Goal: Participate in discussion: Engage in conversation with other users on a specific topic

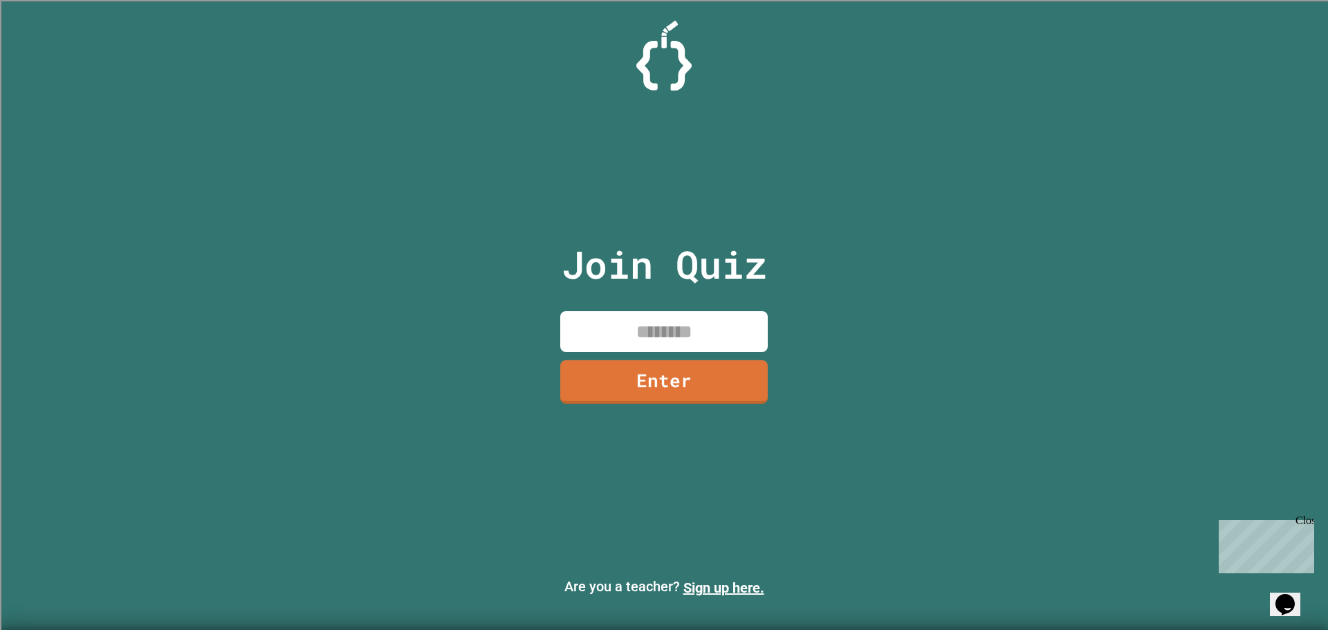
click at [668, 313] on input at bounding box center [663, 331] width 207 height 41
click at [670, 317] on input at bounding box center [663, 331] width 207 height 41
click at [665, 61] on img at bounding box center [663, 56] width 55 height 70
drag, startPoint x: 478, startPoint y: 539, endPoint x: 473, endPoint y: 549, distance: 10.8
click at [473, 549] on div "Join Quiz Enter Are you a teacher? Sign up here." at bounding box center [664, 315] width 1328 height 630
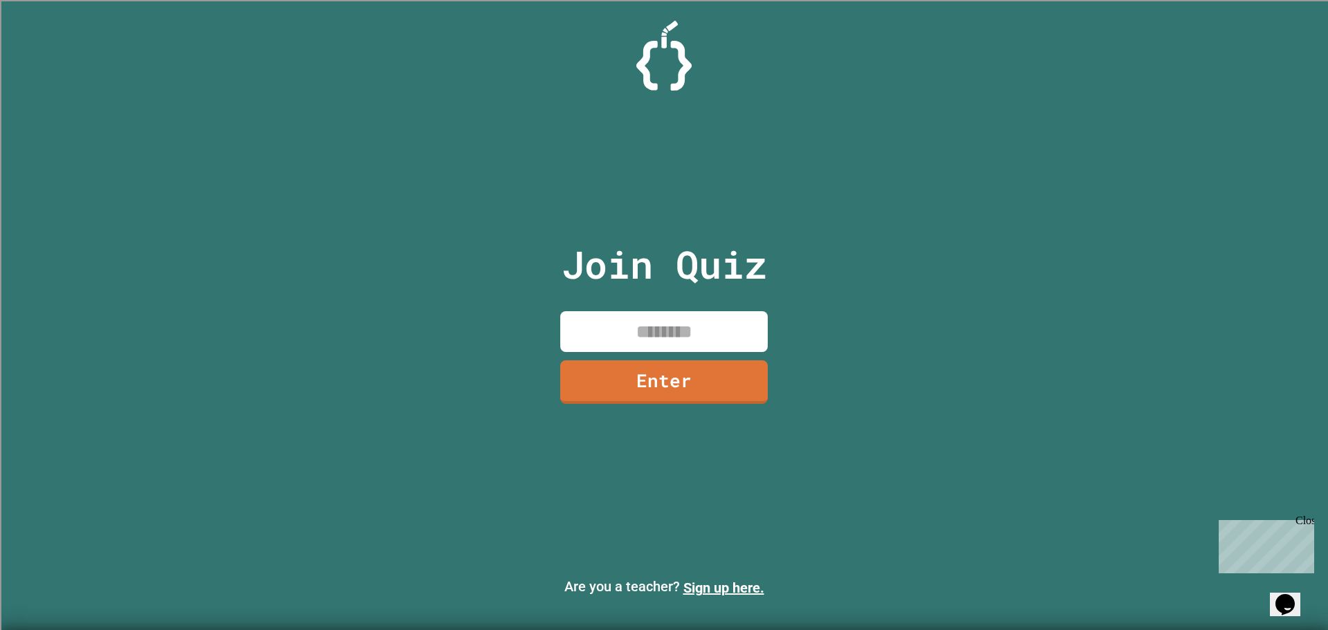
click at [845, 252] on div "Join Quiz Enter Are you a teacher? Sign up here." at bounding box center [664, 315] width 1328 height 630
click at [678, 343] on input at bounding box center [663, 331] width 207 height 41
click at [674, 327] on input at bounding box center [663, 331] width 207 height 41
click at [673, 331] on input at bounding box center [663, 331] width 207 height 41
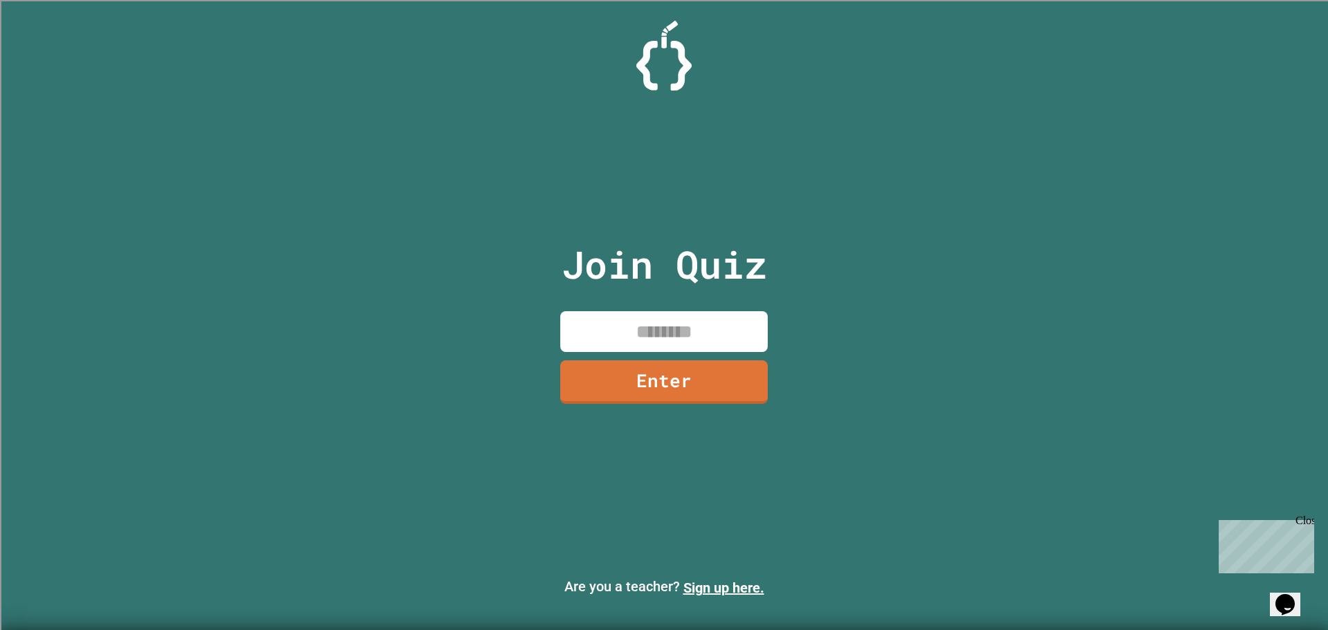
click at [673, 331] on input at bounding box center [663, 331] width 207 height 41
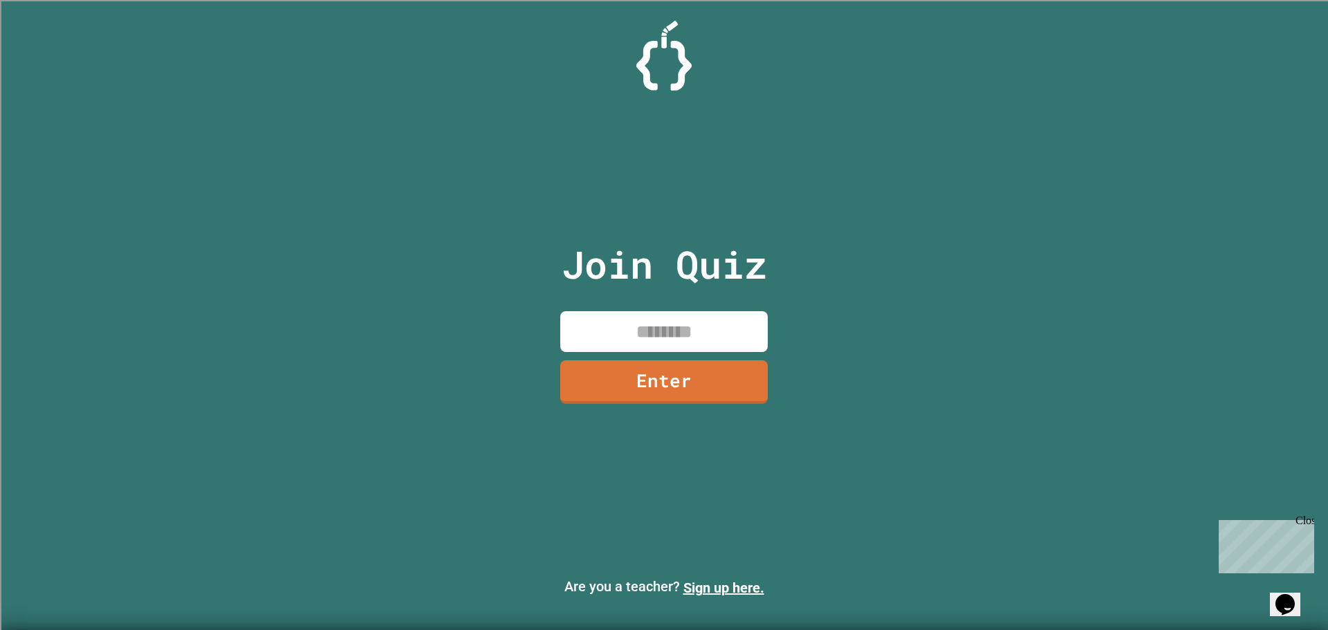
click at [673, 331] on input at bounding box center [663, 331] width 207 height 41
click at [672, 331] on input at bounding box center [663, 331] width 207 height 41
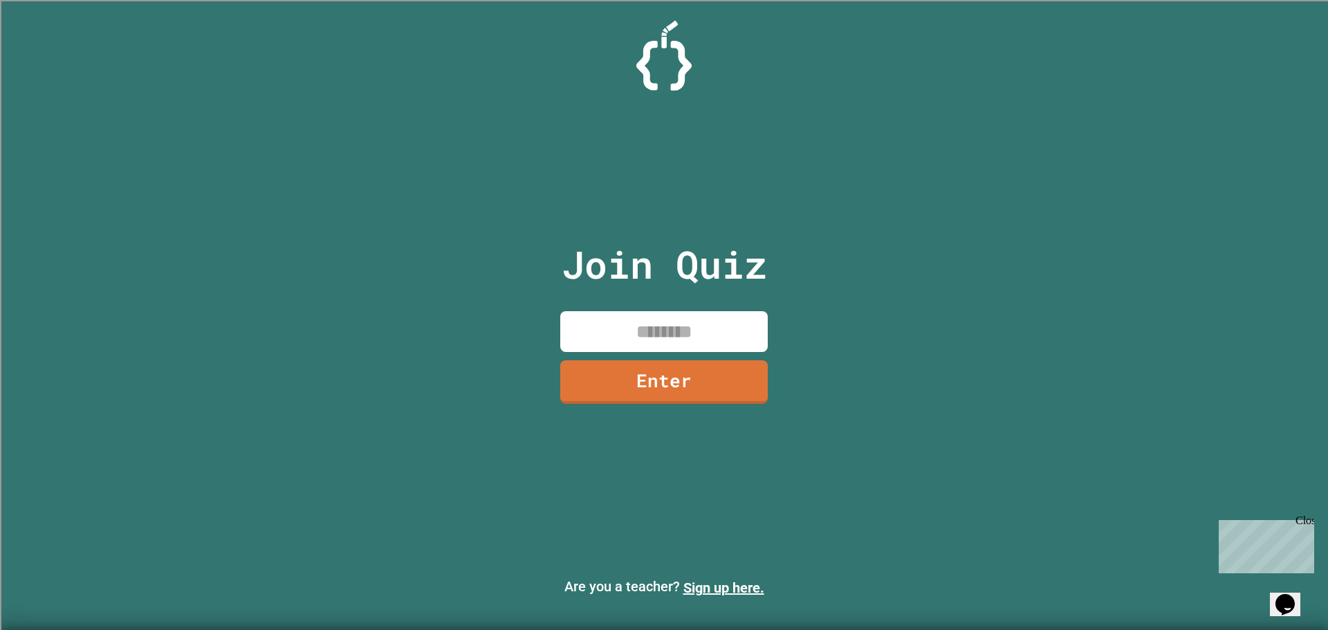
click at [672, 331] on input at bounding box center [663, 331] width 207 height 41
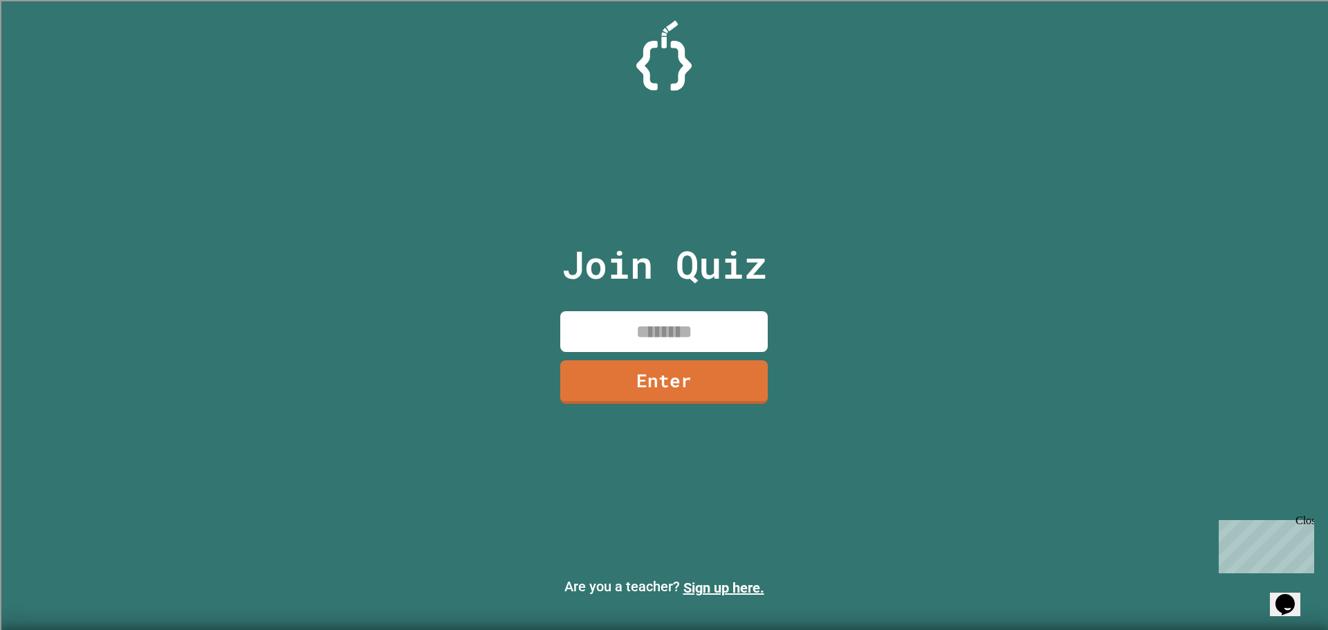
click at [672, 331] on input at bounding box center [663, 331] width 207 height 41
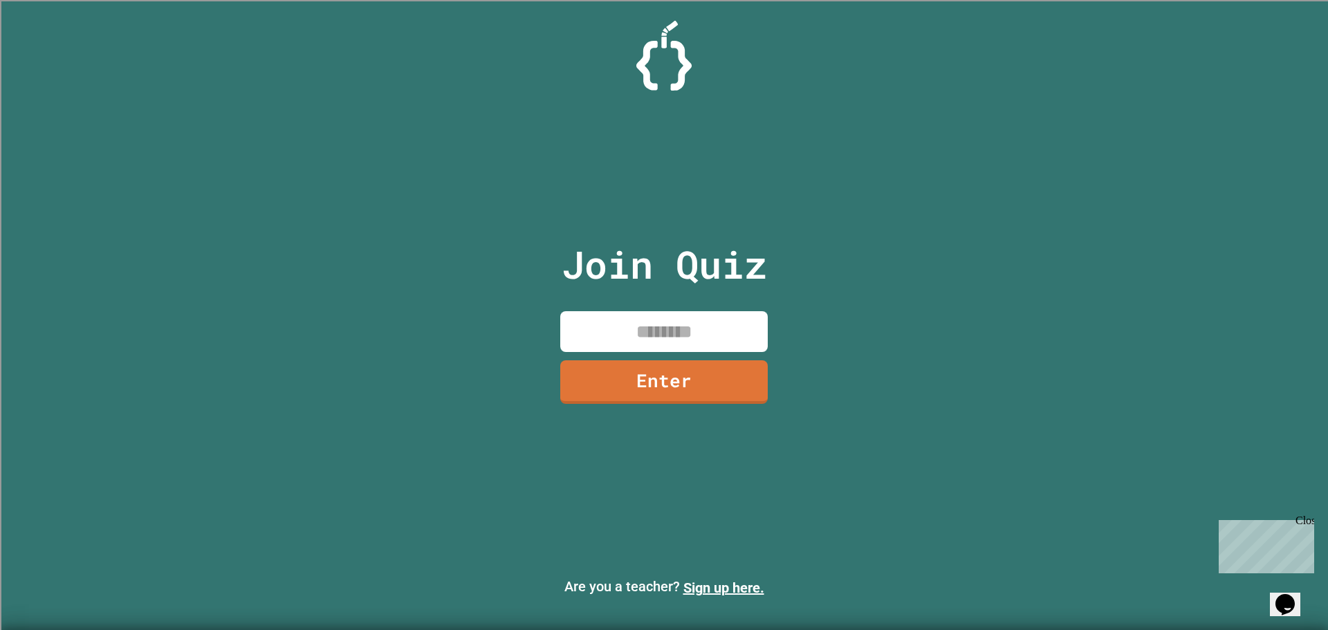
click at [672, 331] on input at bounding box center [663, 331] width 207 height 41
click at [670, 332] on input at bounding box center [663, 331] width 207 height 41
click at [669, 332] on input at bounding box center [663, 331] width 207 height 41
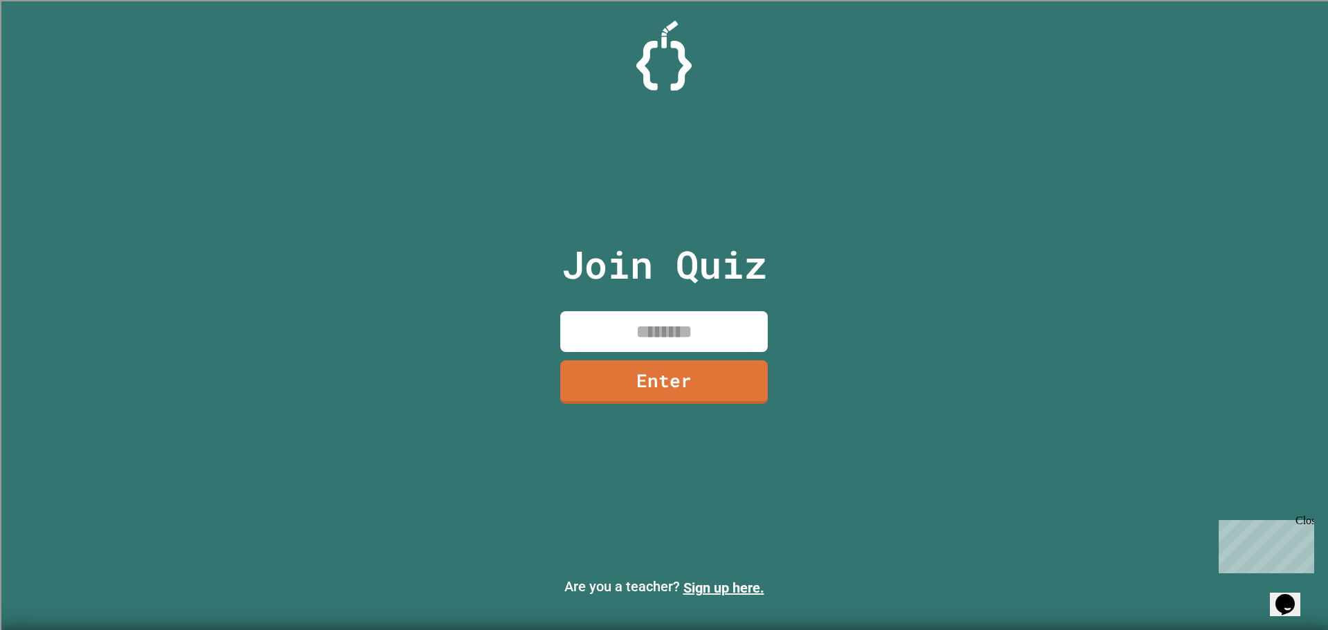
click at [668, 332] on input at bounding box center [663, 331] width 207 height 41
click at [668, 331] on input at bounding box center [663, 331] width 207 height 41
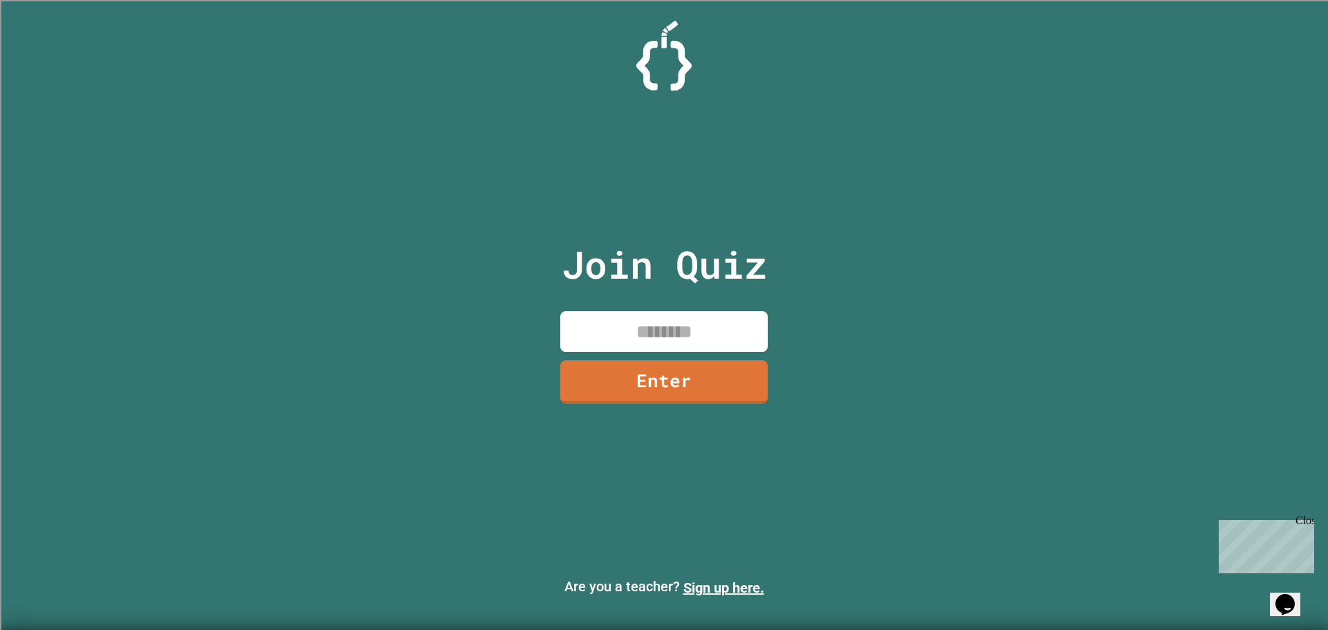
click at [668, 331] on input at bounding box center [663, 331] width 207 height 41
click at [667, 330] on input at bounding box center [663, 331] width 207 height 41
click at [664, 323] on input at bounding box center [663, 331] width 207 height 41
click at [663, 322] on input at bounding box center [663, 331] width 207 height 41
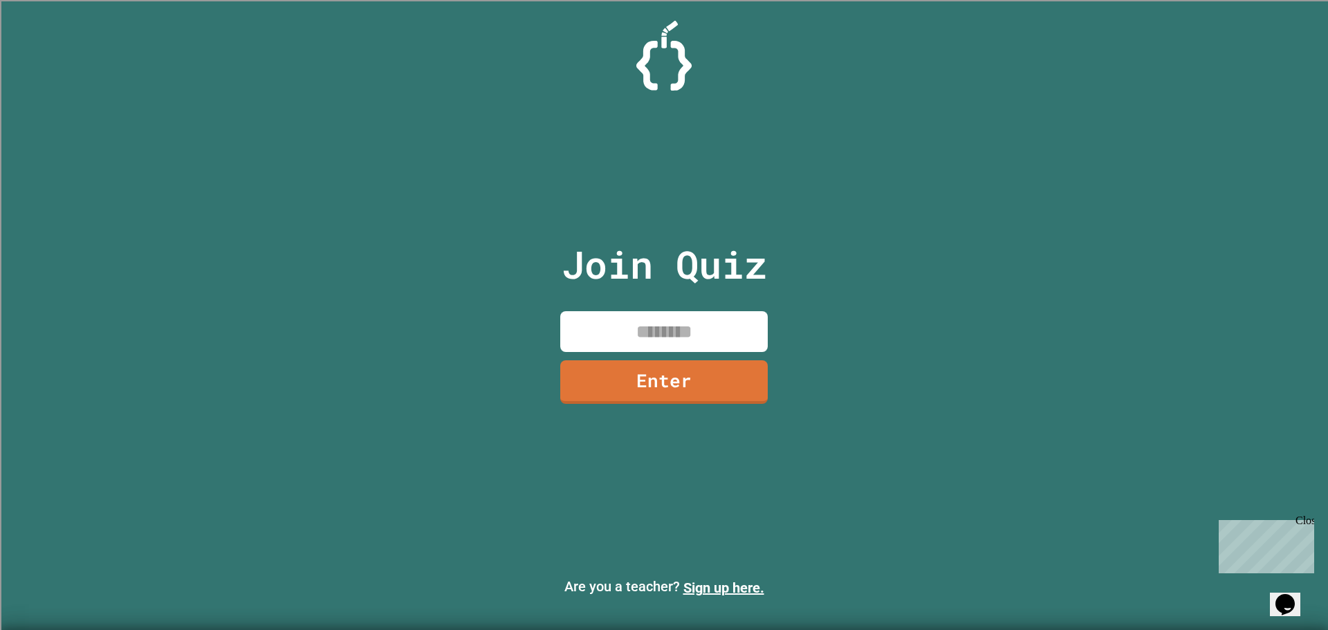
click at [663, 322] on input at bounding box center [663, 331] width 207 height 41
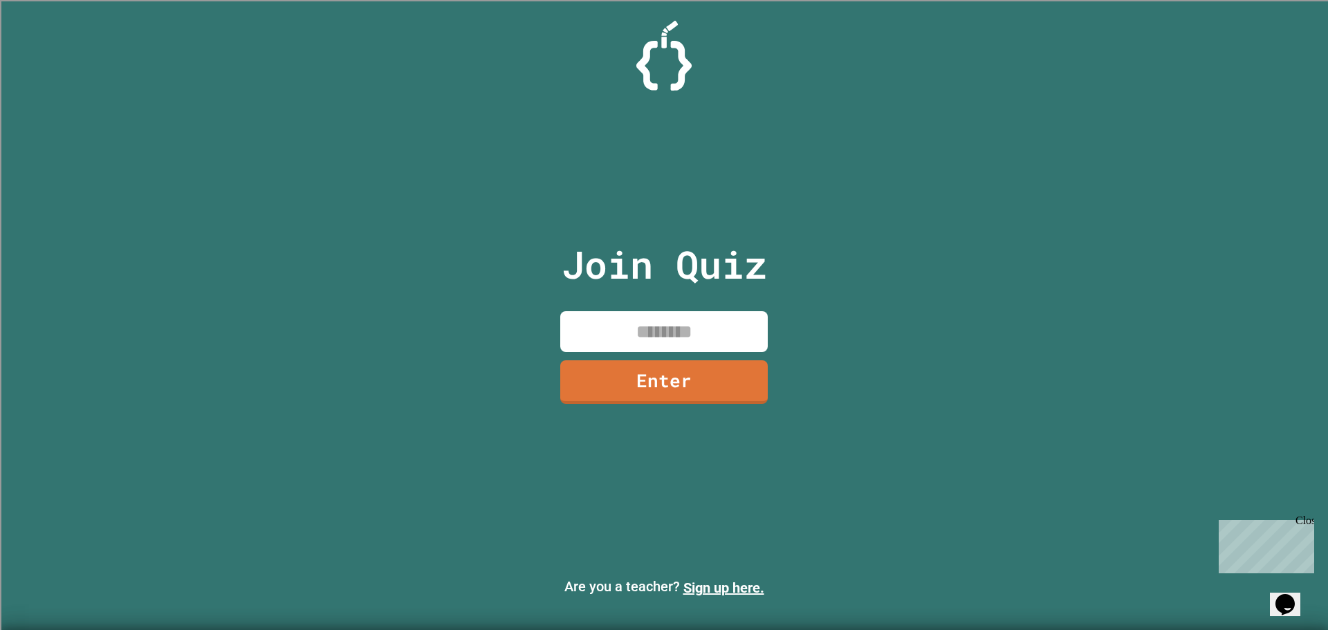
click at [663, 322] on input at bounding box center [663, 331] width 207 height 41
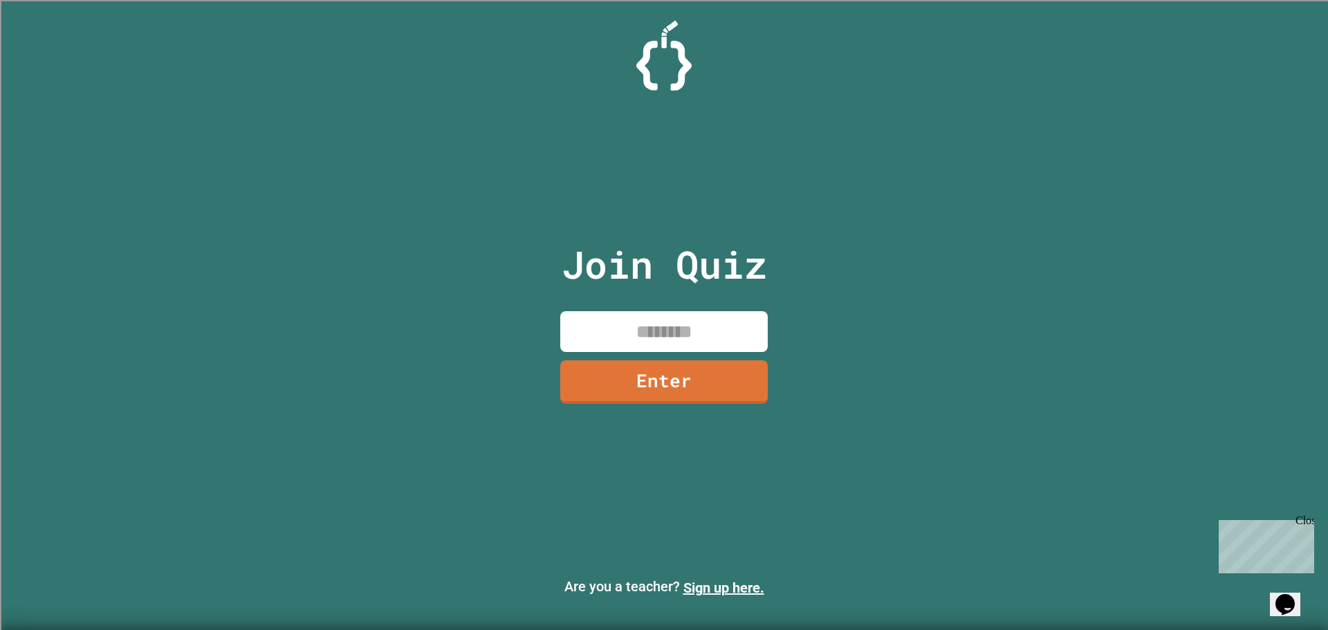
click at [663, 322] on input at bounding box center [663, 331] width 207 height 41
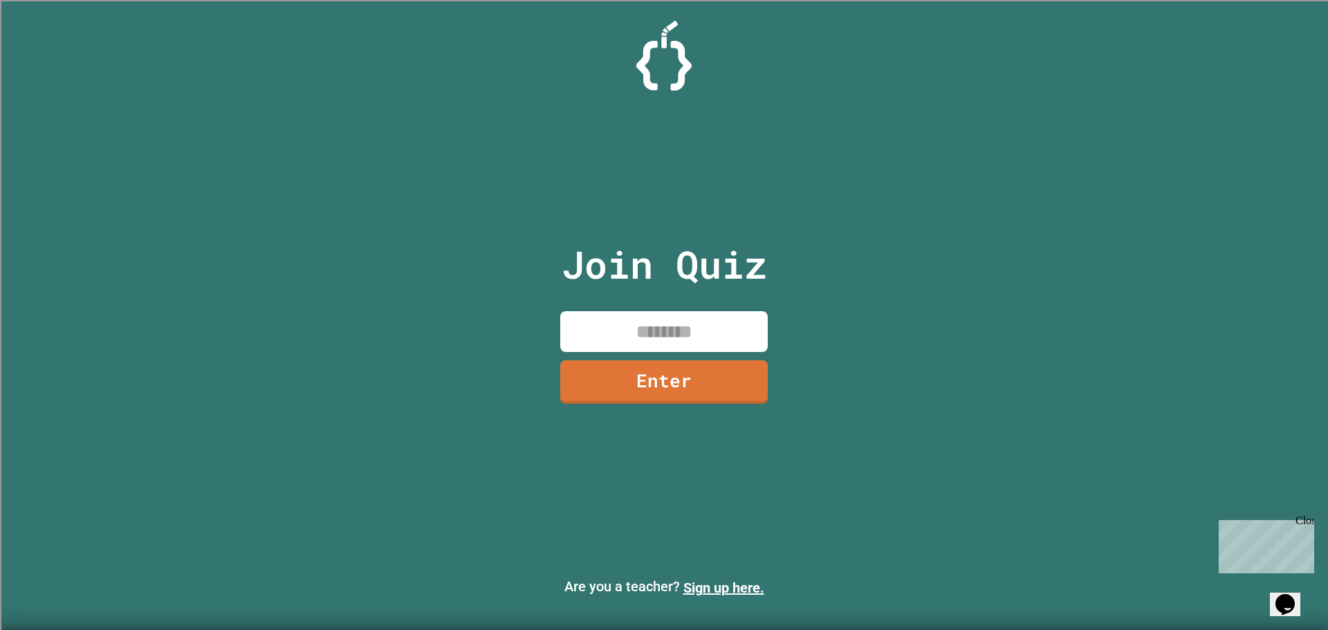
click at [663, 322] on input at bounding box center [663, 331] width 207 height 41
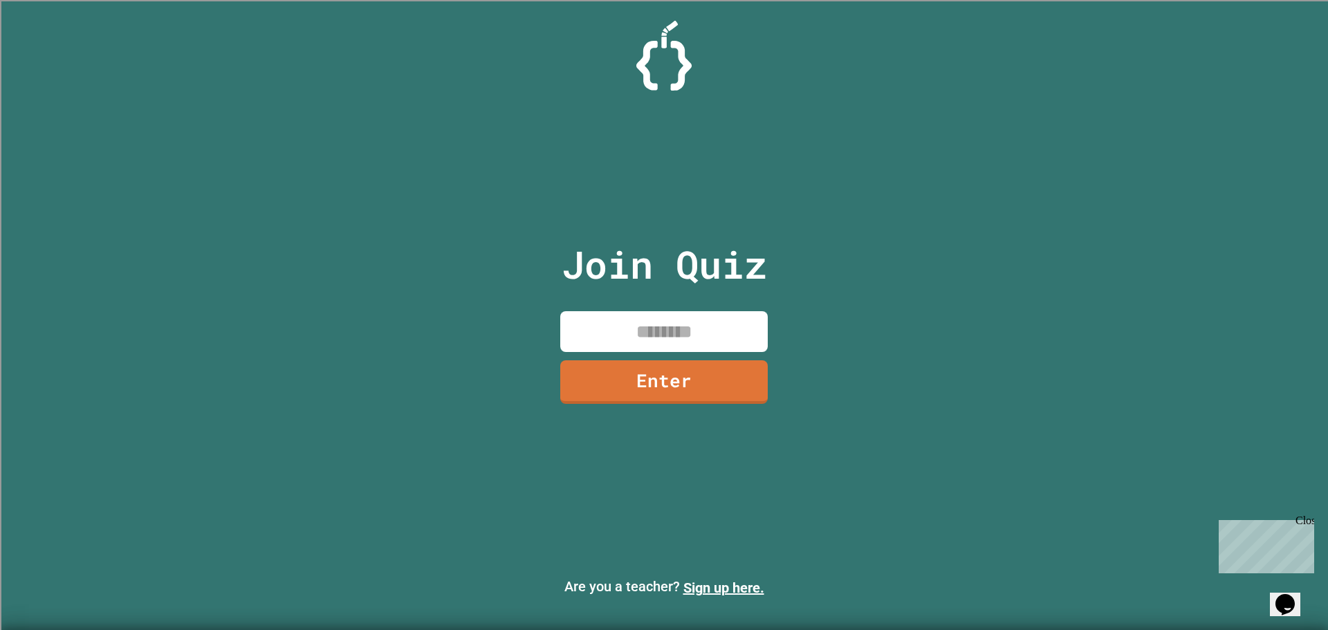
click at [663, 322] on input at bounding box center [663, 331] width 207 height 41
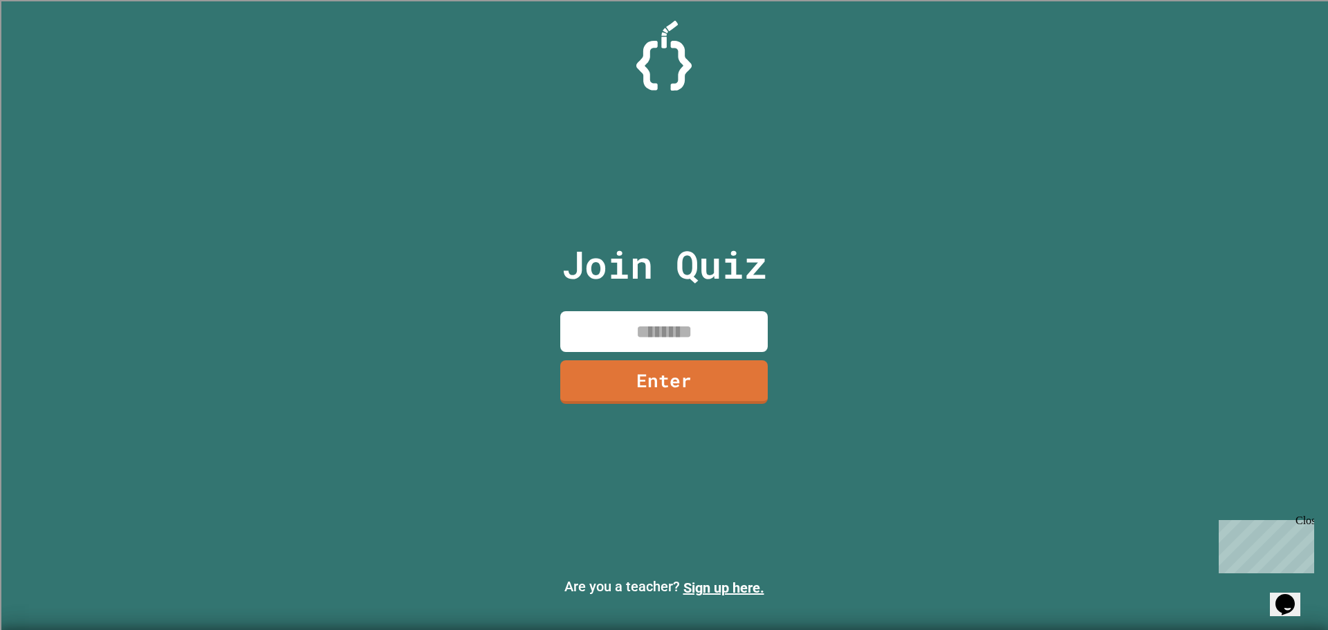
click at [663, 322] on input at bounding box center [663, 331] width 207 height 41
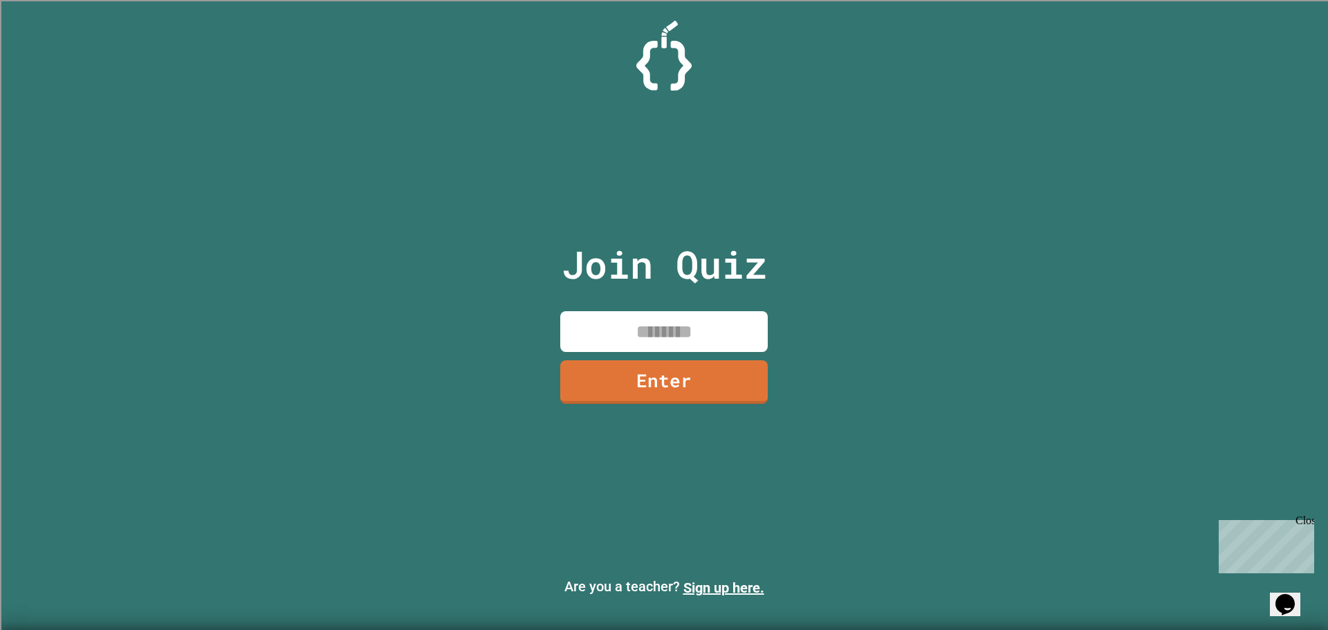
click at [663, 322] on input at bounding box center [663, 331] width 207 height 41
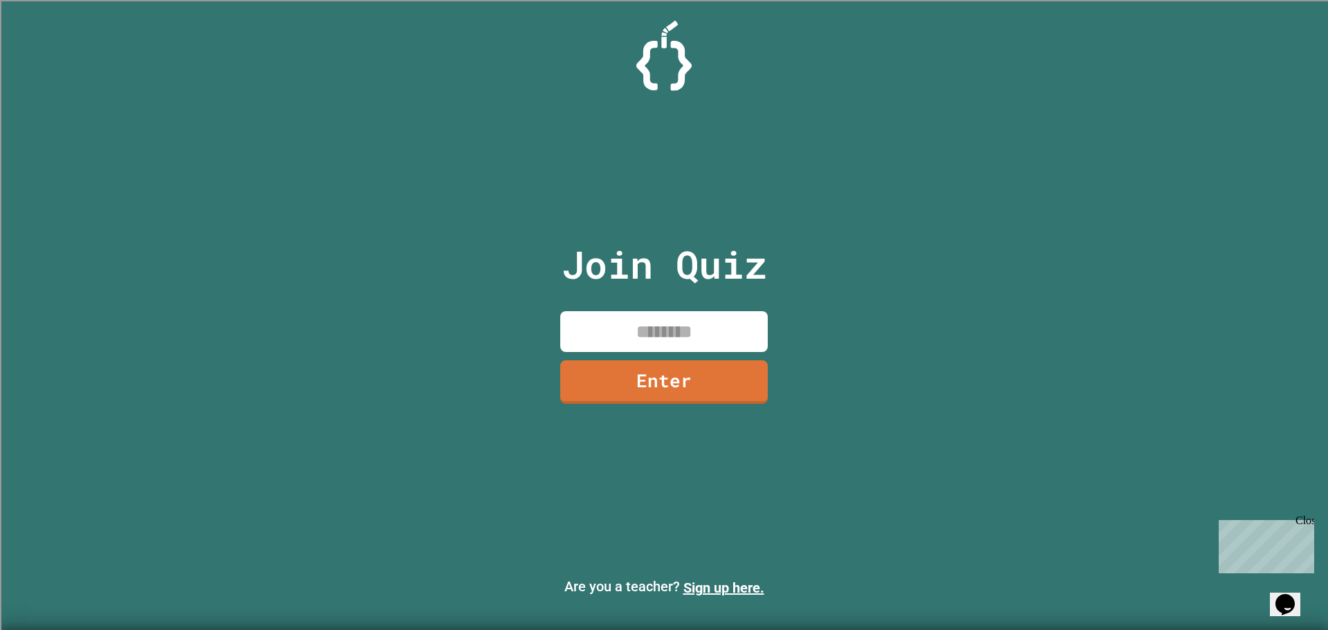
click at [663, 322] on input at bounding box center [663, 331] width 207 height 41
click at [663, 340] on input at bounding box center [663, 331] width 207 height 41
type input "********"
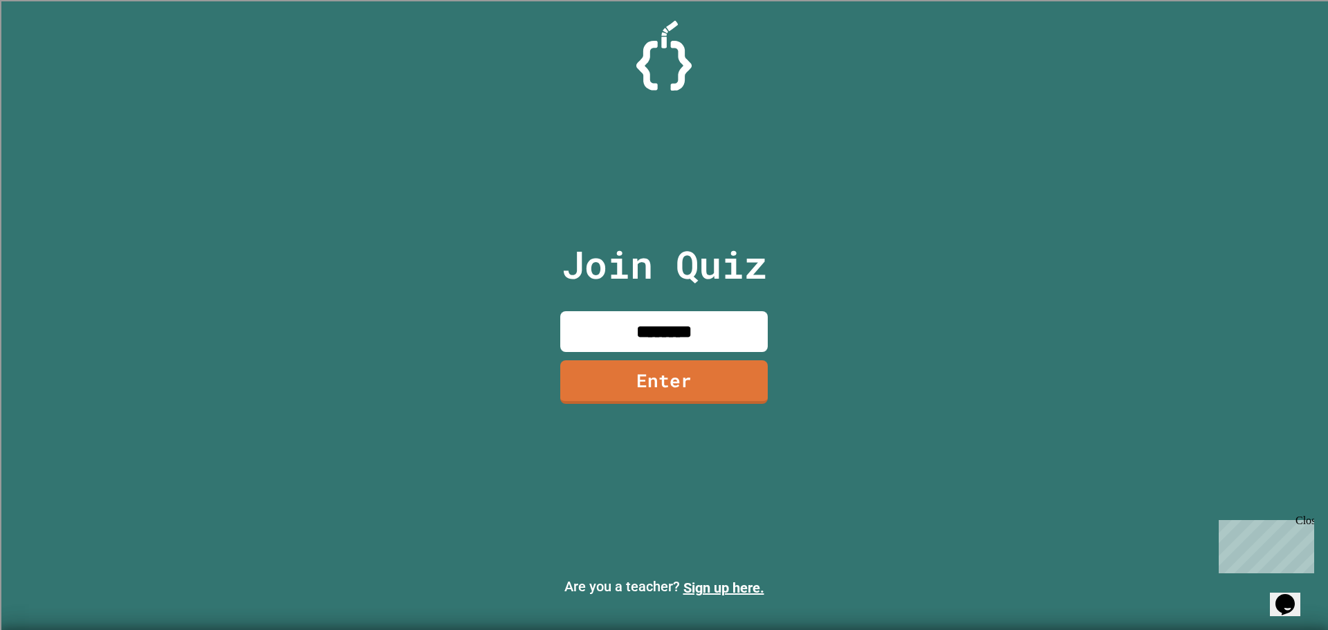
click at [679, 357] on div "Join Quiz ******** Enter" at bounding box center [664, 315] width 233 height 561
click at [681, 378] on link "Enter" at bounding box center [663, 380] width 189 height 46
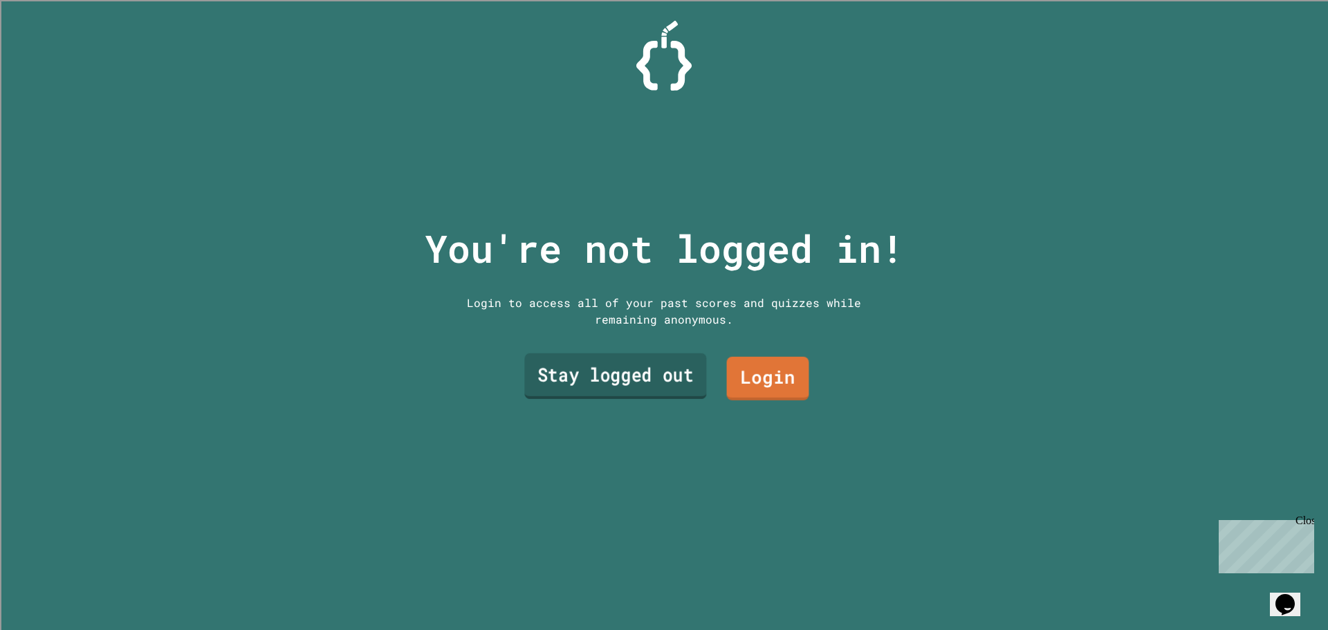
click at [658, 359] on link "Stay logged out" at bounding box center [615, 376] width 182 height 46
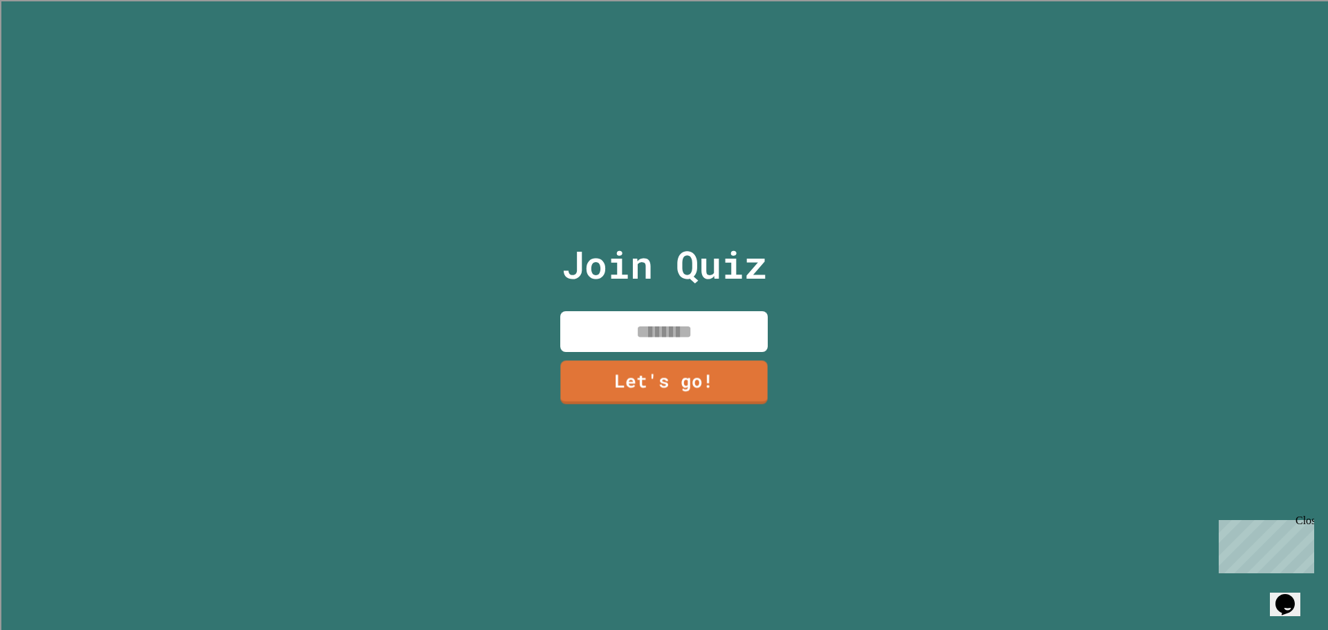
click at [656, 326] on input at bounding box center [663, 331] width 207 height 41
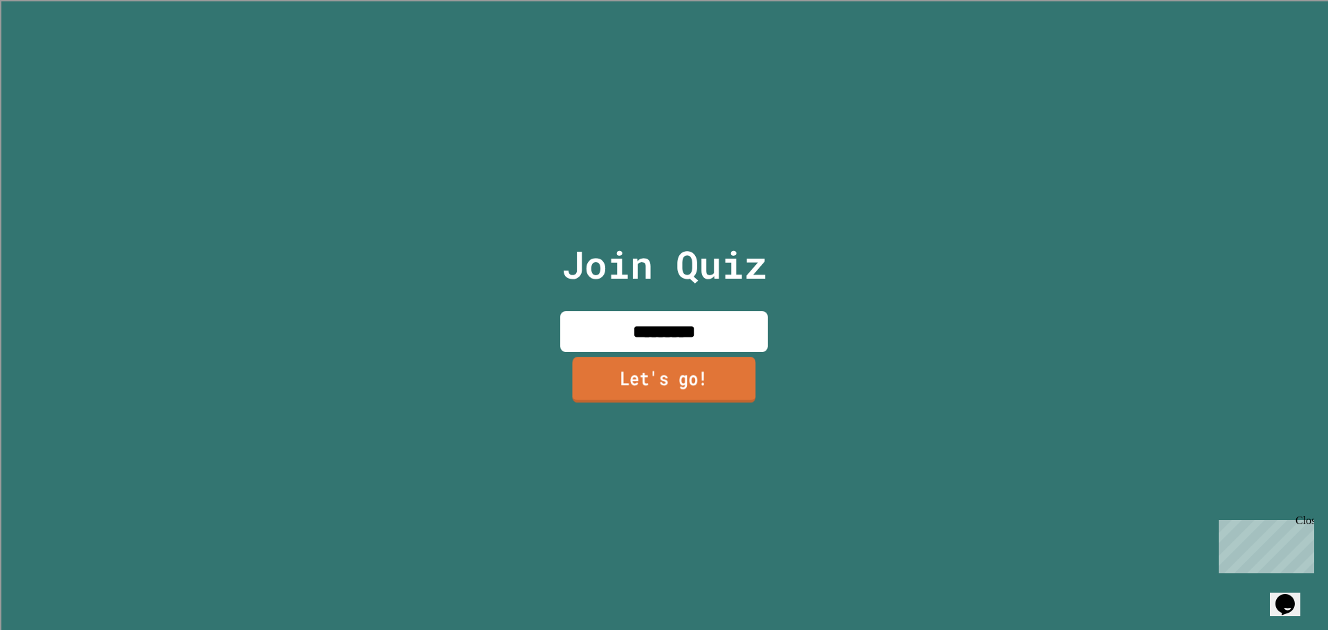
type input "*********"
click at [667, 384] on link "Let's go!" at bounding box center [663, 380] width 183 height 46
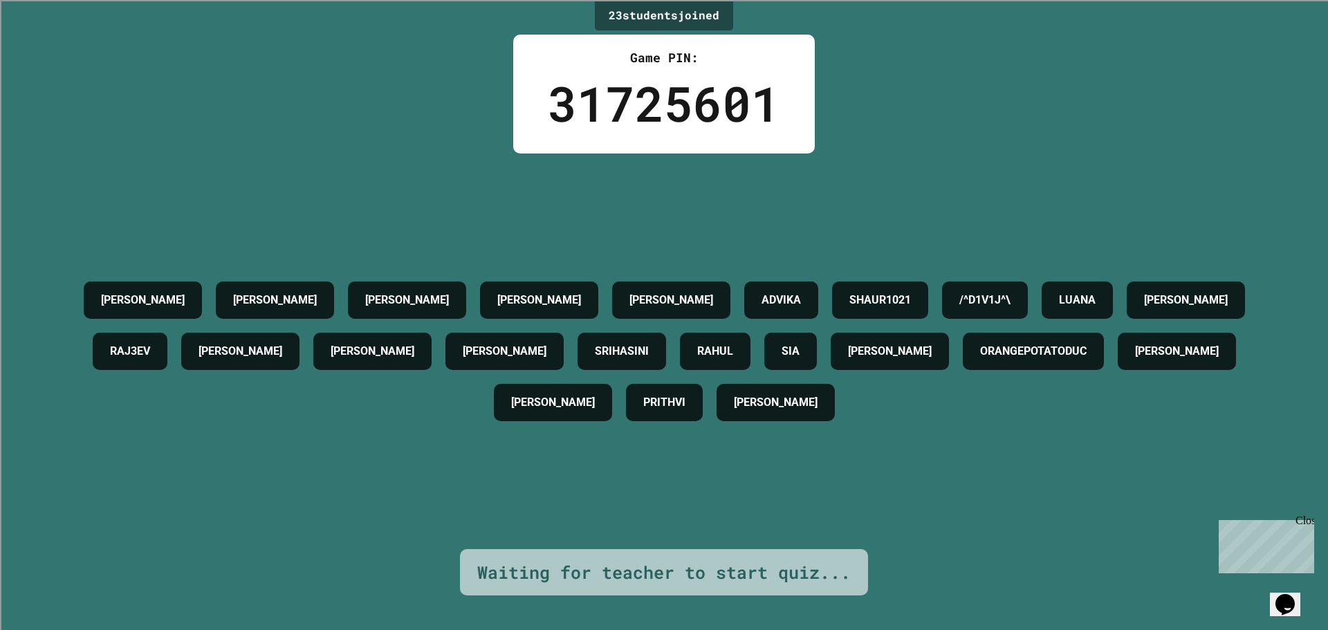
click at [903, 52] on div "23 student s joined Game PIN: 31725601 [PERSON_NAME] [PERSON_NAME] [PERSON_NAME…" at bounding box center [664, 315] width 1328 height 630
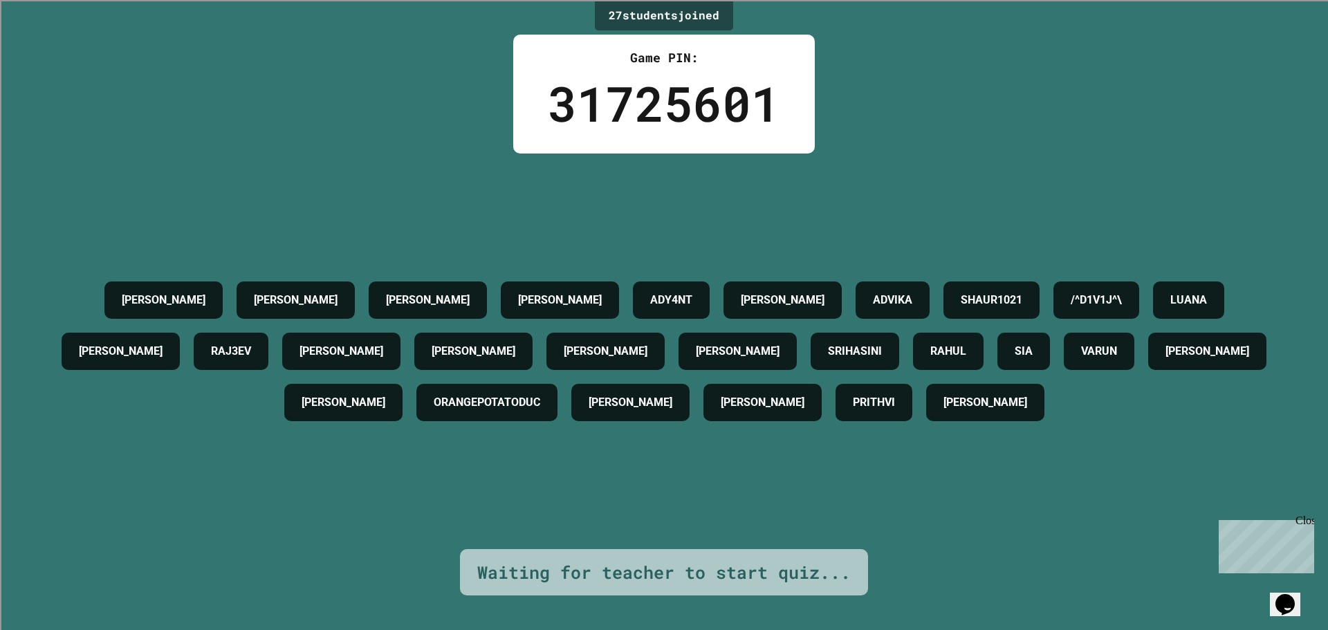
click at [981, 544] on div "27 student s joined Game PIN: 31725601 [PERSON_NAME] [PERSON_NAME] [PERSON_NAME…" at bounding box center [664, 315] width 1328 height 630
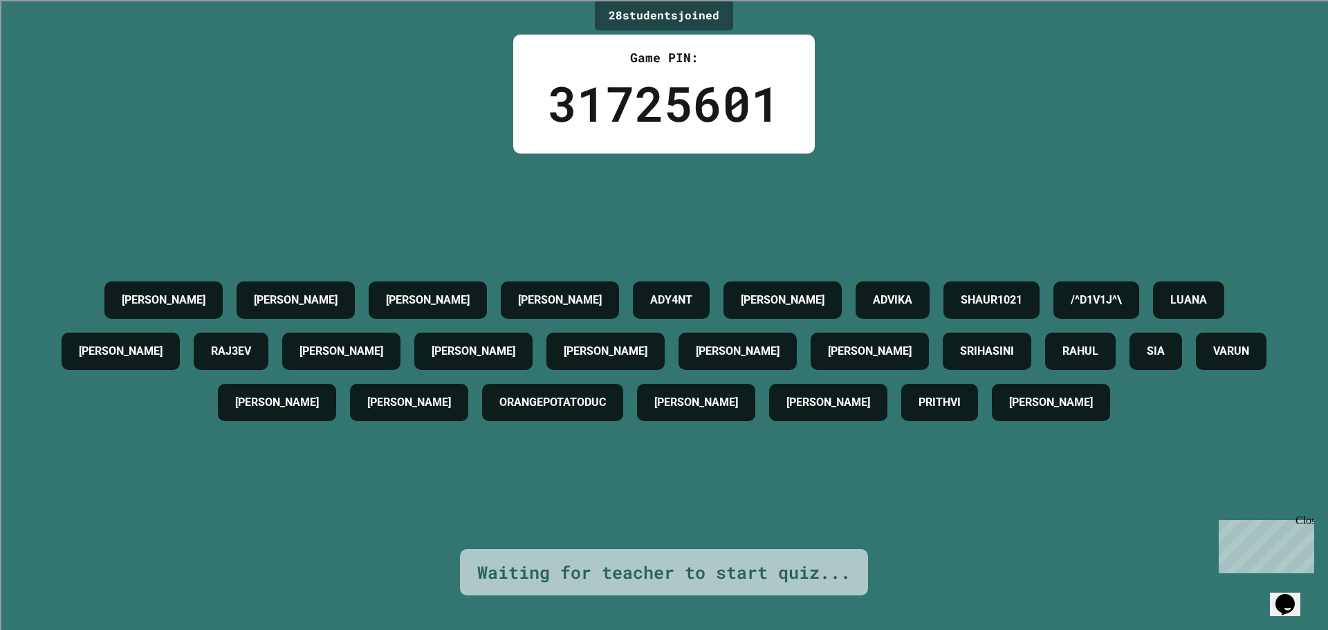
click at [975, 540] on div "28 student s joined Game PIN: 31725601 [PERSON_NAME] [PERSON_NAME] [PERSON_NAME…" at bounding box center [664, 315] width 1328 height 630
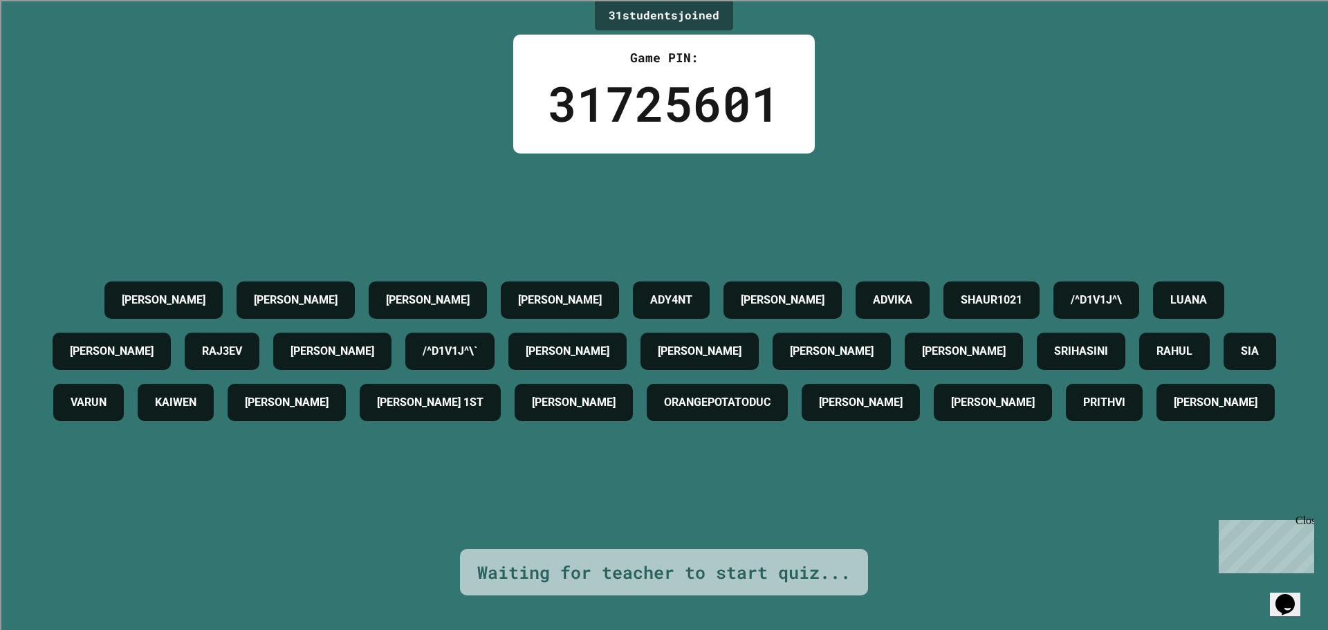
click at [948, 479] on div "[PERSON_NAME] [PERSON_NAME] [PERSON_NAME] ADY4NT [PERSON_NAME] SHAUR1021 /^D1V1…" at bounding box center [664, 352] width 1259 height 396
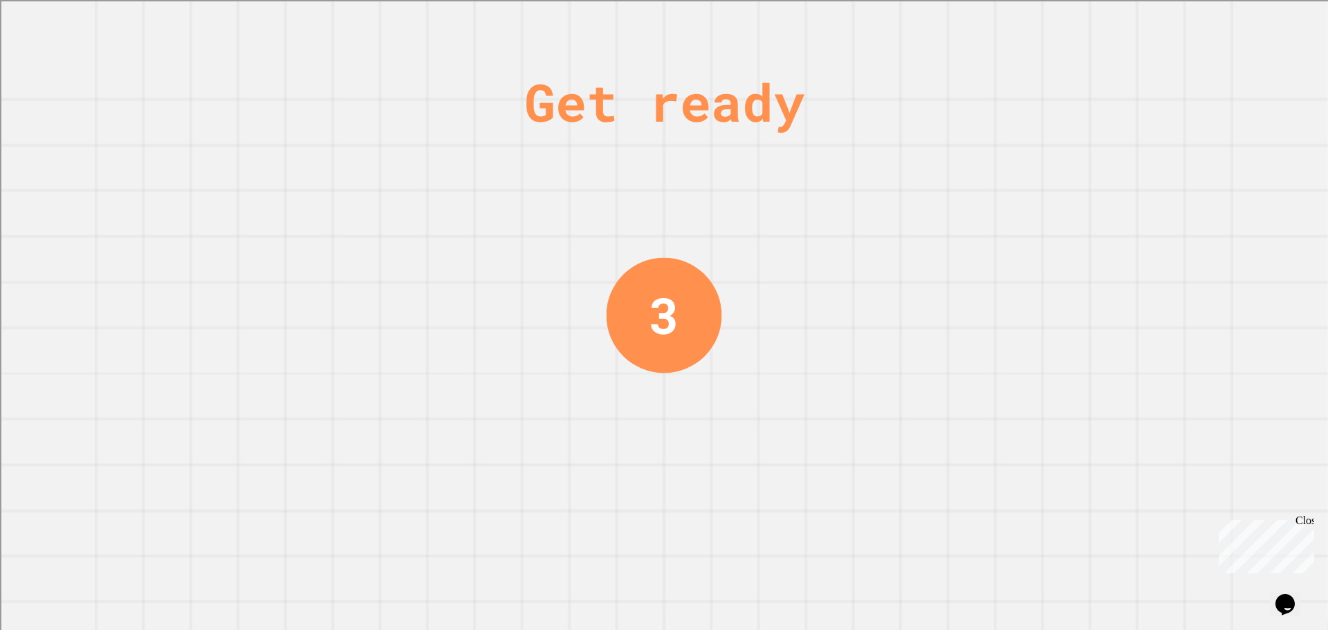
click at [758, 409] on div "Get ready 3" at bounding box center [664, 315] width 1328 height 630
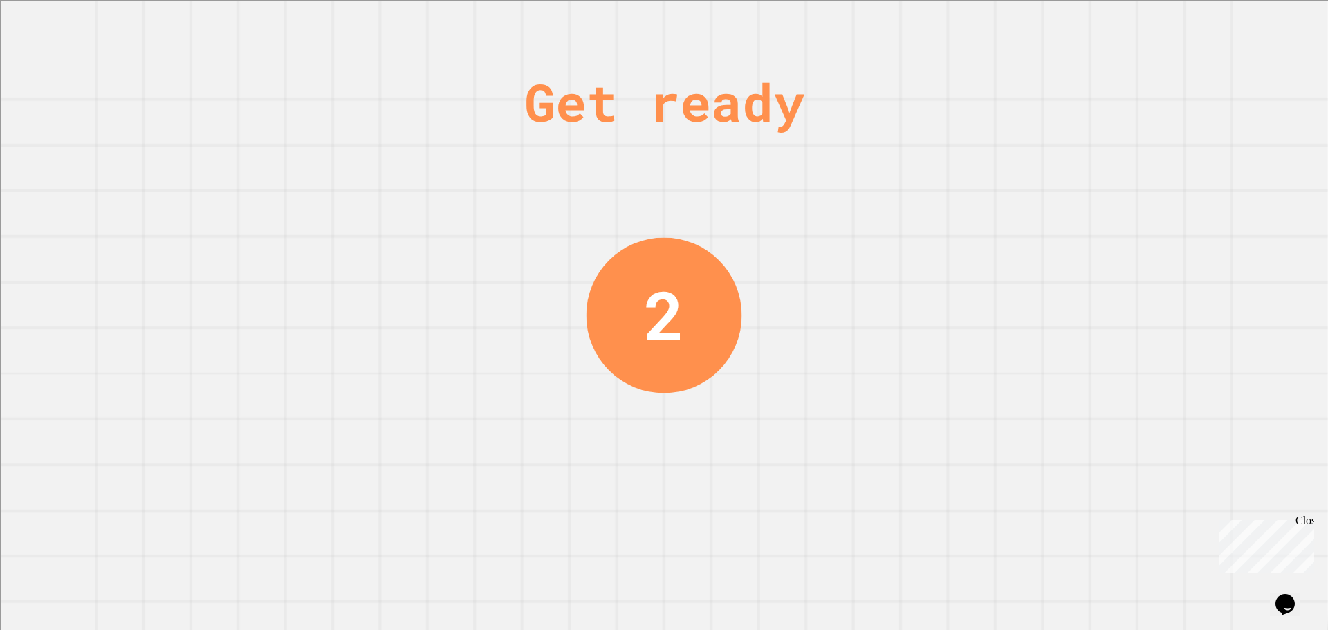
click at [758, 409] on div "Get ready 2" at bounding box center [664, 315] width 1328 height 630
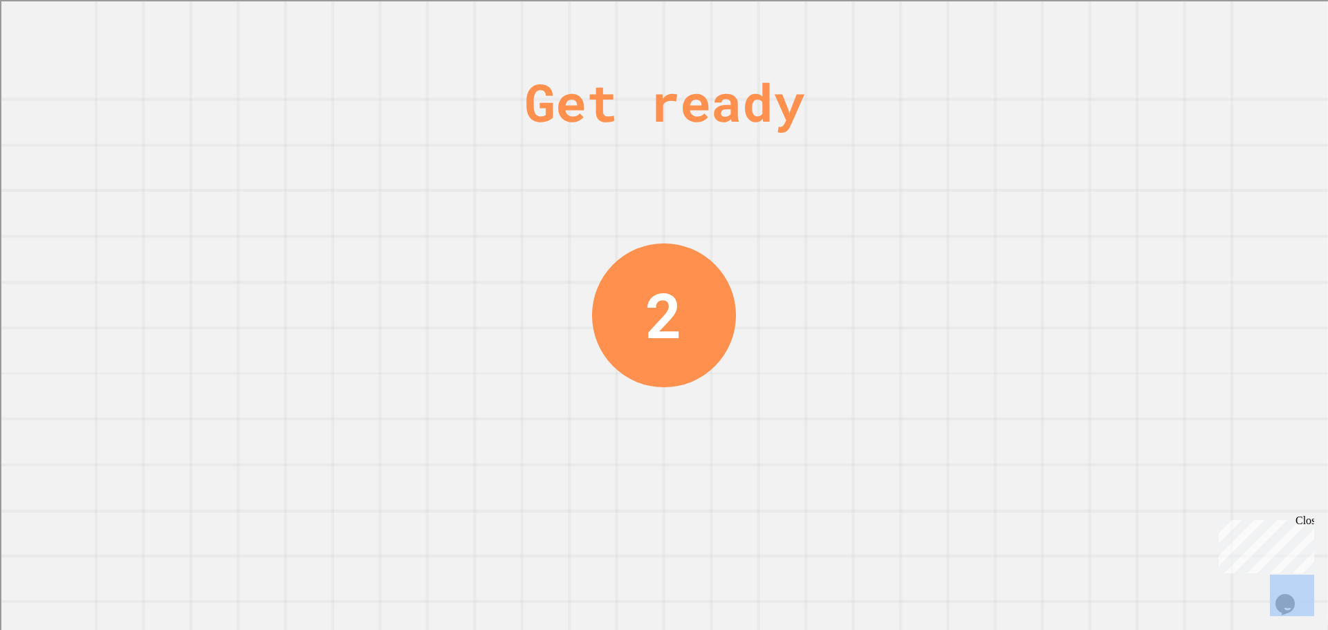
click at [758, 409] on div "Get ready 2" at bounding box center [664, 315] width 1328 height 630
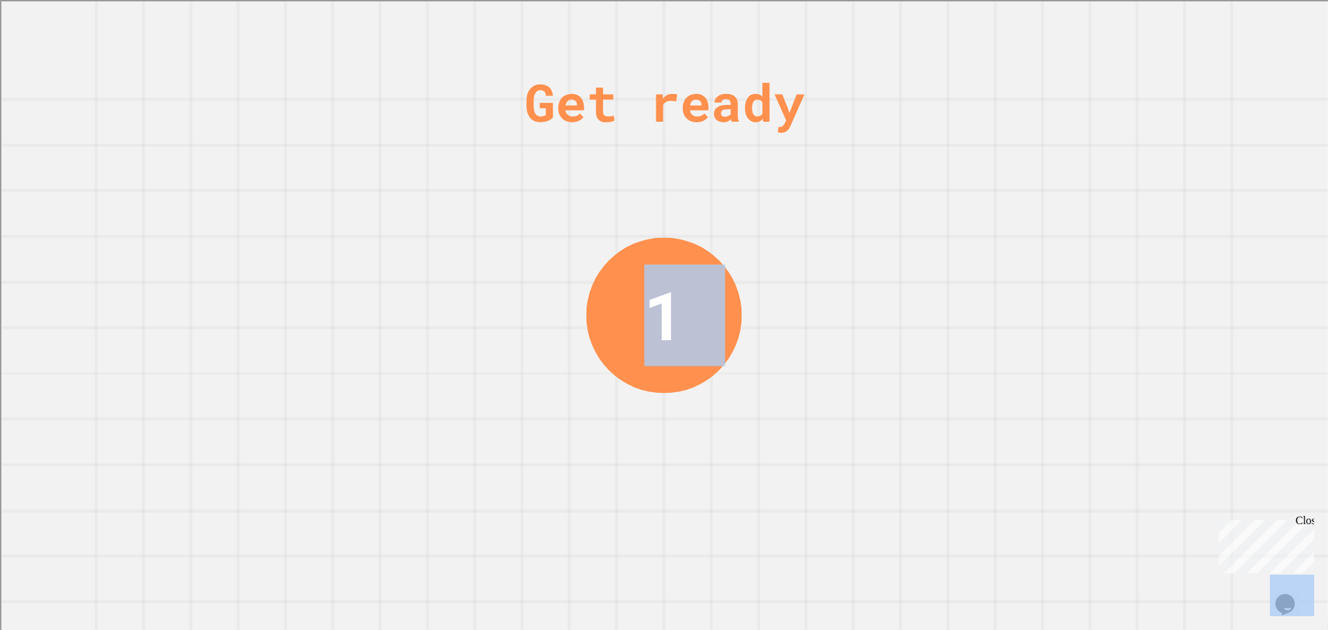
click at [758, 409] on div "Get ready 1" at bounding box center [664, 315] width 1328 height 630
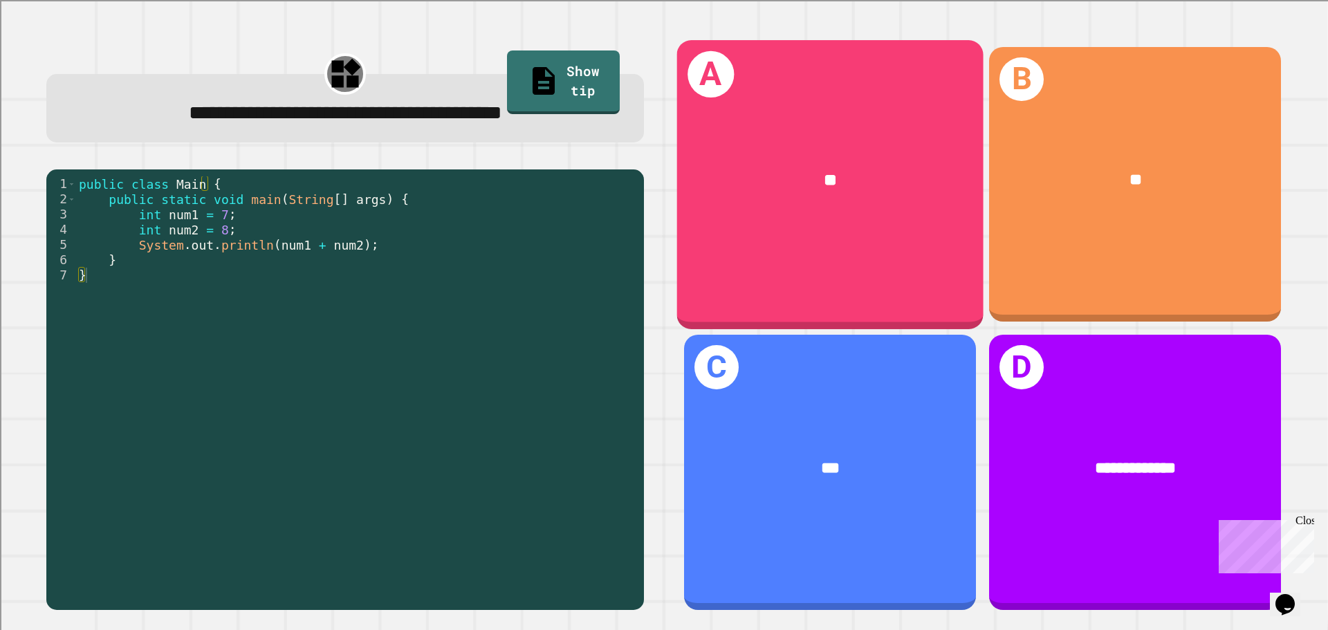
click at [813, 219] on div "**" at bounding box center [830, 180] width 306 height 93
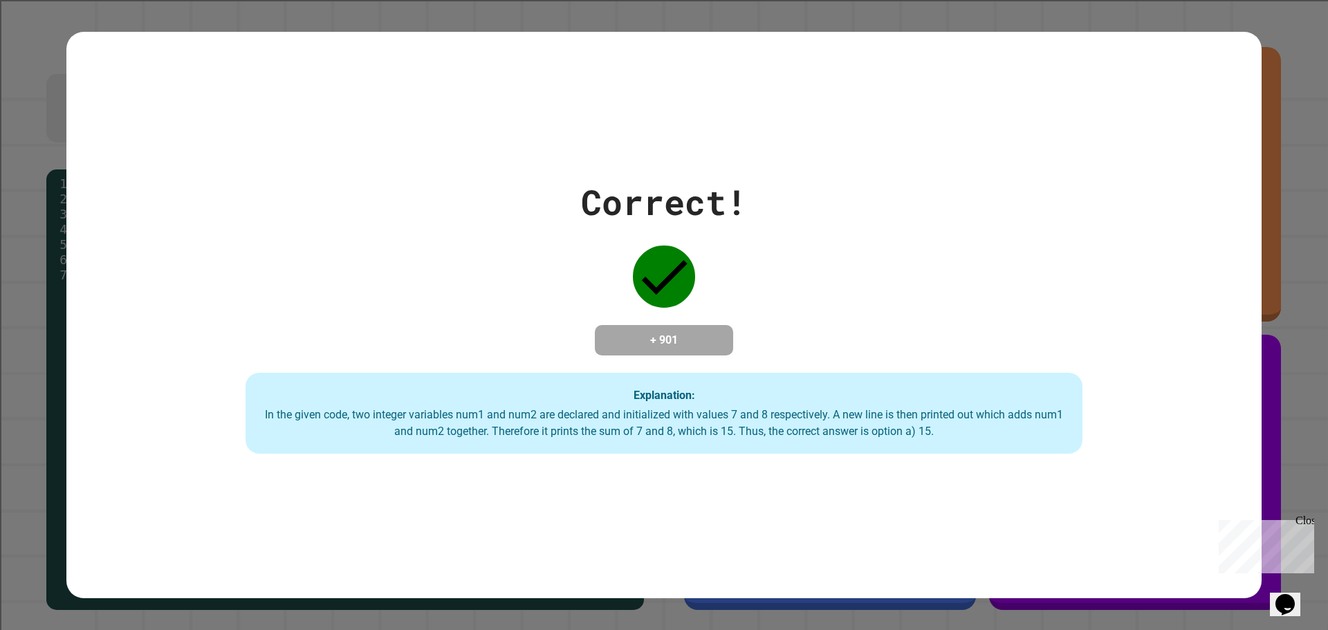
drag, startPoint x: 1099, startPoint y: 505, endPoint x: 1269, endPoint y: 511, distance: 170.3
click at [1104, 504] on div "Correct! + 901 Explanation: In the given code, two integer variables num1 and n…" at bounding box center [663, 315] width 1195 height 567
click at [1303, 517] on div "Close" at bounding box center [1303, 523] width 17 height 17
click at [798, 417] on div "In the given code, two integer variables num1 and num2 are declared and initial…" at bounding box center [663, 423] width 809 height 33
drag, startPoint x: 777, startPoint y: 414, endPoint x: 593, endPoint y: 423, distance: 184.2
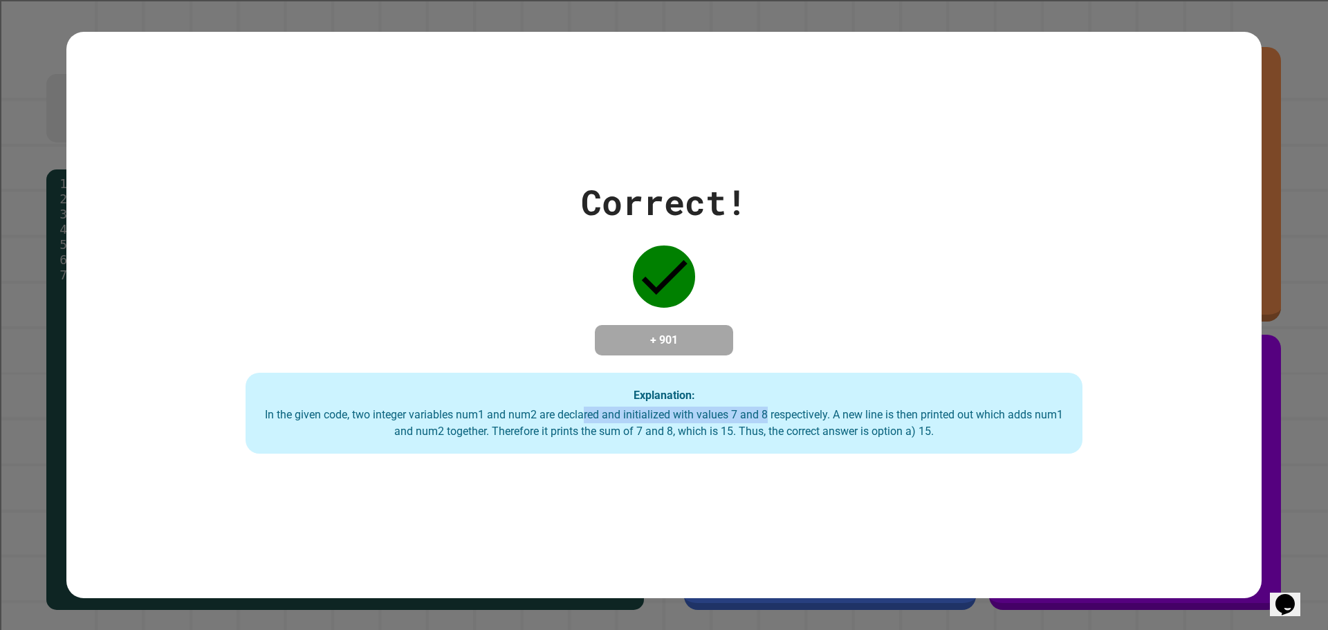
click at [593, 423] on div "In the given code, two integer variables num1 and num2 are declared and initial…" at bounding box center [663, 423] width 809 height 33
click at [598, 418] on div "In the given code, two integer variables num1 and num2 are declared and initial…" at bounding box center [663, 423] width 809 height 33
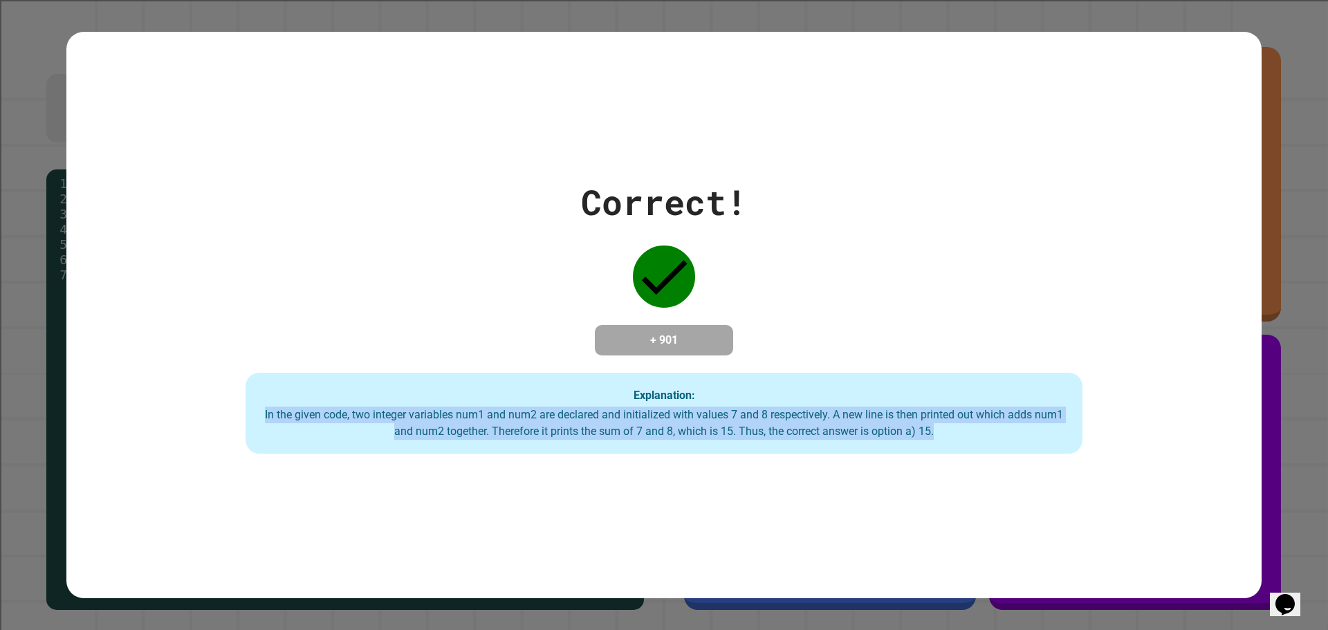
drag, startPoint x: 270, startPoint y: 418, endPoint x: 992, endPoint y: 449, distance: 723.4
click at [992, 449] on div "Explanation: In the given code, two integer variables num1 and num2 are declare…" at bounding box center [664, 414] width 837 height 82
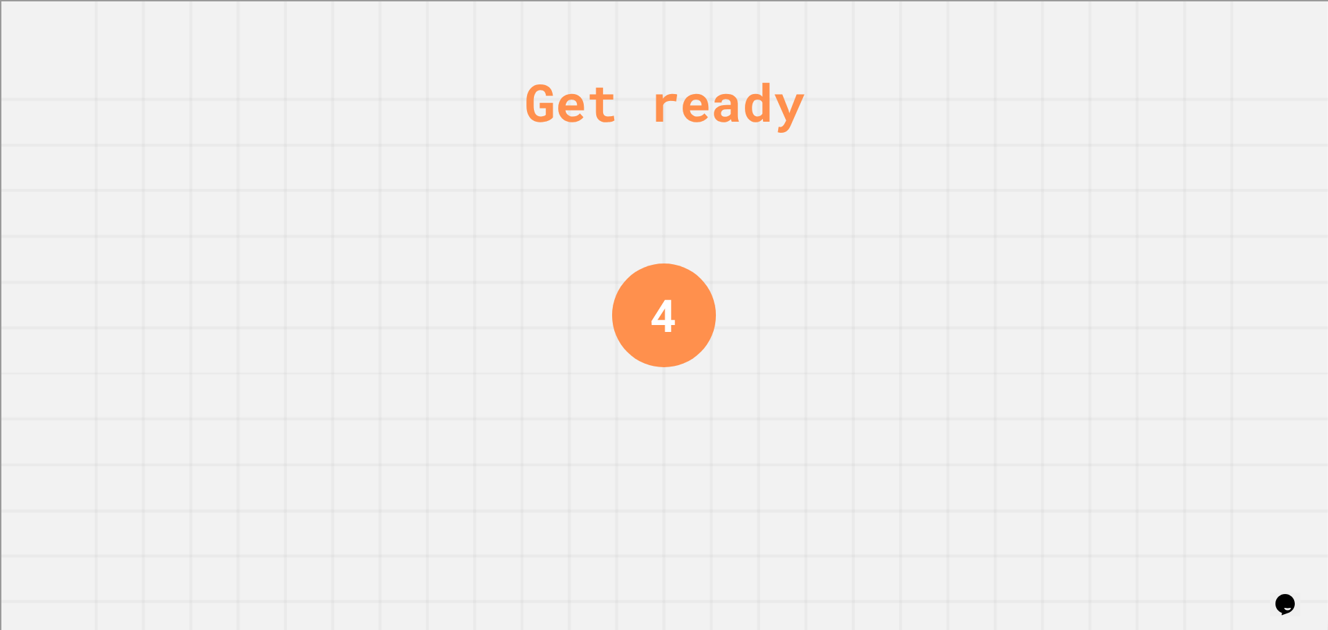
click at [970, 423] on div "Get ready 4" at bounding box center [664, 315] width 1328 height 630
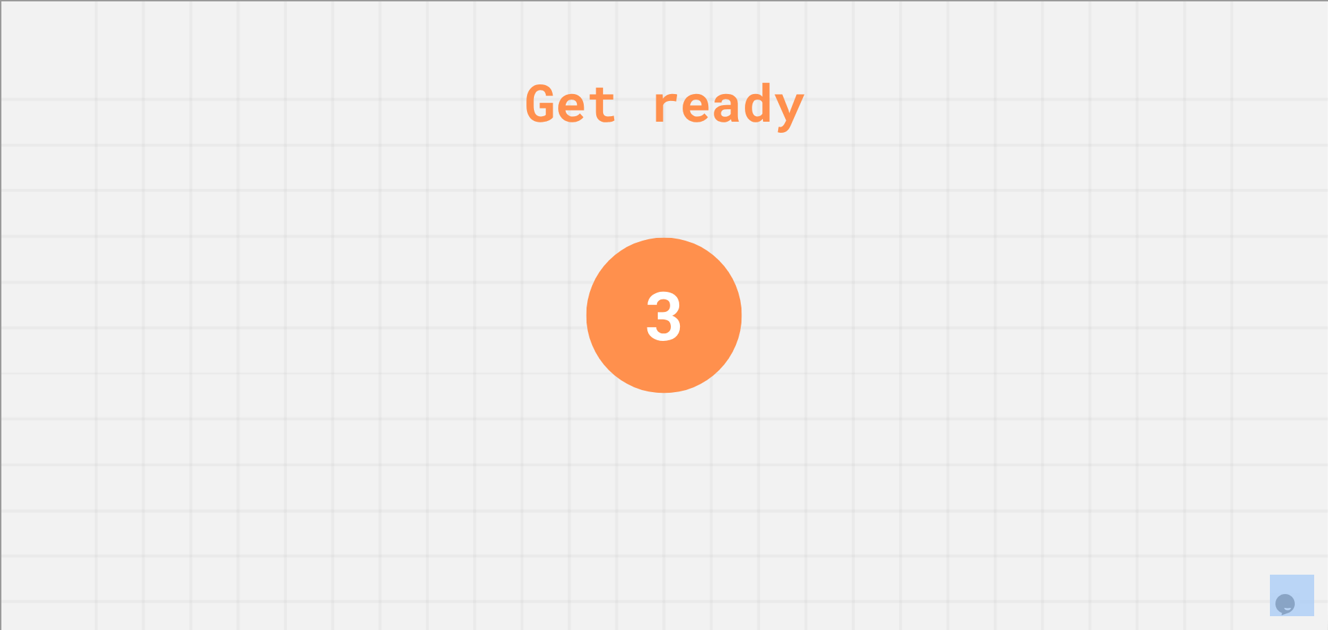
click at [970, 423] on div "Get ready 3" at bounding box center [664, 315] width 1328 height 630
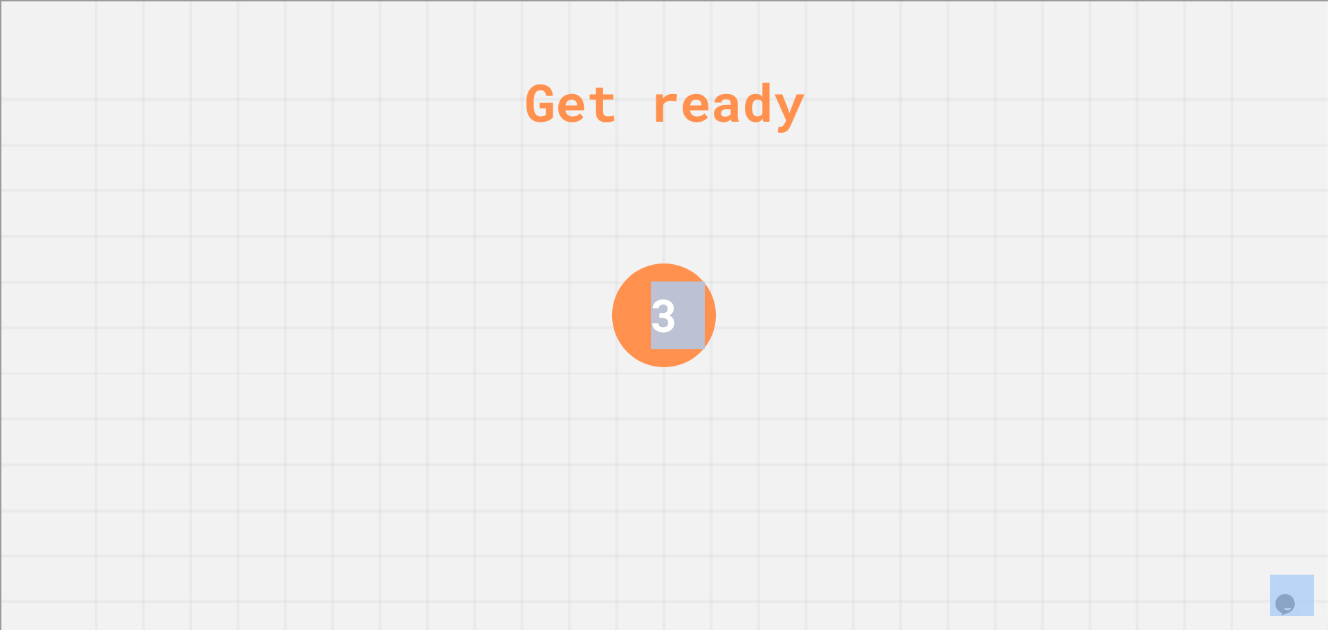
click at [970, 423] on div "Get ready 3" at bounding box center [664, 315] width 1328 height 630
click at [970, 423] on div "Get ready 2" at bounding box center [664, 315] width 1328 height 630
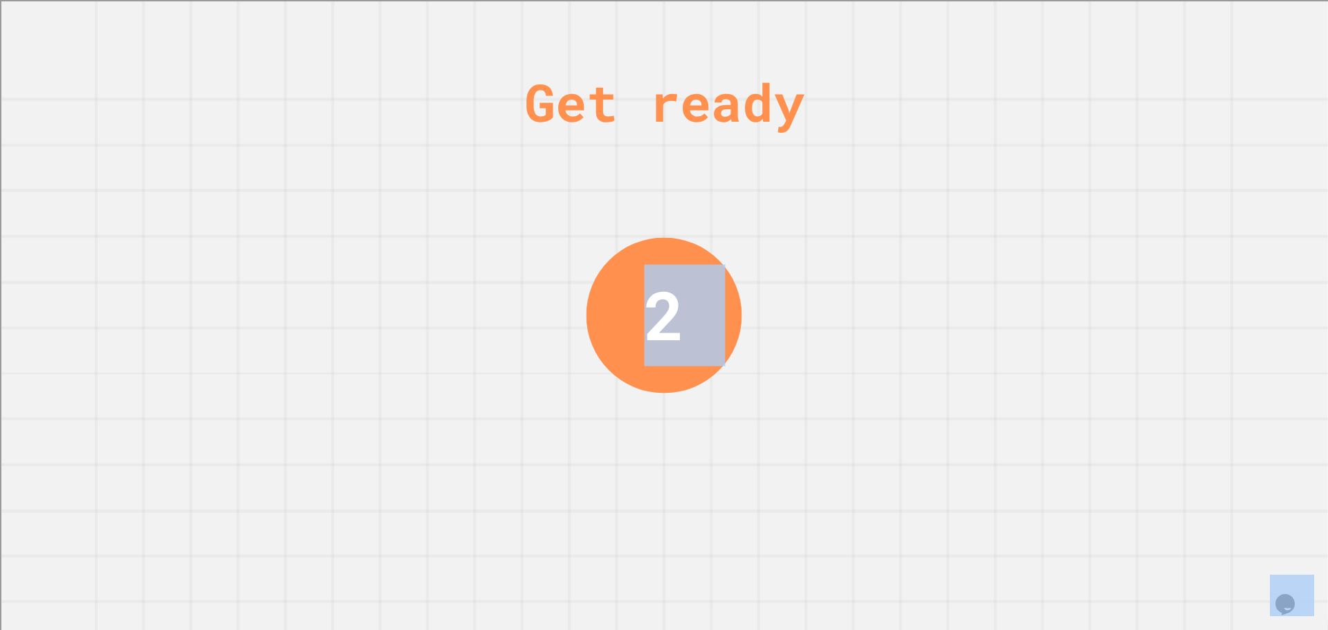
click at [970, 423] on div "Get ready 2" at bounding box center [664, 315] width 1328 height 630
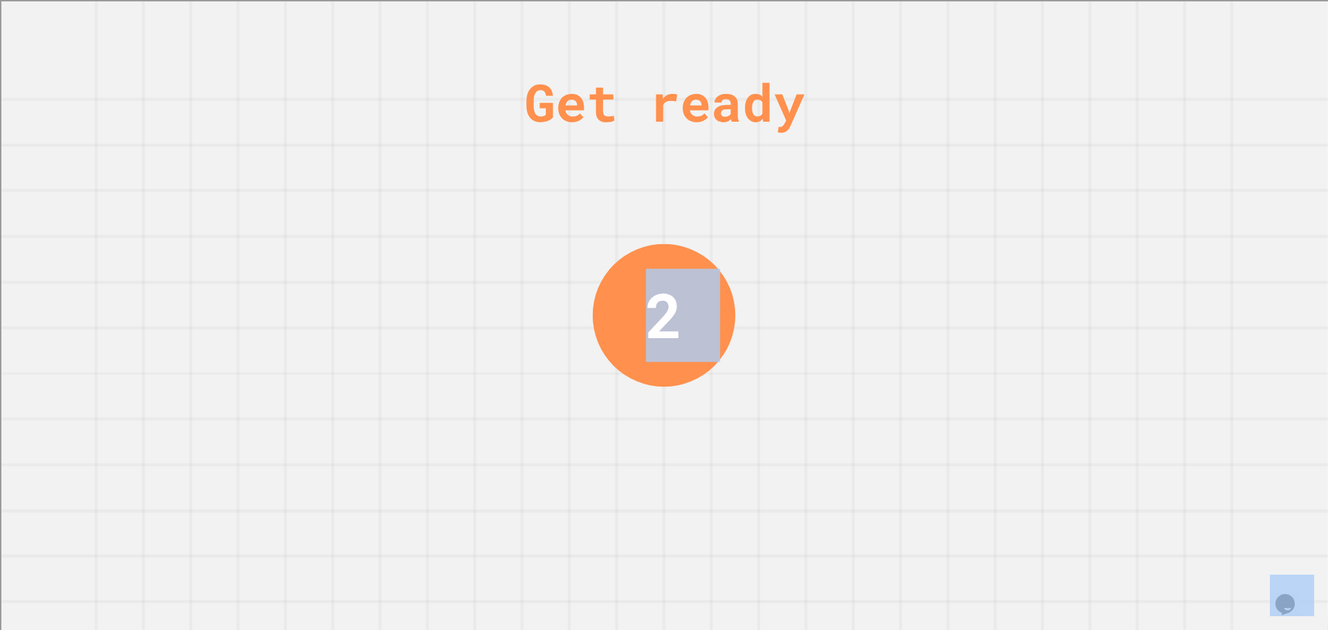
click at [970, 423] on div "Get ready 2" at bounding box center [664, 315] width 1328 height 630
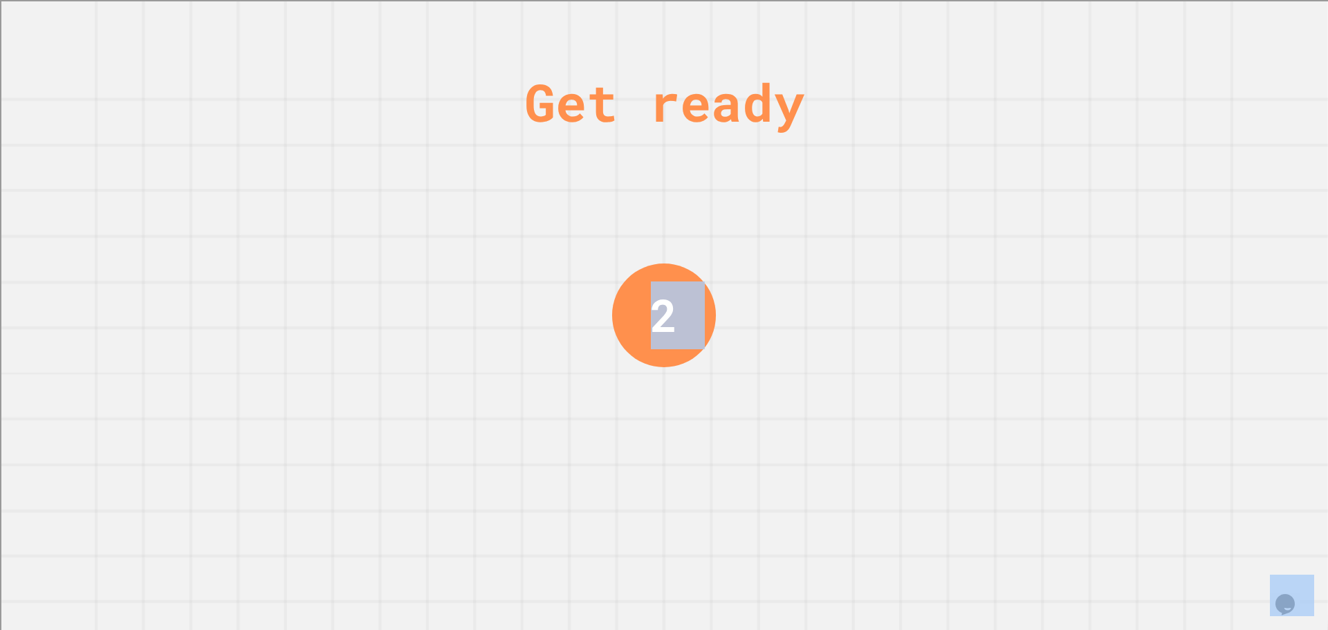
click at [970, 423] on div "Get ready 2" at bounding box center [664, 315] width 1328 height 630
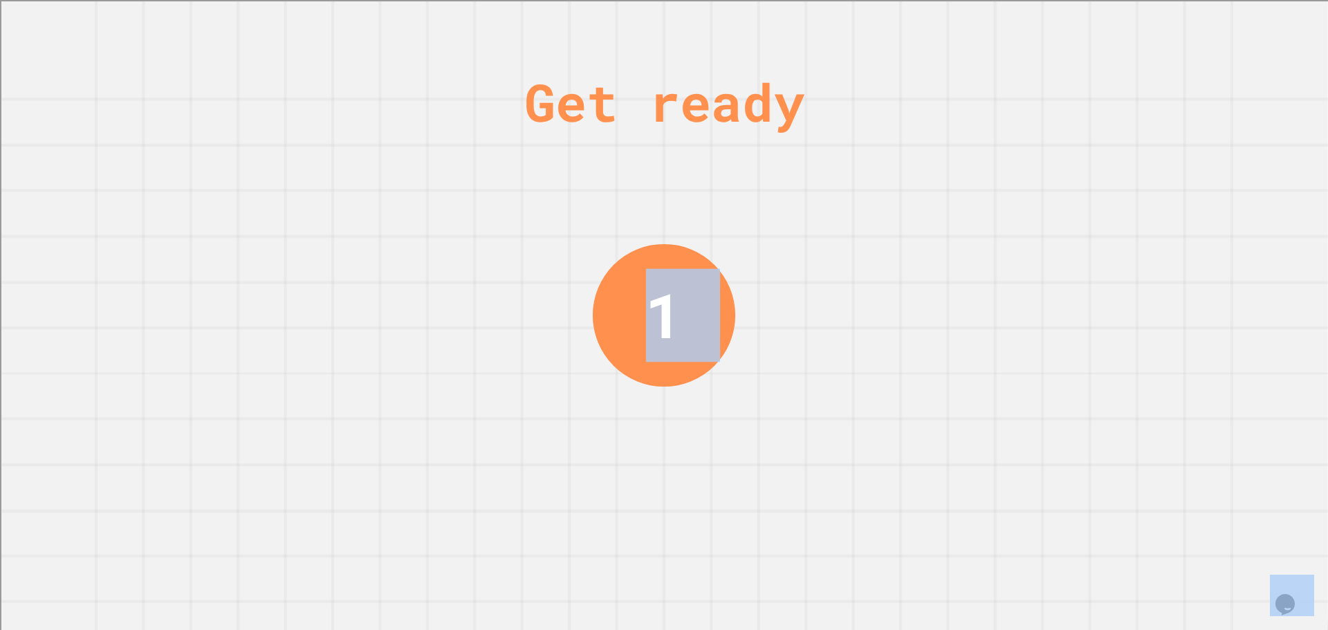
click at [970, 423] on div "Get ready 1" at bounding box center [664, 315] width 1328 height 630
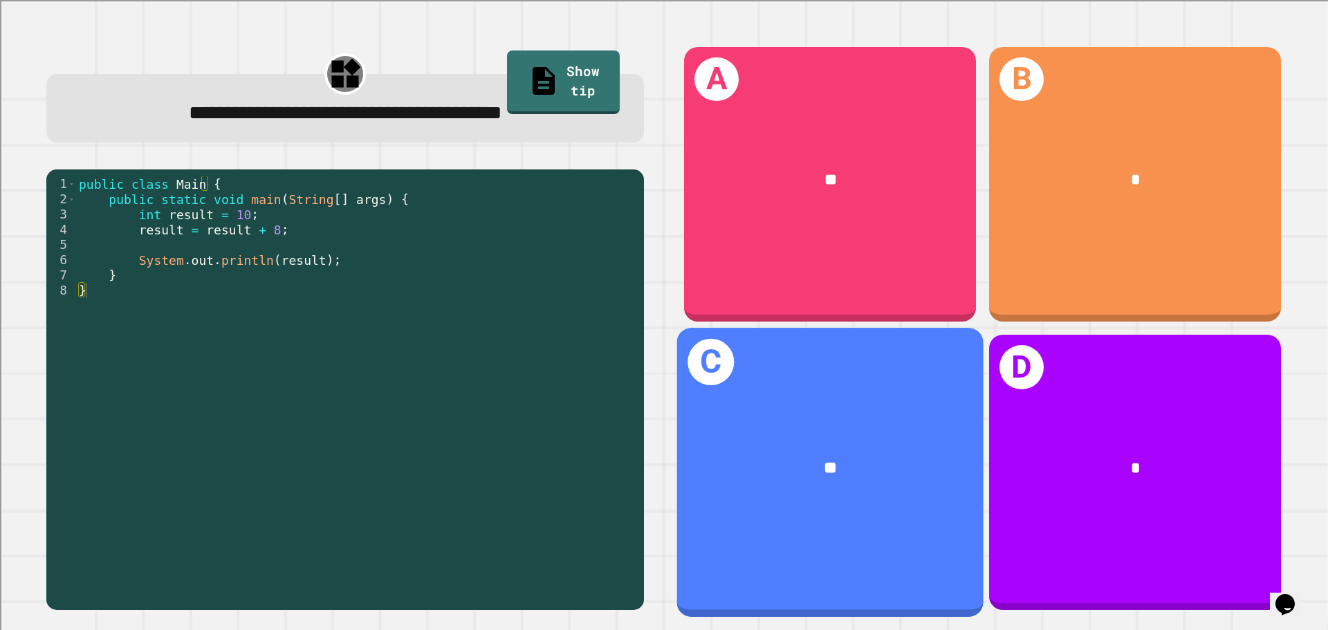
click at [897, 458] on div "**" at bounding box center [830, 469] width 239 height 26
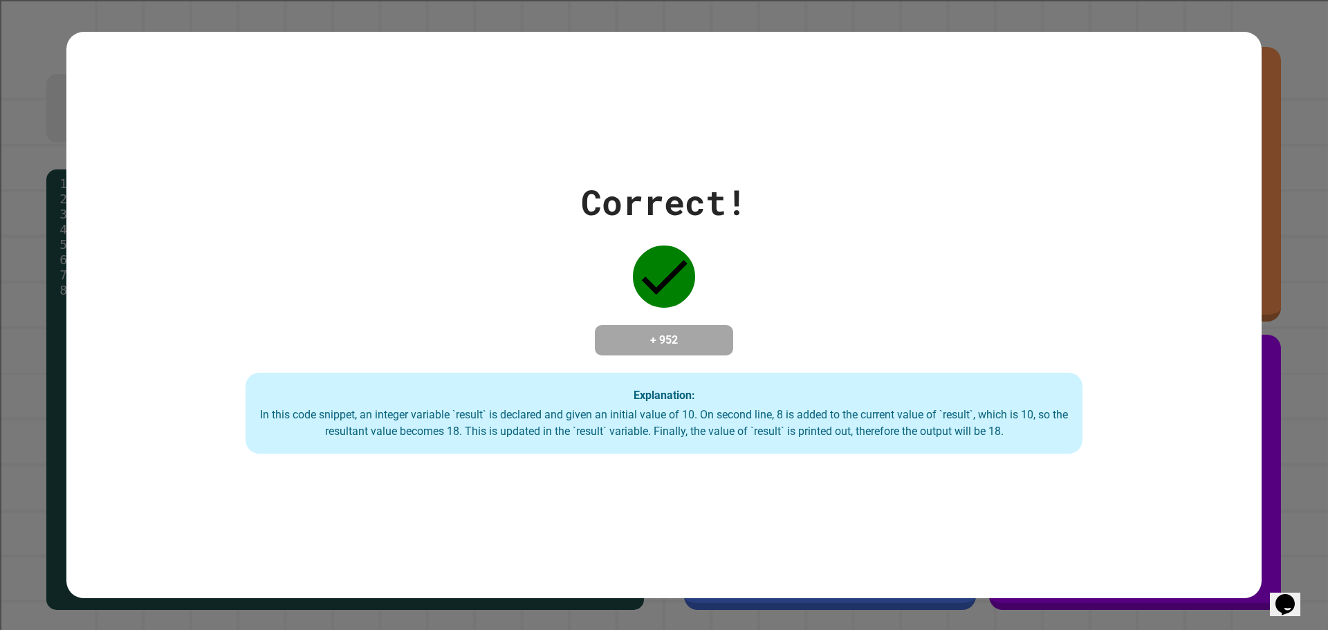
click at [625, 537] on div "Correct! + 952 Explanation: In this code snippet, an integer variable `result` …" at bounding box center [663, 315] width 1195 height 567
click at [633, 427] on div "In this code snippet, an integer variable `result` is declared and given an ini…" at bounding box center [663, 423] width 809 height 33
click at [640, 432] on div "In this code snippet, an integer variable `result` is declared and given an ini…" at bounding box center [663, 423] width 809 height 33
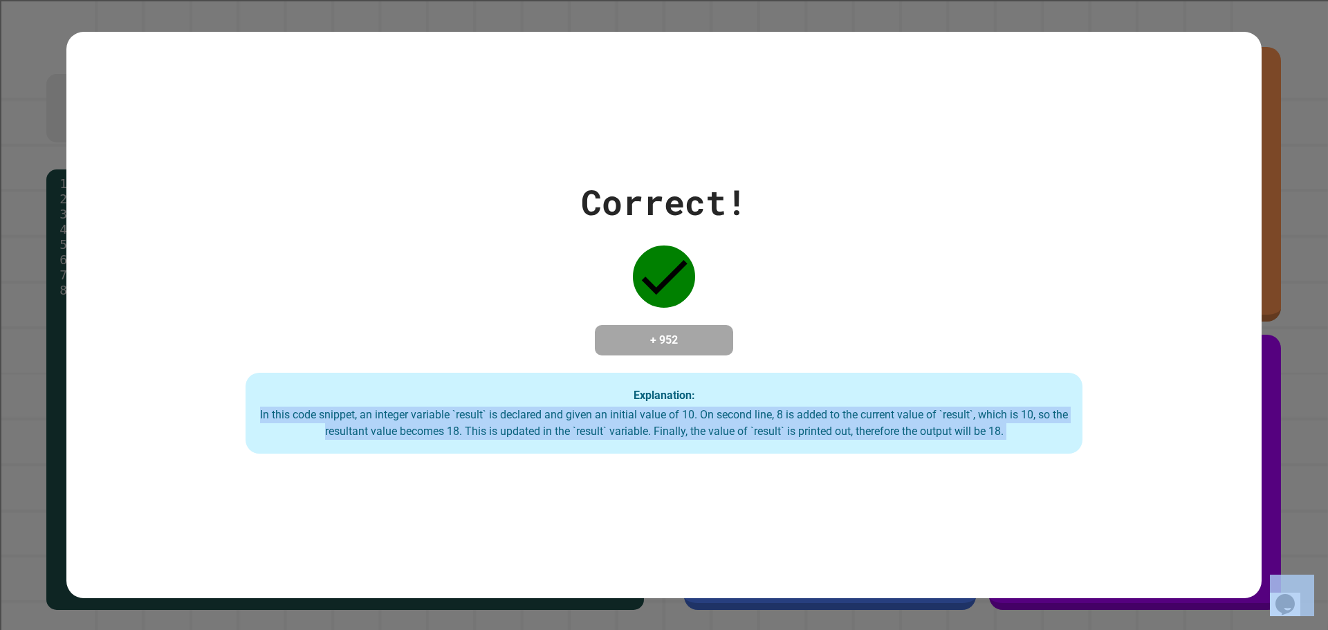
click at [640, 432] on div "In this code snippet, an integer variable `result` is declared and given an ini…" at bounding box center [663, 423] width 809 height 33
click at [767, 430] on div "In this code snippet, an integer variable `result` is declared and given an ini…" at bounding box center [663, 423] width 809 height 33
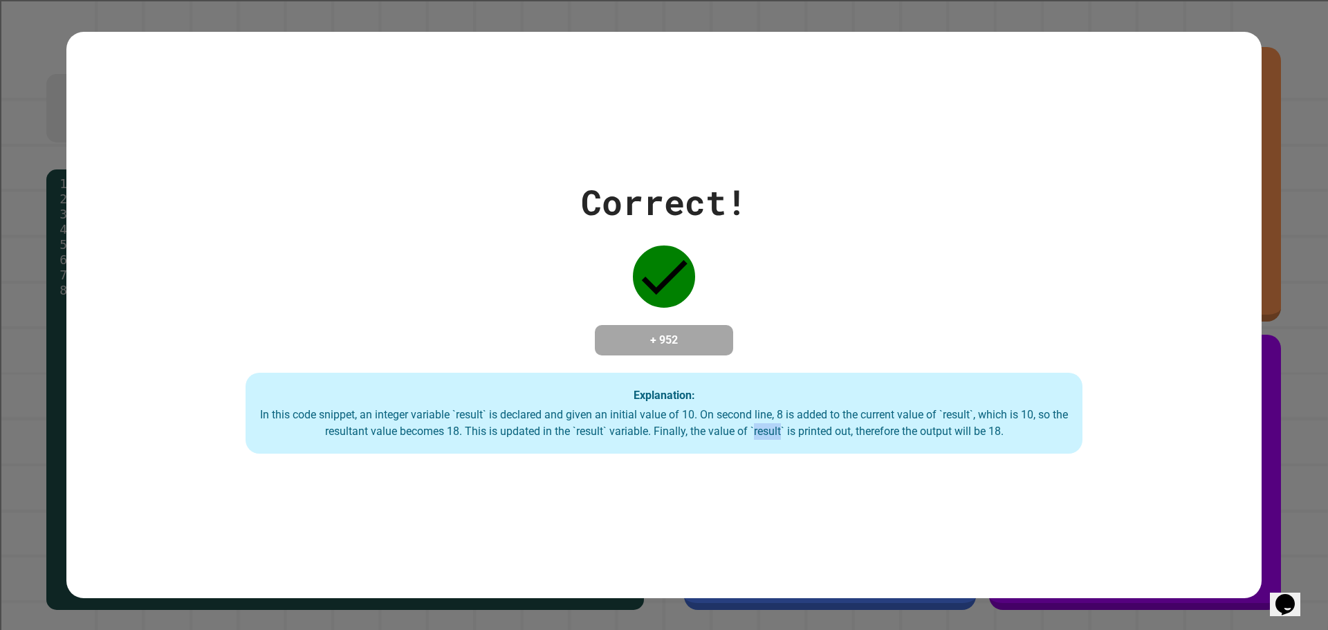
click at [767, 430] on div "In this code snippet, an integer variable `result` is declared and given an ini…" at bounding box center [663, 423] width 809 height 33
click at [618, 429] on div "In this code snippet, an integer variable `result` is declared and given an ini…" at bounding box center [663, 423] width 809 height 33
click at [632, 428] on div "In this code snippet, an integer variable `result` is declared and given an ini…" at bounding box center [663, 423] width 809 height 33
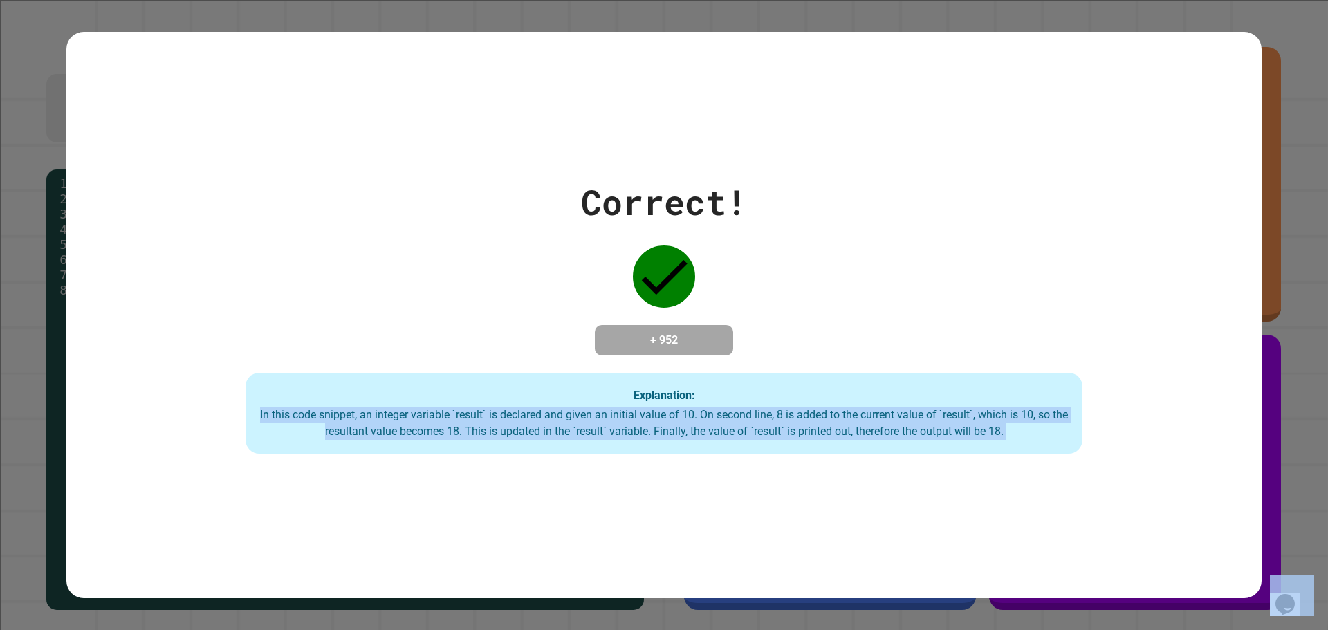
click at [632, 428] on div "In this code snippet, an integer variable `result` is declared and given an ini…" at bounding box center [663, 423] width 809 height 33
click at [640, 423] on div "In this code snippet, an integer variable `result` is declared and given an ini…" at bounding box center [663, 423] width 809 height 33
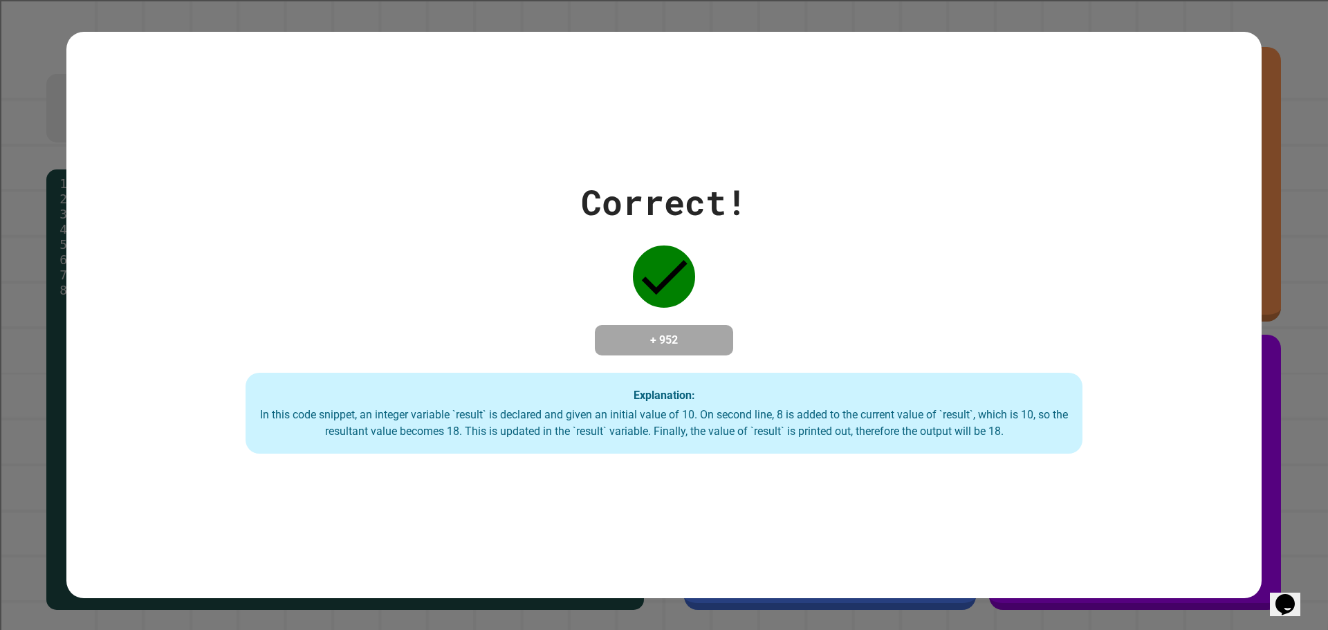
click at [643, 421] on div "In this code snippet, an integer variable `result` is declared and given an ini…" at bounding box center [663, 423] width 809 height 33
click at [647, 417] on div "In this code snippet, an integer variable `result` is declared and given an ini…" at bounding box center [663, 423] width 809 height 33
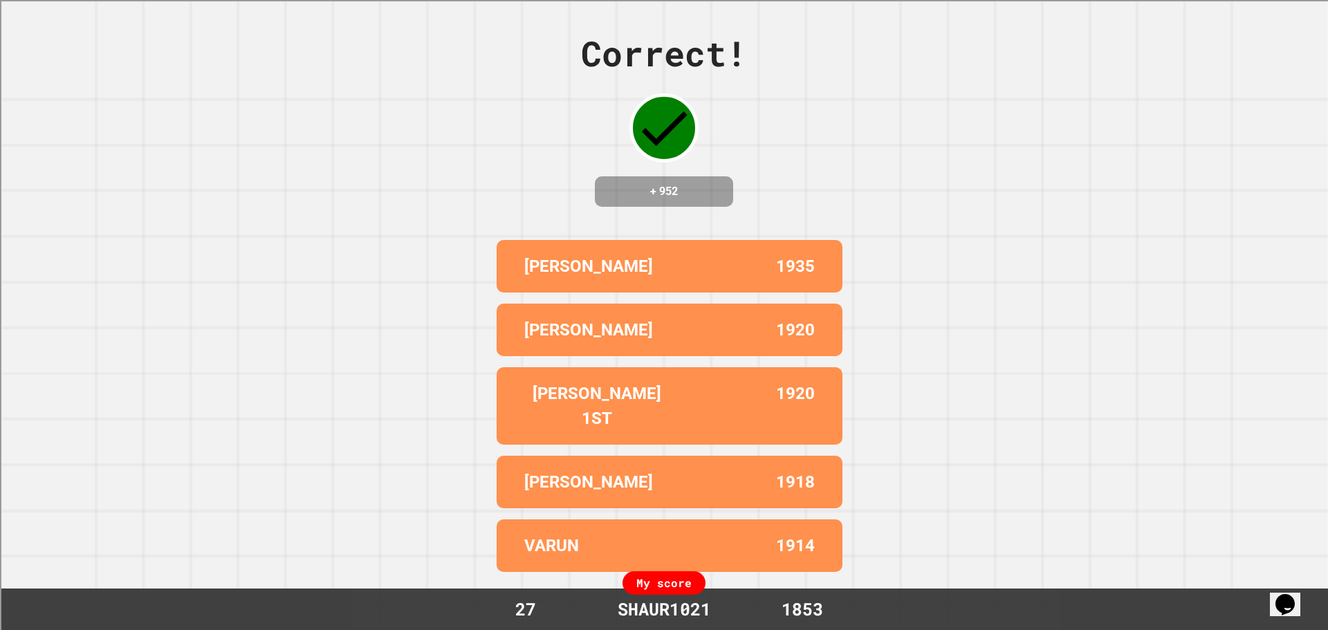
click at [587, 415] on div "[PERSON_NAME] 1ST" at bounding box center [596, 406] width 145 height 50
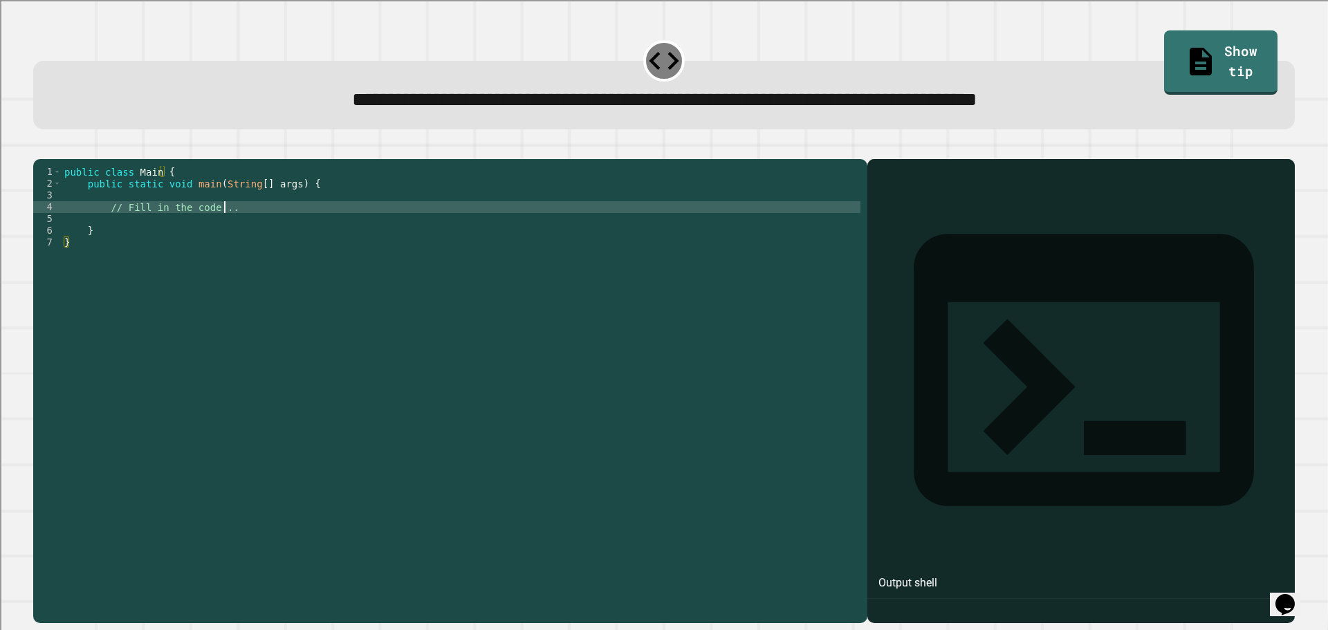
click at [246, 223] on div "public class Main { public static void main ( String [ ] args ) { // Fill in th…" at bounding box center [461, 377] width 799 height 423
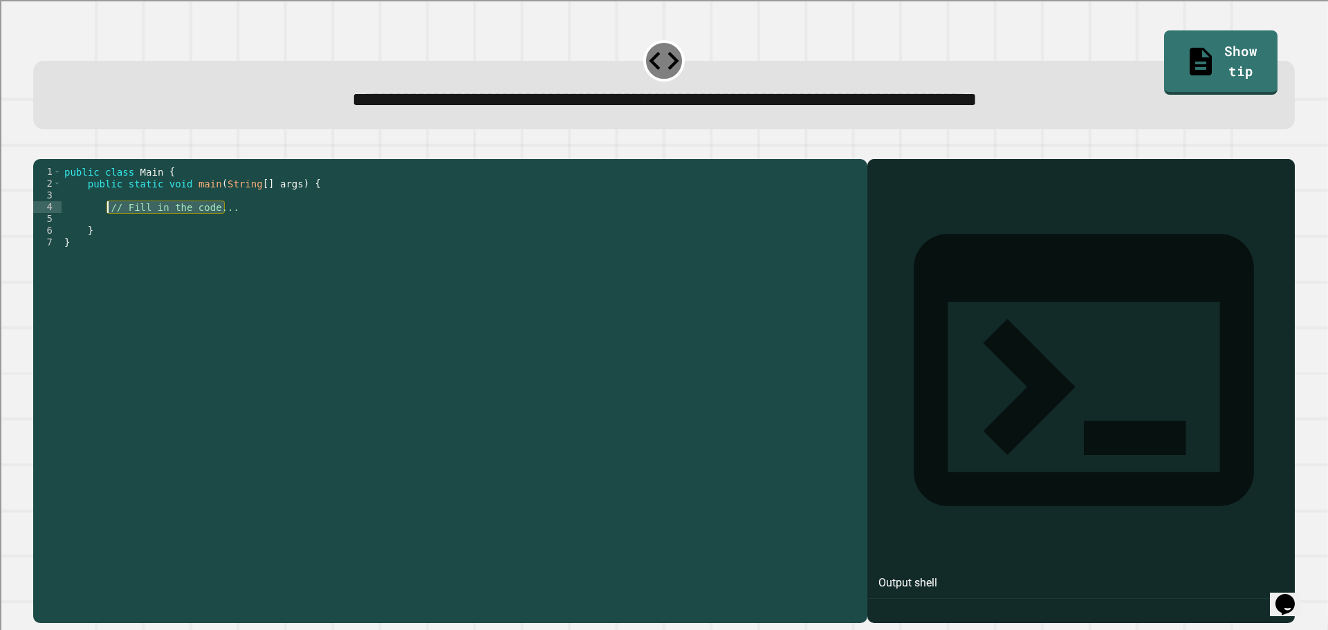
drag, startPoint x: 247, startPoint y: 222, endPoint x: 105, endPoint y: 231, distance: 142.1
click at [105, 231] on div "public class Main { public static void main ( String [ ] args ) { // Fill in th…" at bounding box center [461, 377] width 799 height 423
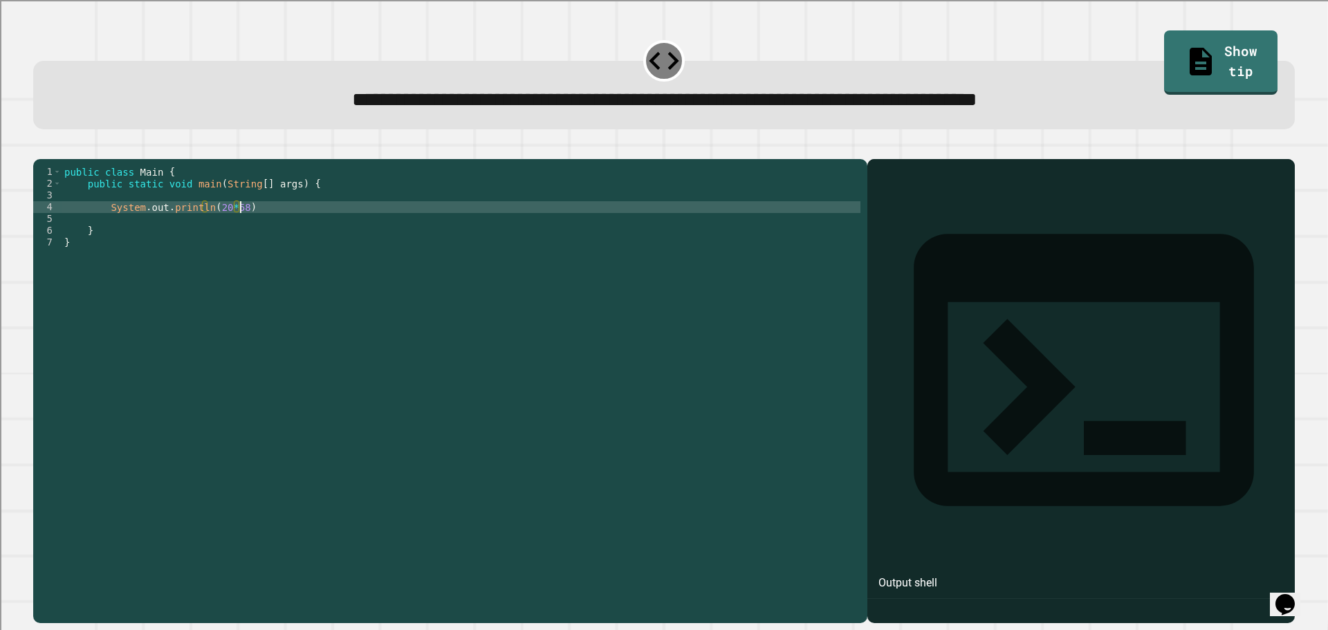
scroll to position [0, 12]
type textarea "**********"
click at [40, 148] on button "button" at bounding box center [40, 148] width 0 height 0
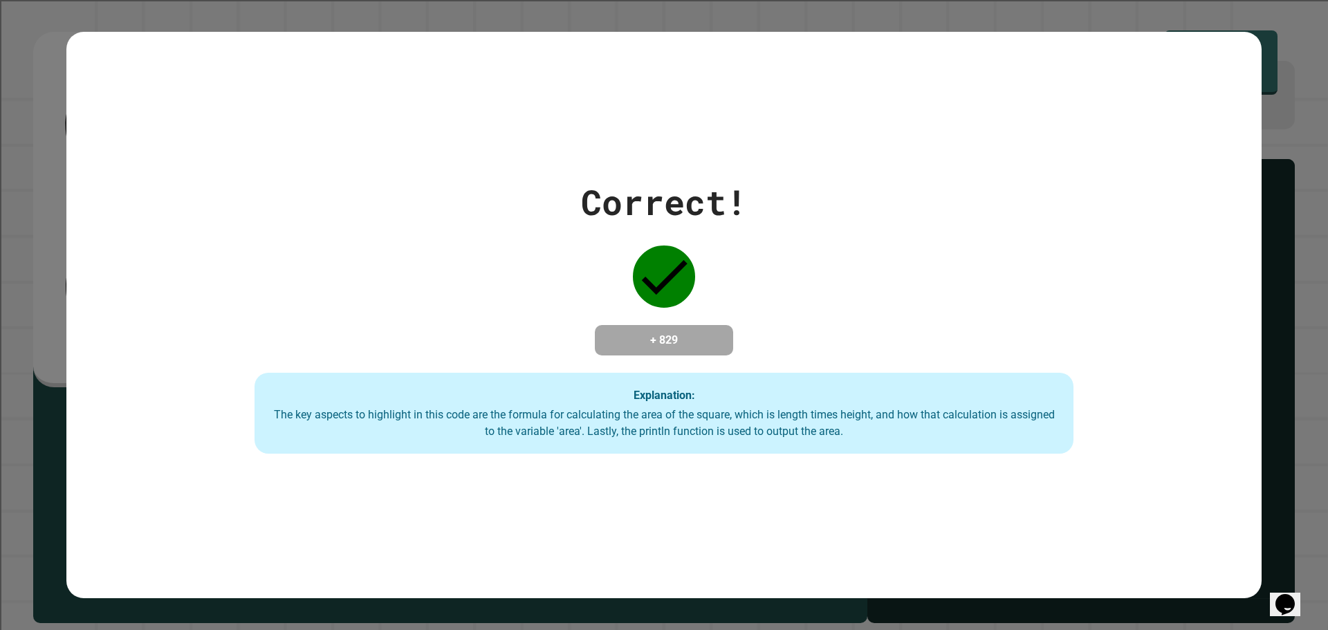
click at [883, 350] on div "Correct! + 829 Explanation: The key aspects to highlight in this code are the f…" at bounding box center [665, 315] width 1170 height 278
click at [738, 407] on div "Explanation: The key aspects to highlight in this code are the formula for calc…" at bounding box center [664, 414] width 819 height 82
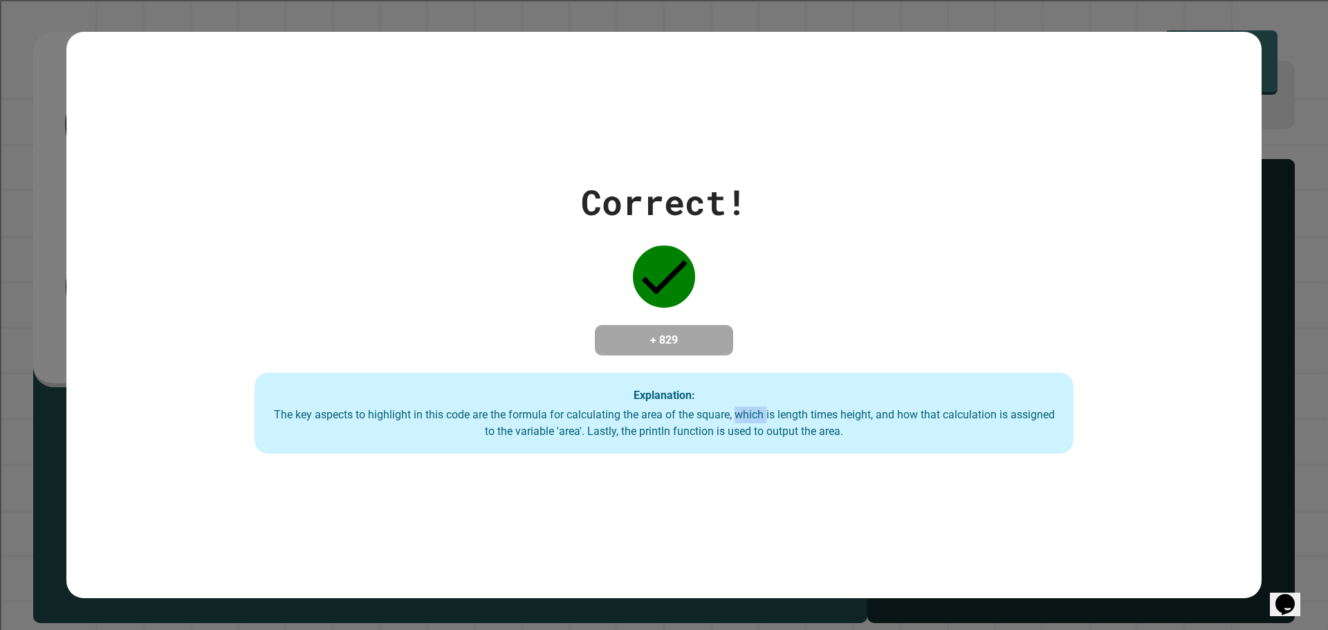
click at [738, 407] on div "Explanation: The key aspects to highlight in this code are the formula for calc…" at bounding box center [664, 414] width 819 height 82
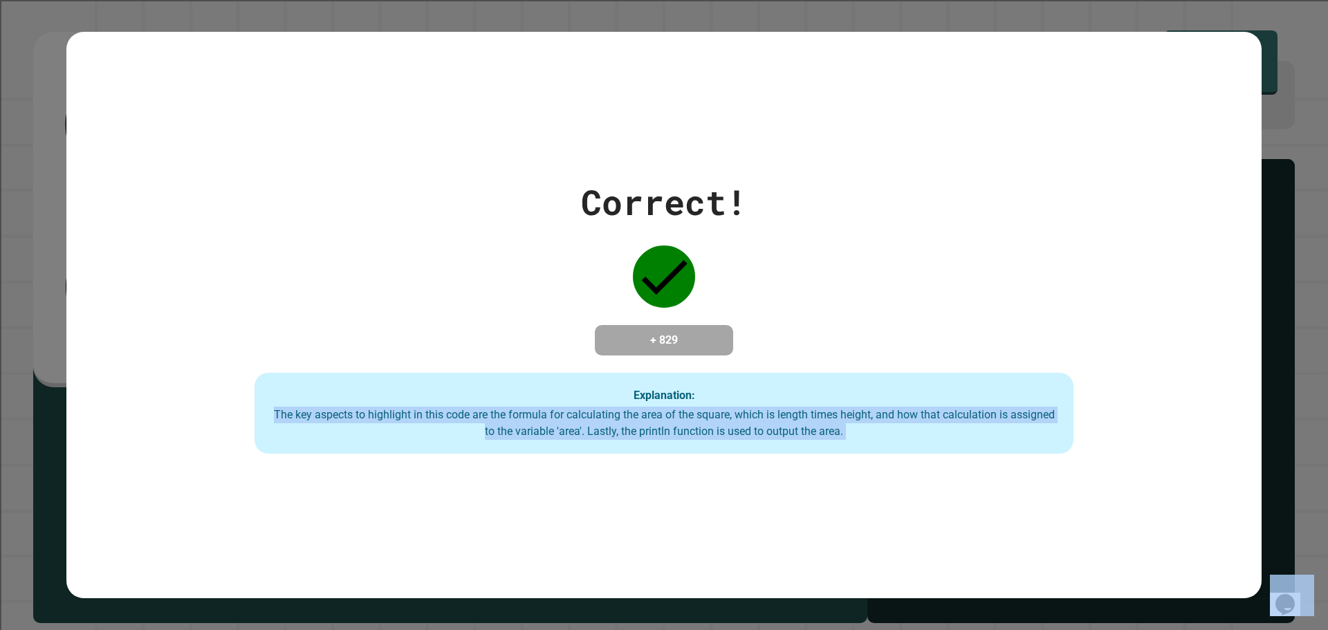
click at [738, 407] on div "Explanation: The key aspects to highlight in this code are the formula for calc…" at bounding box center [664, 414] width 819 height 82
click at [607, 440] on div "The key aspects to highlight in this code are the formula for calculating the a…" at bounding box center [663, 423] width 791 height 33
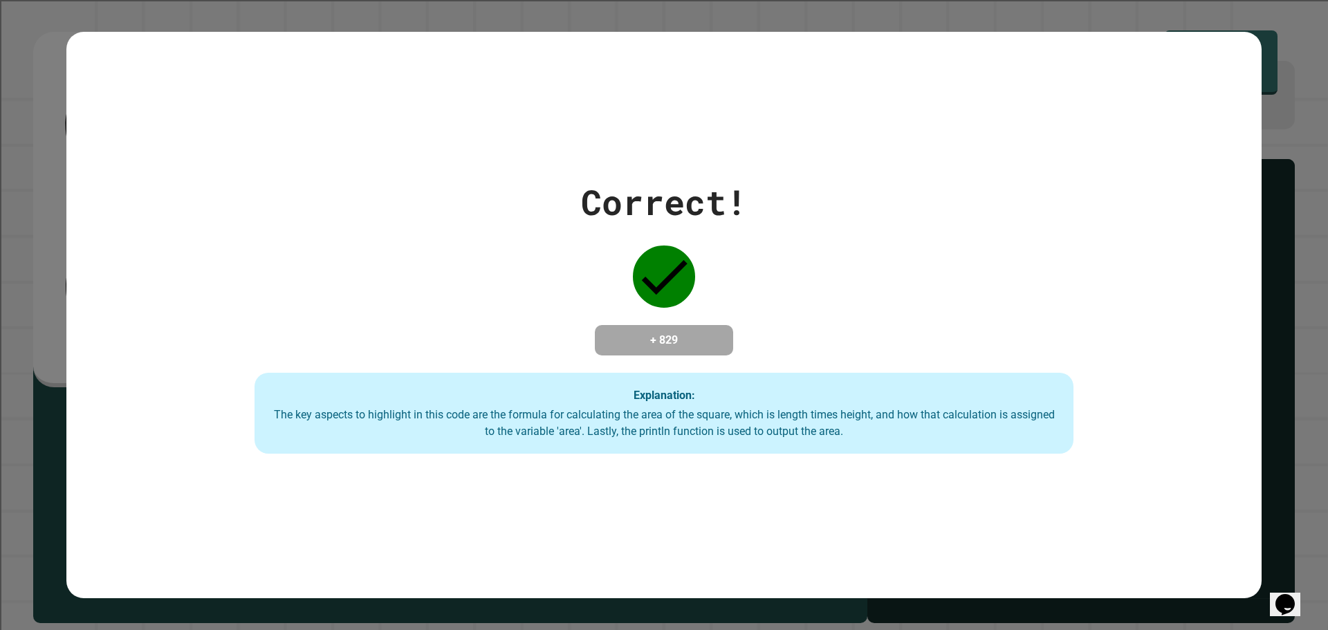
click at [613, 430] on div "The key aspects to highlight in this code are the formula for calculating the a…" at bounding box center [663, 423] width 791 height 33
drag, startPoint x: 840, startPoint y: 454, endPoint x: 470, endPoint y: 451, distance: 370.0
click at [470, 451] on div "Explanation: The key aspects to highlight in this code are the formula for calc…" at bounding box center [664, 414] width 819 height 82
click at [694, 422] on div "The key aspects to highlight in this code are the formula for calculating the a…" at bounding box center [663, 423] width 791 height 33
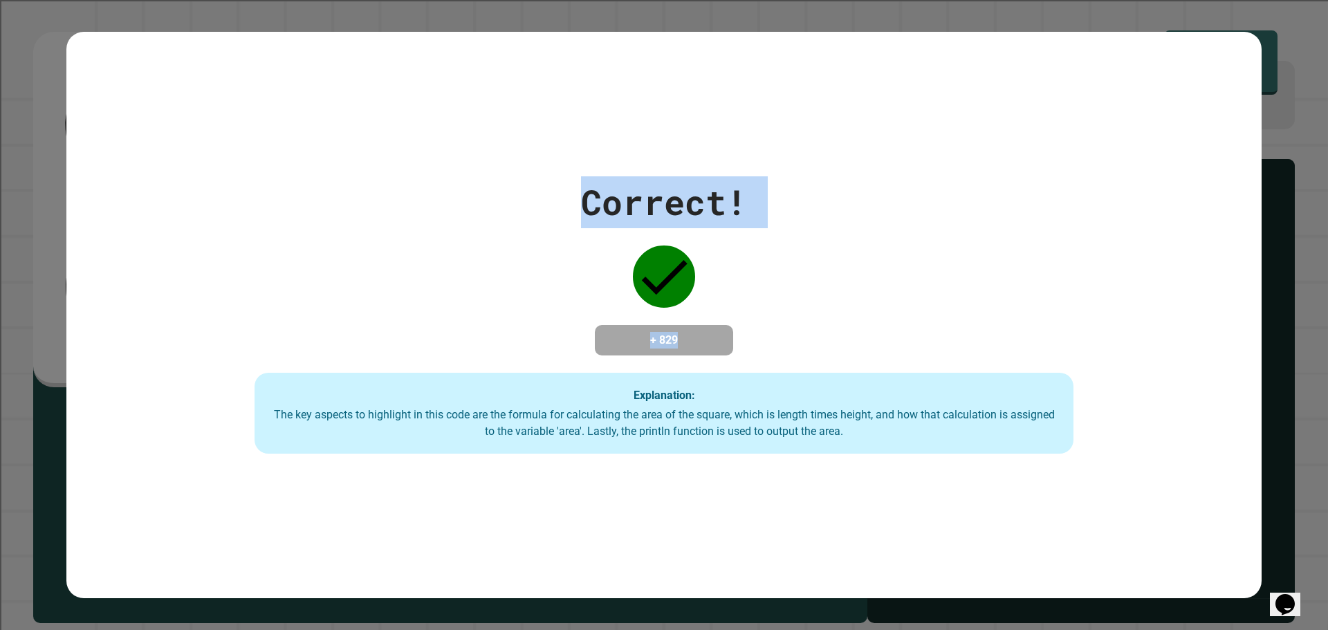
drag, startPoint x: 246, startPoint y: 4, endPoint x: 562, endPoint y: 161, distance: 352.9
click at [441, 40] on div "Correct! + 829 Explanation: The key aspects to highlight in this code are the f…" at bounding box center [663, 315] width 1195 height 567
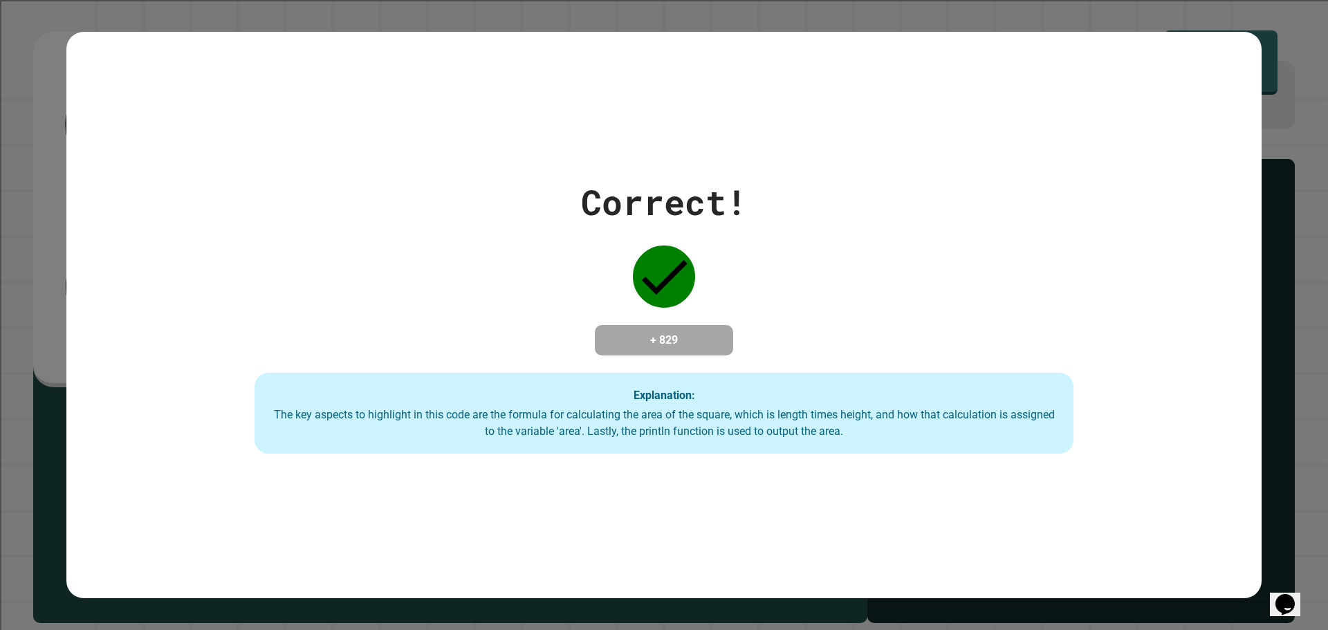
click at [860, 257] on div "Correct! + 829 Explanation: The key aspects to highlight in this code are the f…" at bounding box center [665, 315] width 1170 height 278
click at [489, 363] on div "Correct! + 829 Explanation: The key aspects to highlight in this code are the f…" at bounding box center [665, 315] width 1170 height 278
click at [551, 437] on div "The key aspects to highlight in this code are the formula for calculating the a…" at bounding box center [663, 423] width 791 height 33
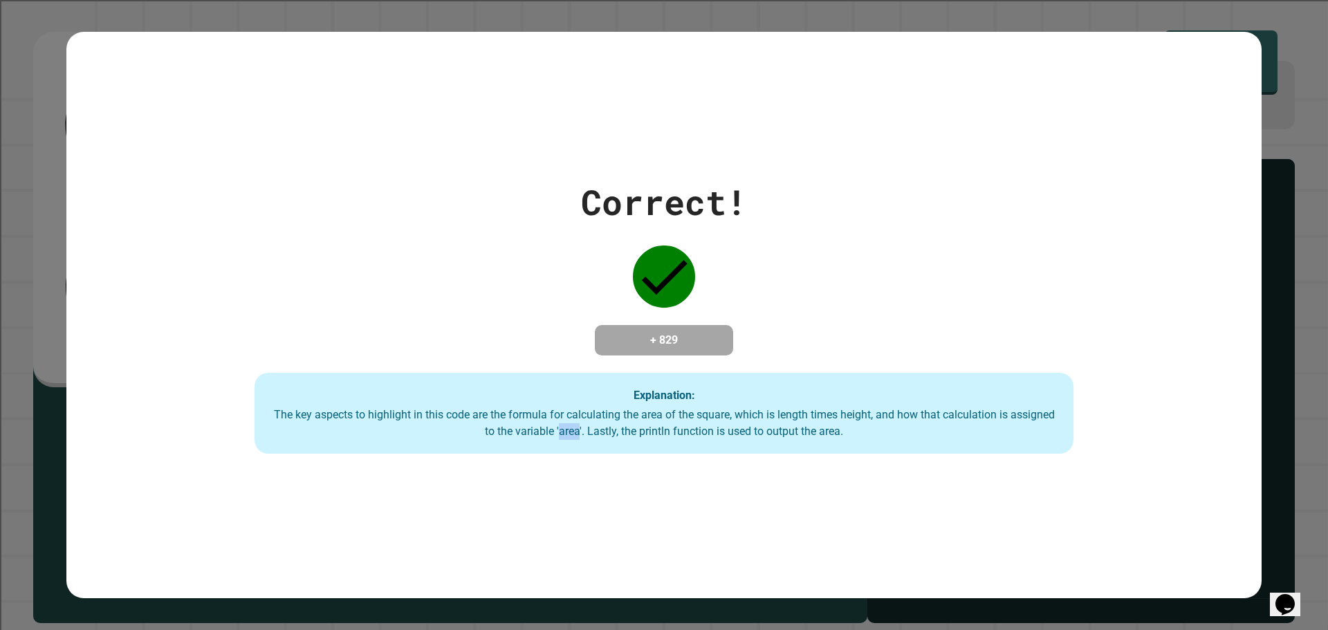
click at [551, 437] on div "The key aspects to highlight in this code are the formula for calculating the a…" at bounding box center [663, 423] width 791 height 33
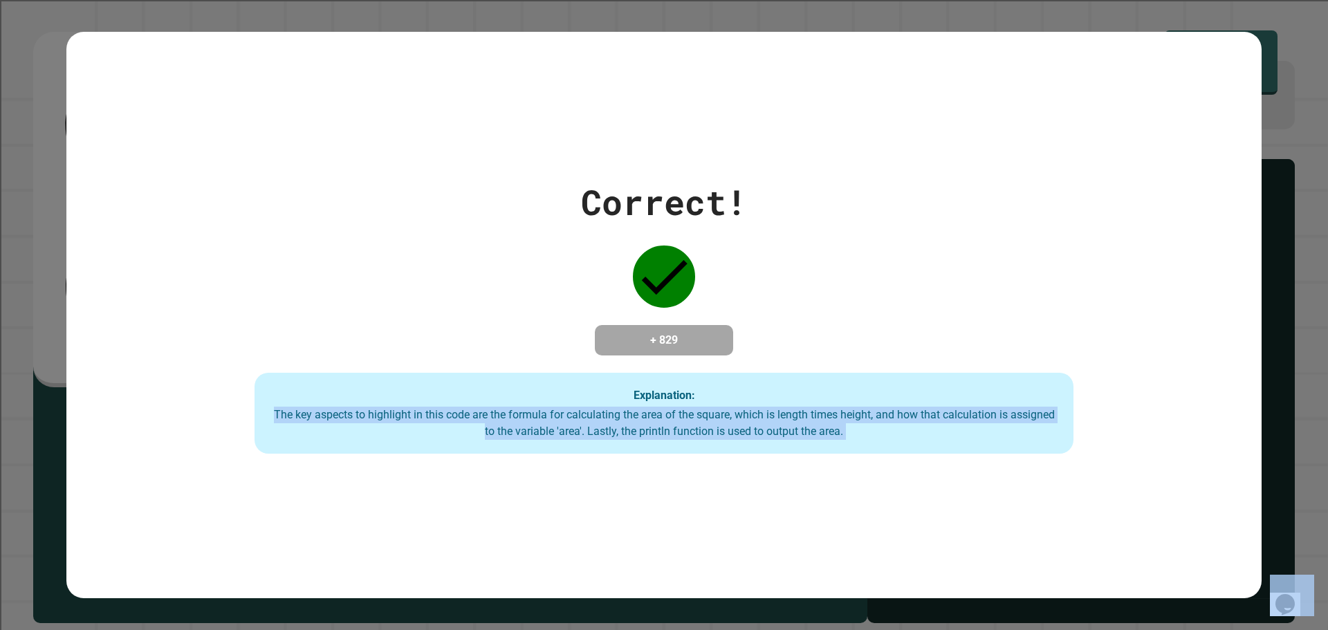
click at [551, 437] on div "The key aspects to highlight in this code are the formula for calculating the a…" at bounding box center [663, 423] width 791 height 33
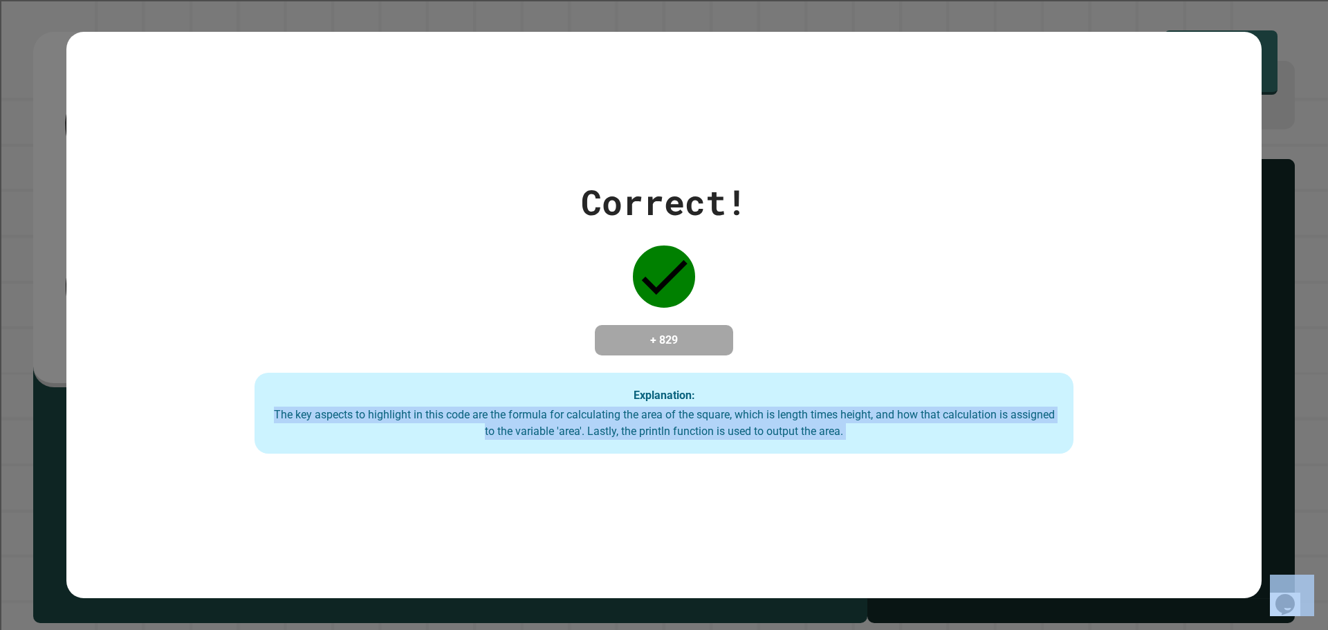
click at [551, 437] on div "The key aspects to highlight in this code are the formula for calculating the a…" at bounding box center [663, 423] width 791 height 33
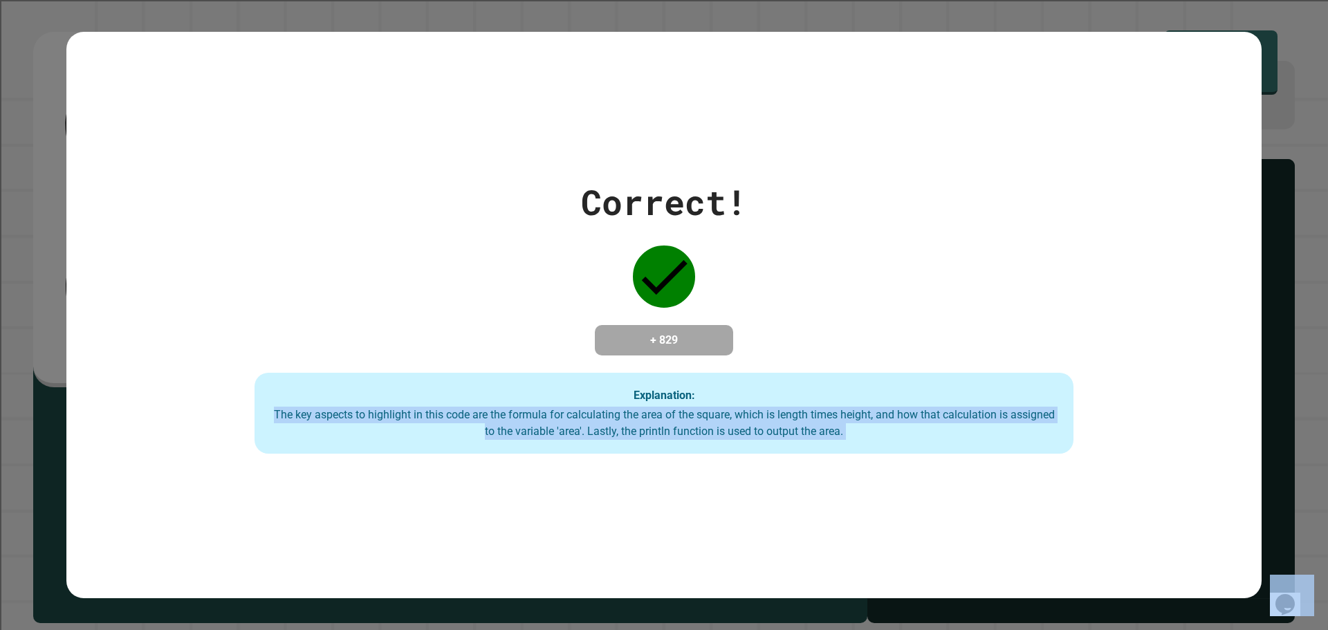
click at [551, 437] on div "The key aspects to highlight in this code are the formula for calculating the a…" at bounding box center [663, 423] width 791 height 33
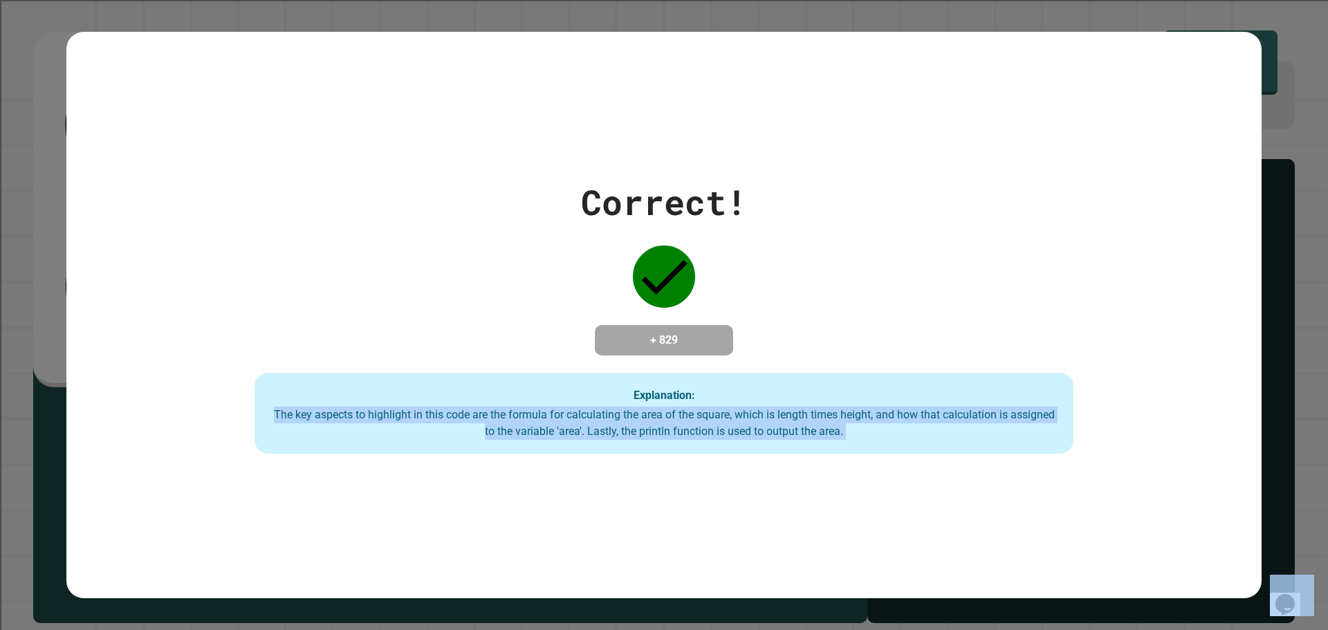
click at [551, 437] on div "The key aspects to highlight in this code are the formula for calculating the a…" at bounding box center [663, 423] width 791 height 33
click at [657, 507] on div "Correct! + 829 Explanation: The key aspects to highlight in this code are the f…" at bounding box center [663, 315] width 1195 height 567
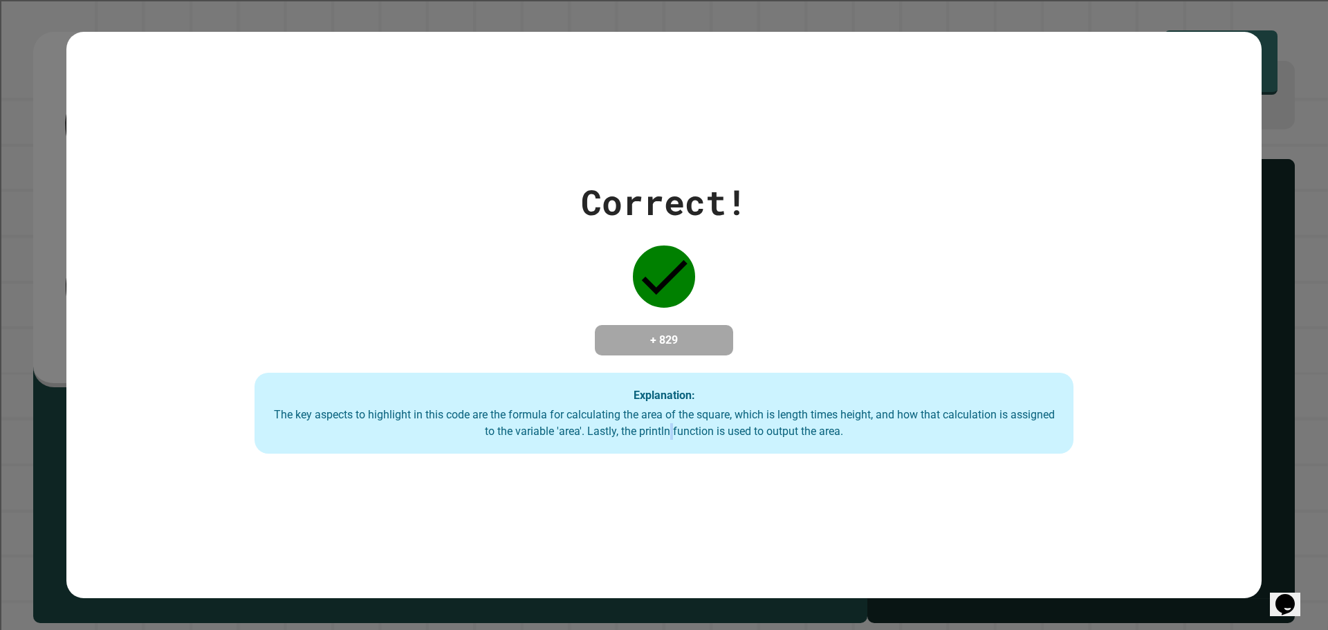
click at [657, 507] on div "Correct! + 829 Explanation: The key aspects to highlight in this code are the f…" at bounding box center [663, 315] width 1195 height 567
click at [657, 508] on div "Correct! + 829 Explanation: The key aspects to highlight in this code are the f…" at bounding box center [663, 315] width 1195 height 567
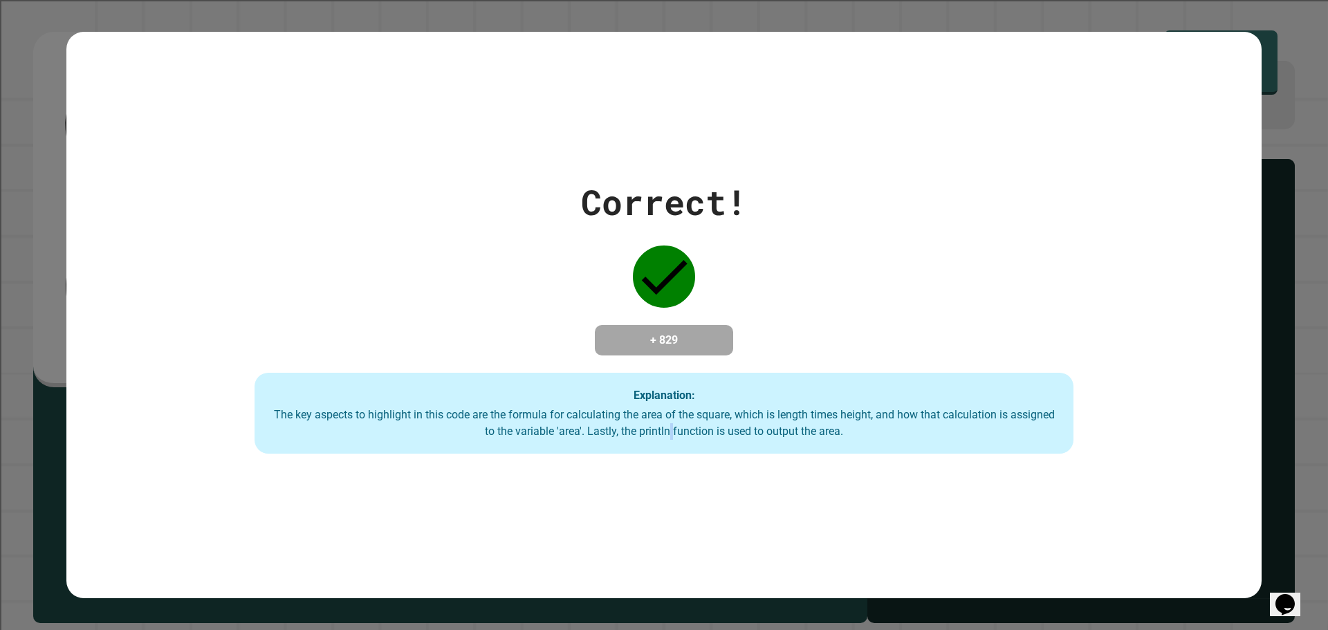
click at [657, 508] on div "Correct! + 829 Explanation: The key aspects to highlight in this code are the f…" at bounding box center [663, 315] width 1195 height 567
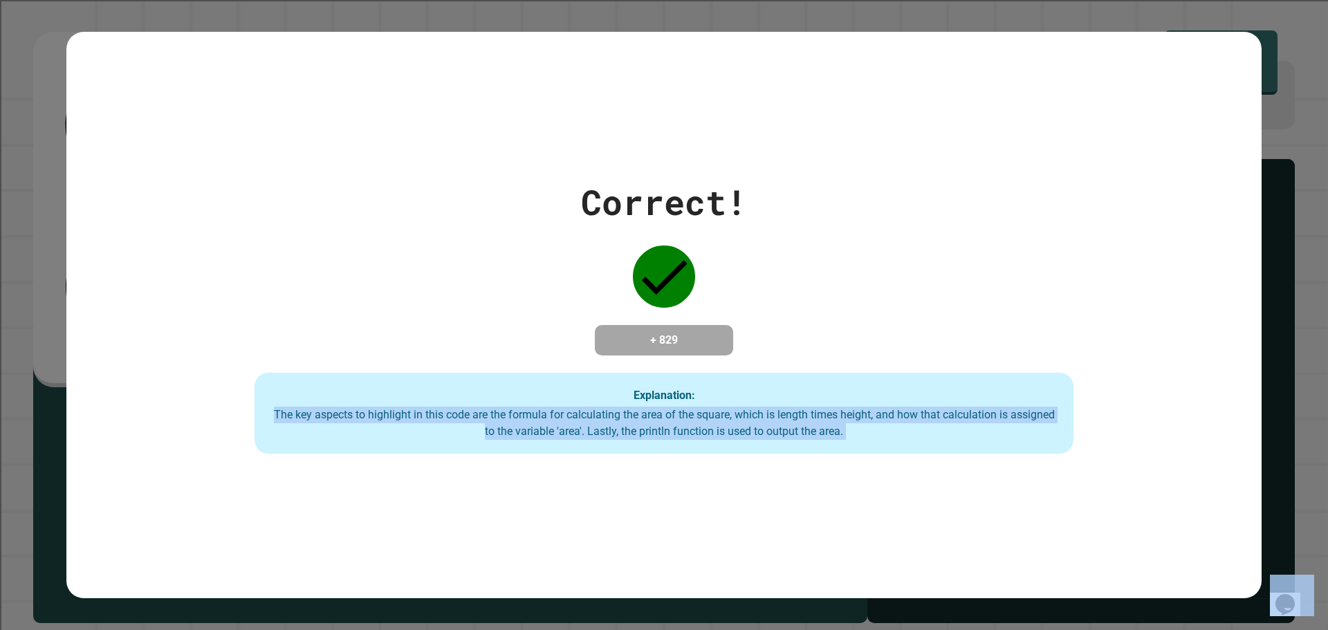
click at [657, 508] on div "Correct! + 829 Explanation: The key aspects to highlight in this code are the f…" at bounding box center [663, 315] width 1195 height 567
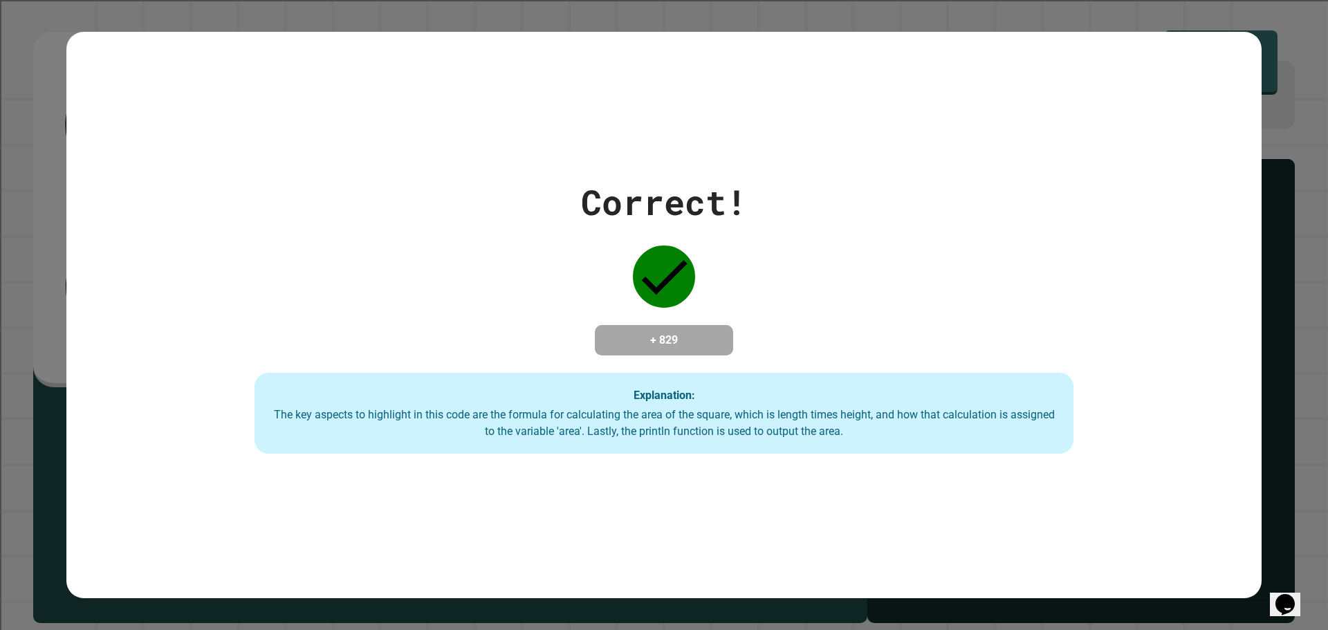
click at [802, 429] on div "The key aspects to highlight in this code are the formula for calculating the a…" at bounding box center [663, 423] width 791 height 33
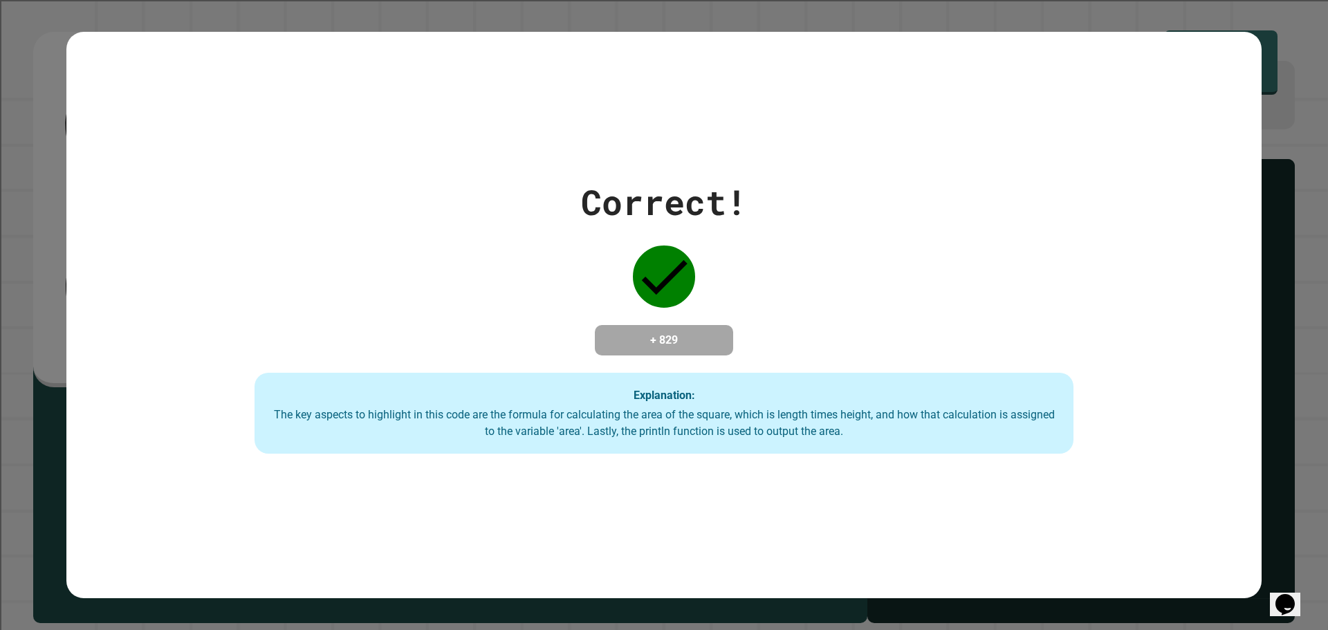
click at [802, 429] on div "The key aspects to highlight in this code are the formula for calculating the a…" at bounding box center [663, 423] width 791 height 33
drag, startPoint x: 802, startPoint y: 429, endPoint x: 800, endPoint y: 234, distance: 195.0
drag, startPoint x: 800, startPoint y: 234, endPoint x: 716, endPoint y: 212, distance: 86.4
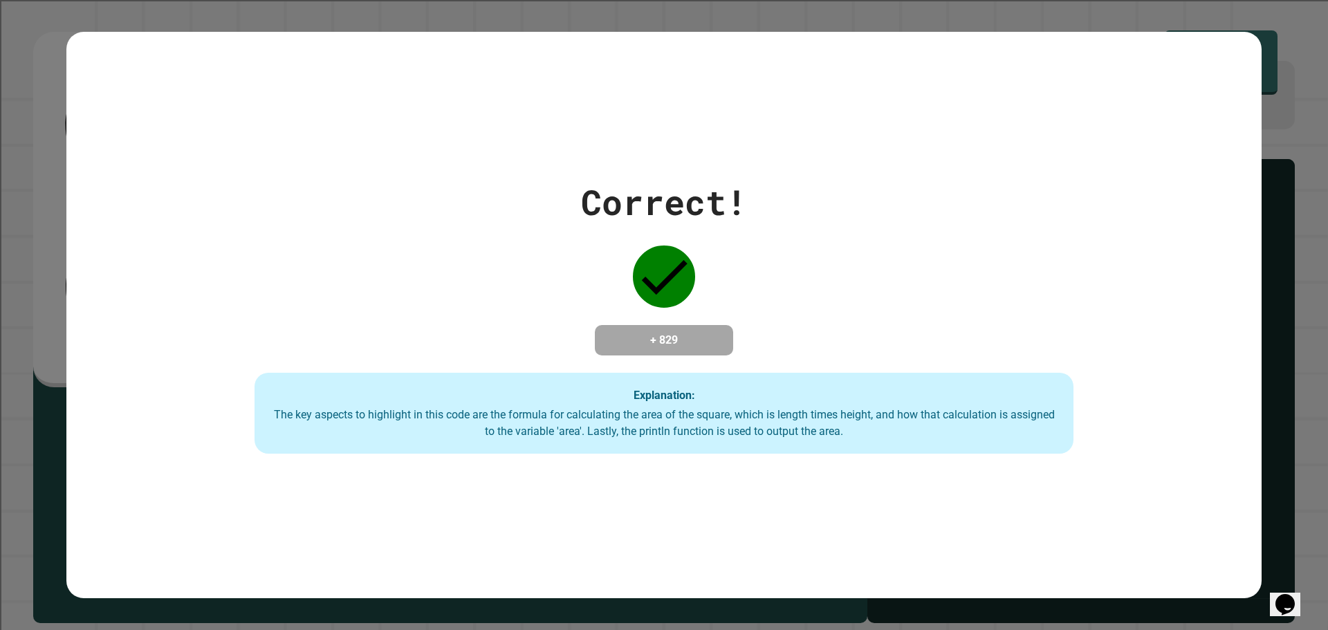
click at [716, 212] on div "Correct!" at bounding box center [664, 202] width 166 height 52
click at [987, 584] on div "Correct! + 829 Explanation: The key aspects to highlight in this code are the f…" at bounding box center [663, 315] width 1195 height 567
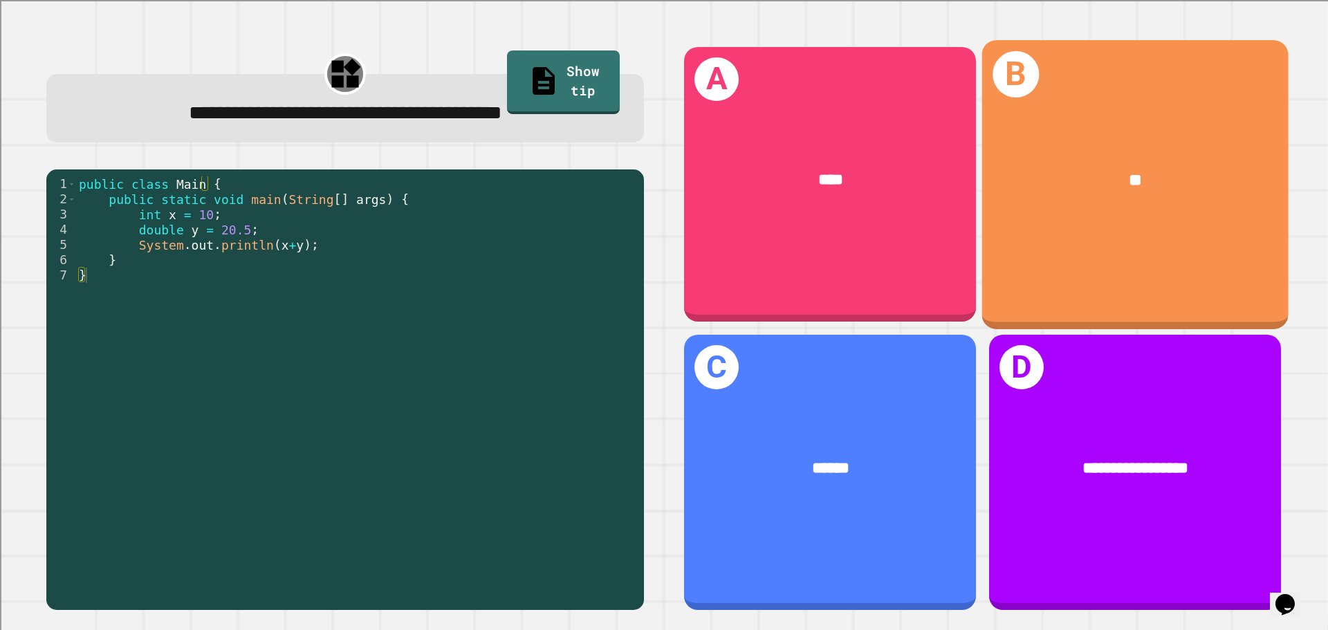
click at [1082, 234] on div "B **" at bounding box center [1135, 184] width 306 height 288
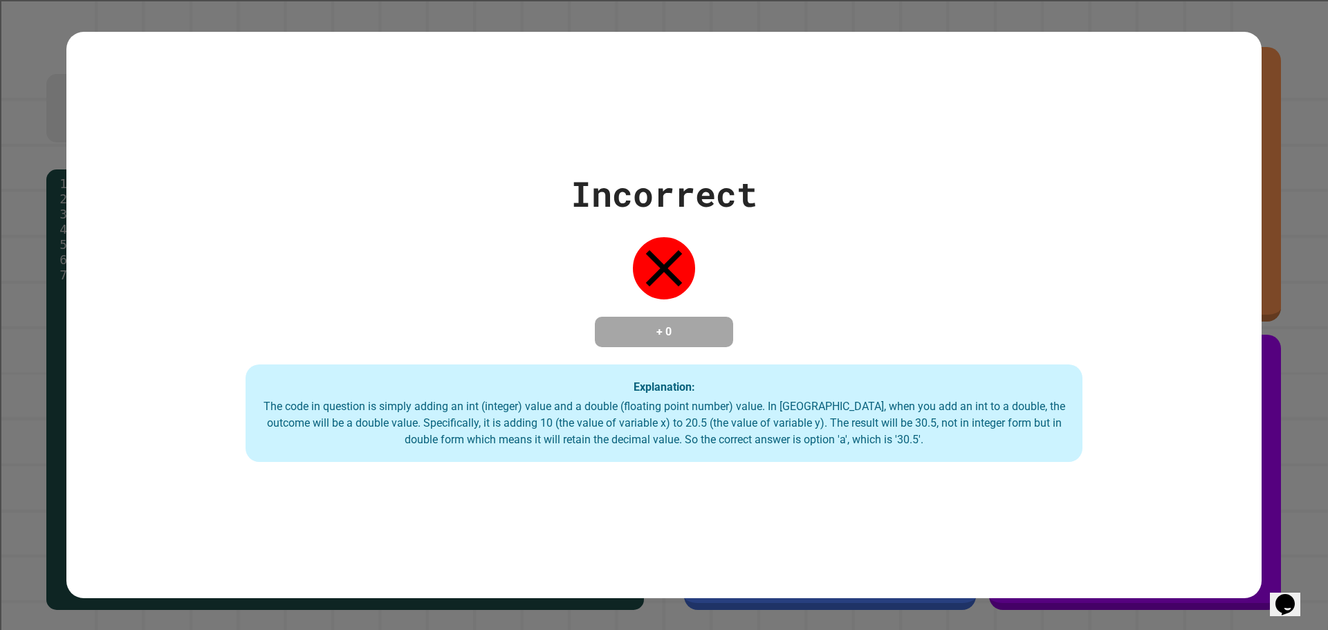
drag, startPoint x: 968, startPoint y: 297, endPoint x: 911, endPoint y: 300, distance: 57.5
click at [968, 297] on div "Incorrect + 0 Explanation: The code in question is simply adding an int (intege…" at bounding box center [663, 315] width 1195 height 295
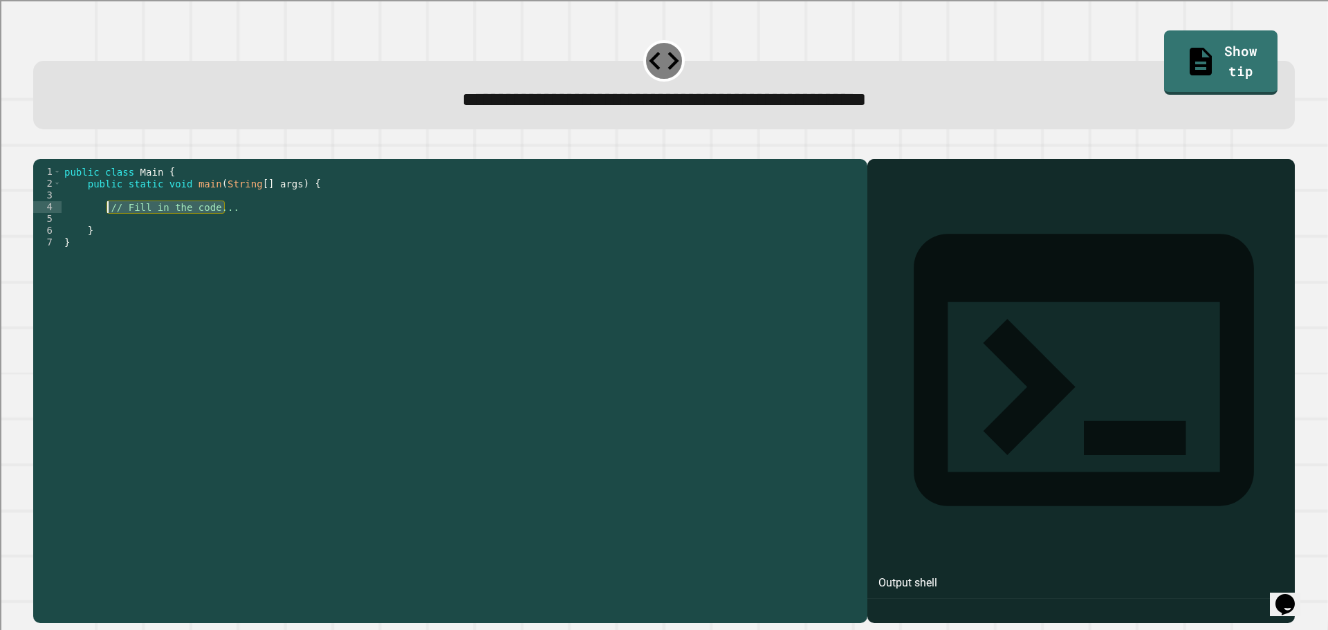
drag, startPoint x: 239, startPoint y: 225, endPoint x: 105, endPoint y: 229, distance: 134.2
click at [105, 229] on div "public class Main { public static void main ( String [ ] args ) { // Fill in th…" at bounding box center [461, 377] width 799 height 423
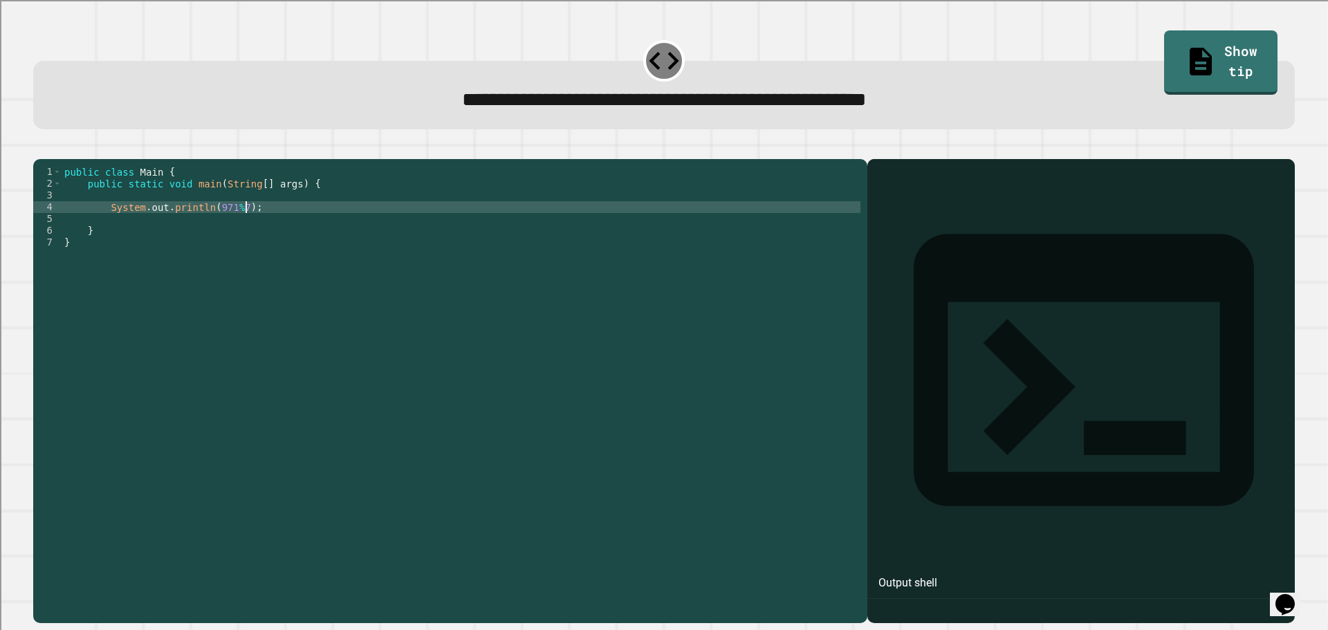
type textarea "**********"
click at [40, 148] on icon "button" at bounding box center [40, 148] width 0 height 0
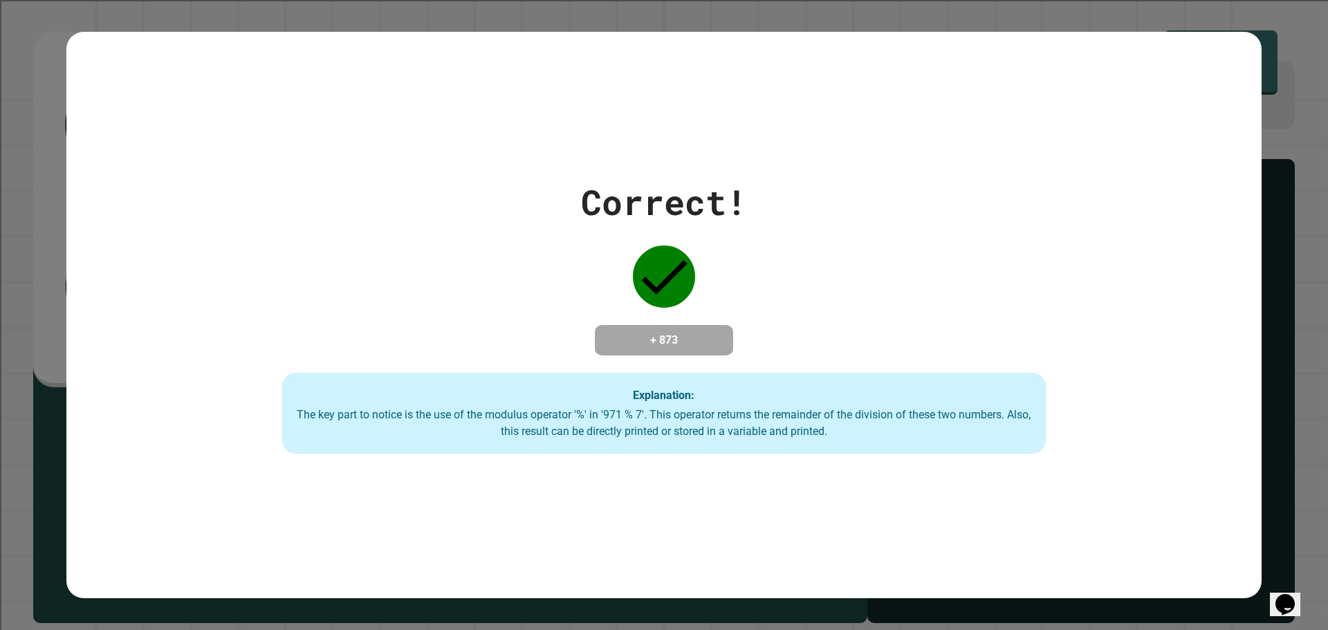
drag, startPoint x: 548, startPoint y: 448, endPoint x: 534, endPoint y: 498, distance: 51.7
drag, startPoint x: 534, startPoint y: 498, endPoint x: 493, endPoint y: 332, distance: 170.9
drag, startPoint x: 471, startPoint y: 221, endPoint x: 995, endPoint y: 205, distance: 524.5
click at [995, 205] on div "Correct! + 873 Explanation: The key part to notice is the use of the modulus op…" at bounding box center [664, 315] width 1091 height 278
click at [756, 71] on div "Correct! + 873 Explanation: The key part to notice is the use of the modulus op…" at bounding box center [663, 315] width 1195 height 567
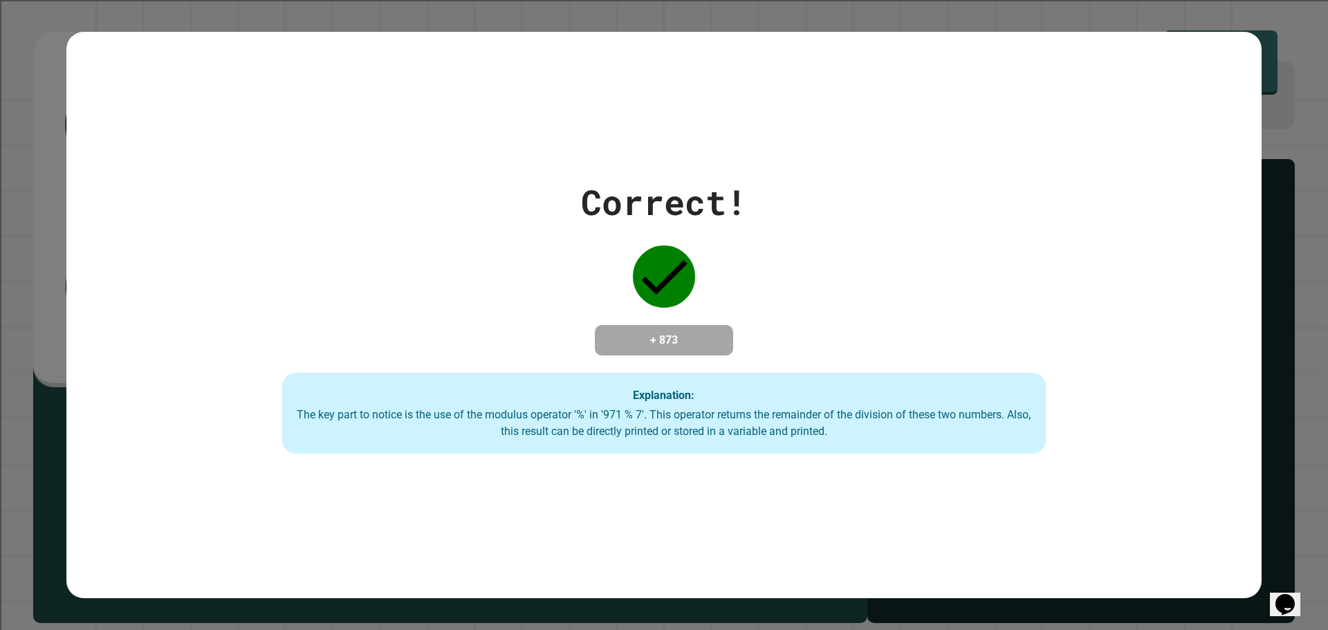
click at [756, 71] on div "Correct! + 873 Explanation: The key part to notice is the use of the modulus op…" at bounding box center [663, 315] width 1195 height 567
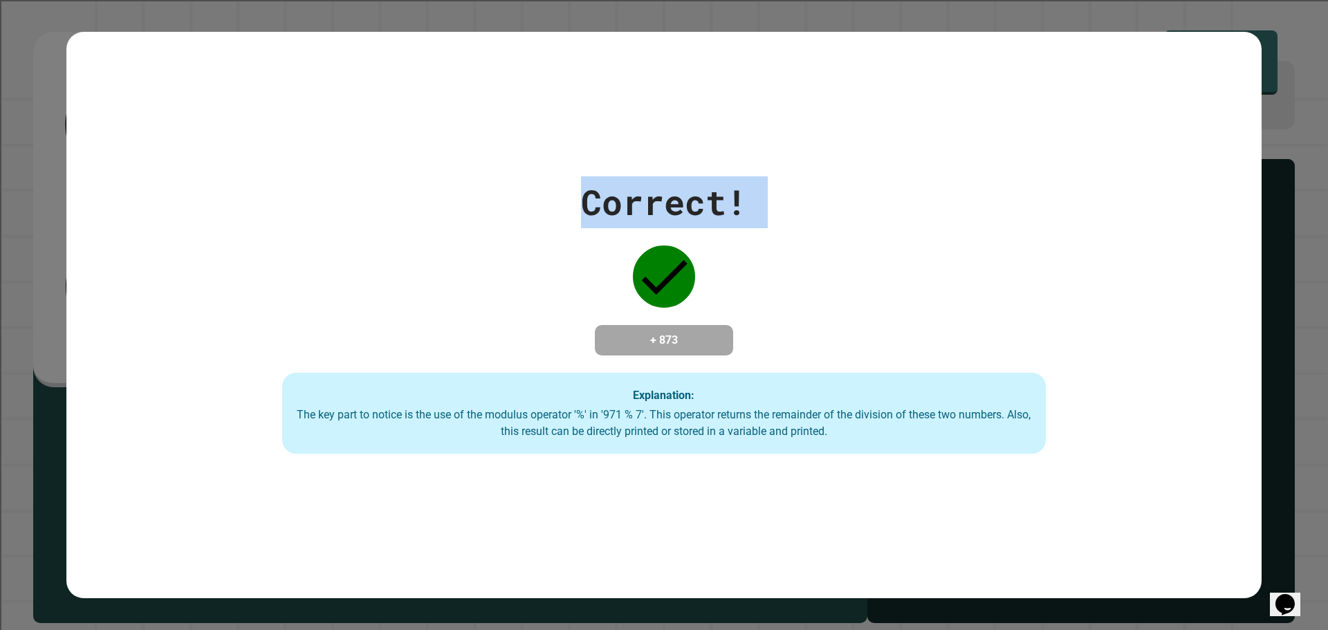
click at [755, 71] on div "Correct! + 873 Explanation: The key part to notice is the use of the modulus op…" at bounding box center [663, 315] width 1195 height 567
click at [755, 73] on div "Correct! + 873 Explanation: The key part to notice is the use of the modulus op…" at bounding box center [663, 315] width 1195 height 567
click at [749, 82] on div "Correct! + 873 Explanation: The key part to notice is the use of the modulus op…" at bounding box center [663, 315] width 1195 height 567
drag, startPoint x: 749, startPoint y: 82, endPoint x: 746, endPoint y: 91, distance: 9.4
click at [746, 91] on div "Correct! + 873 Explanation: The key part to notice is the use of the modulus op…" at bounding box center [663, 315] width 1195 height 567
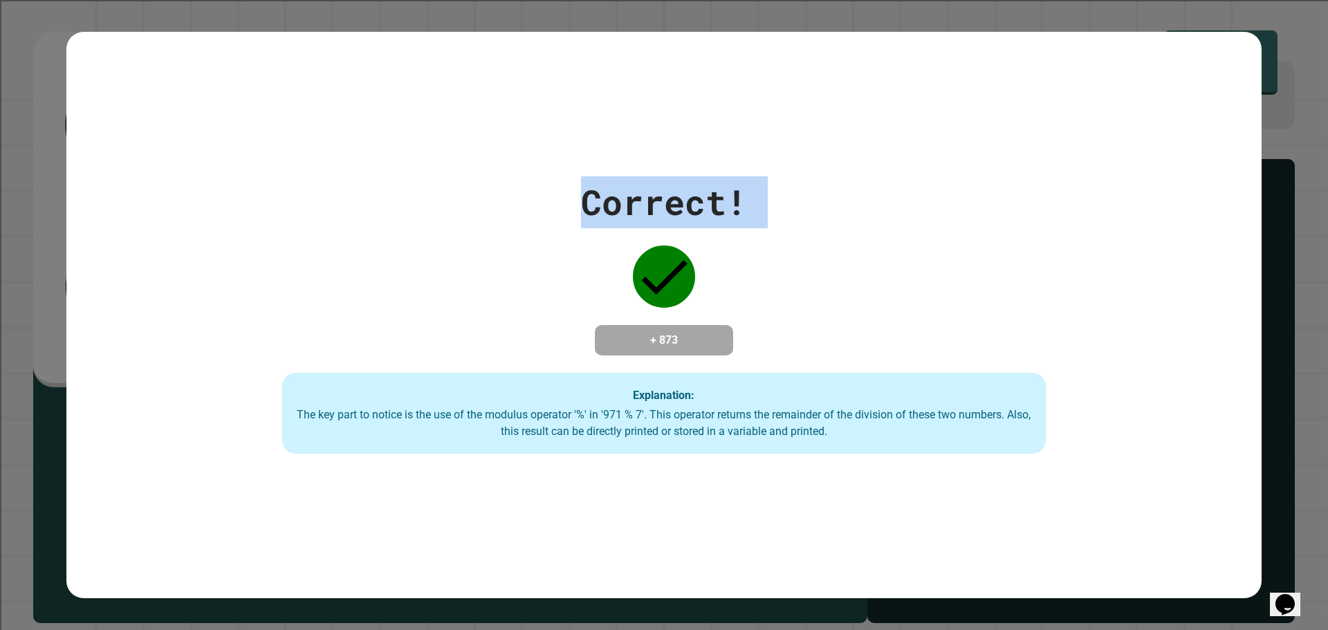
click at [746, 91] on div "Correct! + 873 Explanation: The key part to notice is the use of the modulus op…" at bounding box center [663, 315] width 1195 height 567
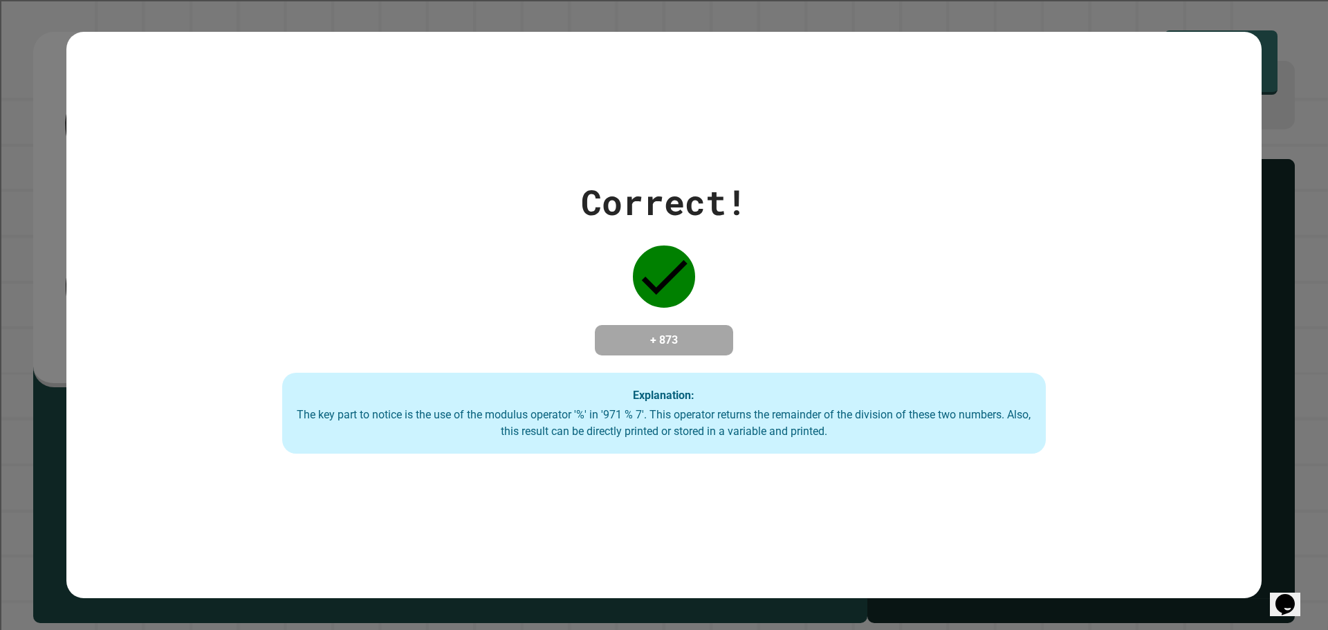
click at [746, 93] on div "Correct! + 873 Explanation: The key part to notice is the use of the modulus op…" at bounding box center [663, 315] width 1195 height 567
click at [745, 93] on div "Correct! + 873 Explanation: The key part to notice is the use of the modulus op…" at bounding box center [663, 315] width 1195 height 567
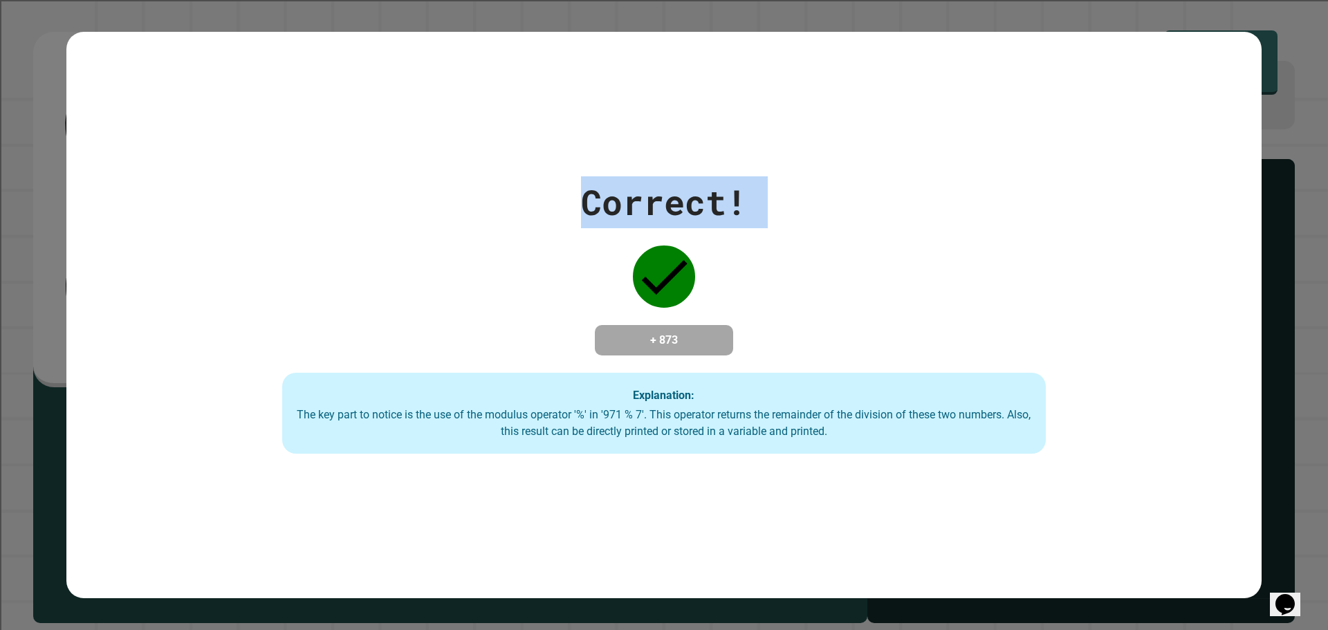
click at [745, 93] on div "Correct! + 873 Explanation: The key part to notice is the use of the modulus op…" at bounding box center [663, 315] width 1195 height 567
click at [745, 112] on div "Correct! + 873 Explanation: The key part to notice is the use of the modulus op…" at bounding box center [663, 315] width 1195 height 567
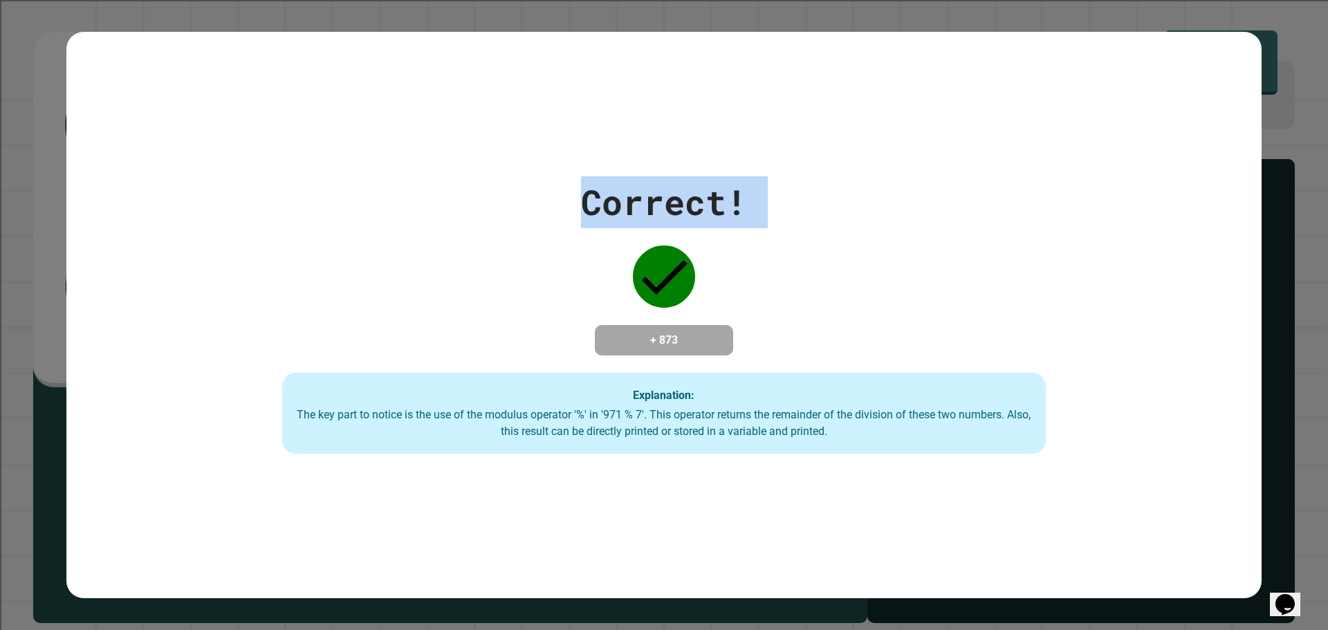
click at [732, 187] on div "Correct!" at bounding box center [664, 202] width 166 height 52
click at [729, 190] on div "Correct!" at bounding box center [664, 202] width 166 height 52
click at [728, 191] on div "Correct!" at bounding box center [664, 202] width 166 height 52
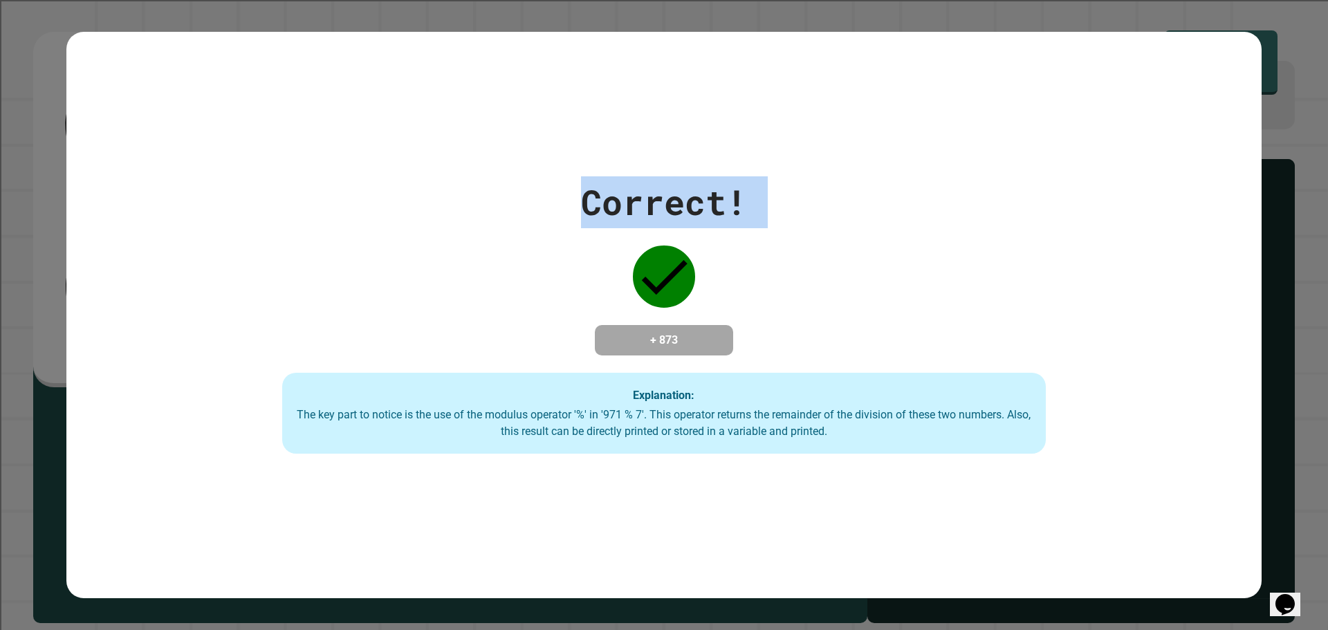
click at [728, 194] on div "Correct!" at bounding box center [664, 202] width 166 height 52
click at [728, 196] on div "Correct!" at bounding box center [664, 202] width 166 height 52
click at [727, 196] on div "Correct!" at bounding box center [664, 202] width 166 height 52
click at [724, 202] on div "Correct!" at bounding box center [664, 202] width 166 height 52
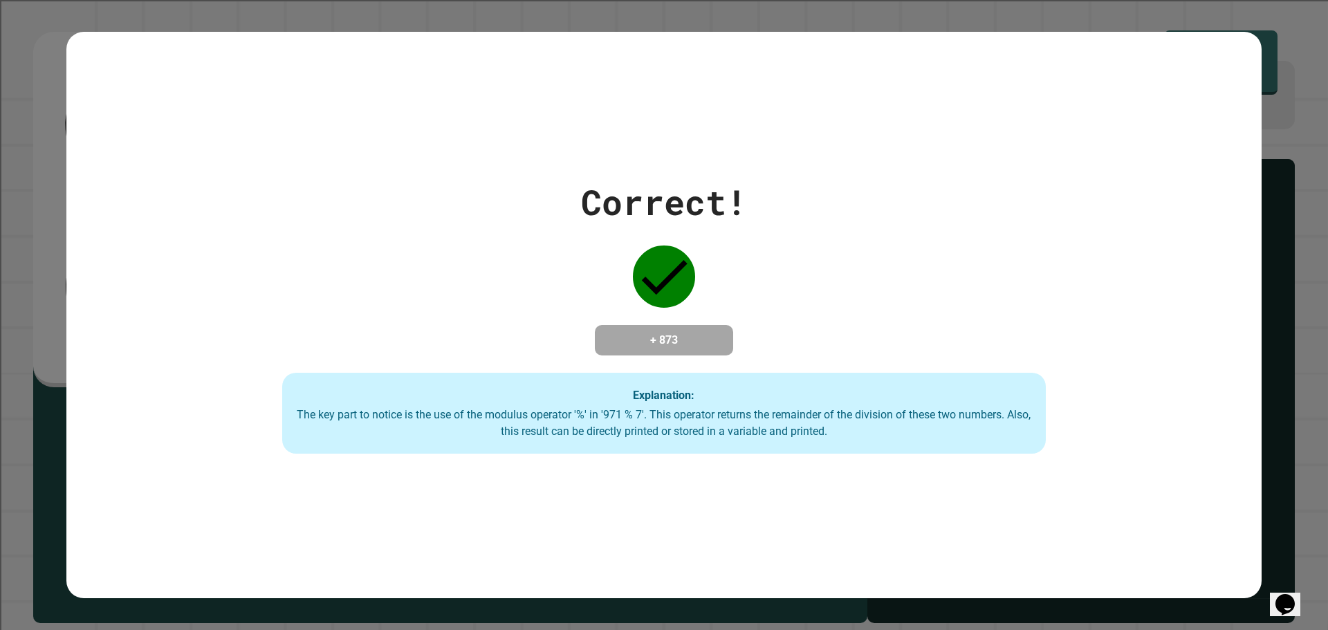
click at [724, 202] on div "Correct!" at bounding box center [664, 202] width 166 height 52
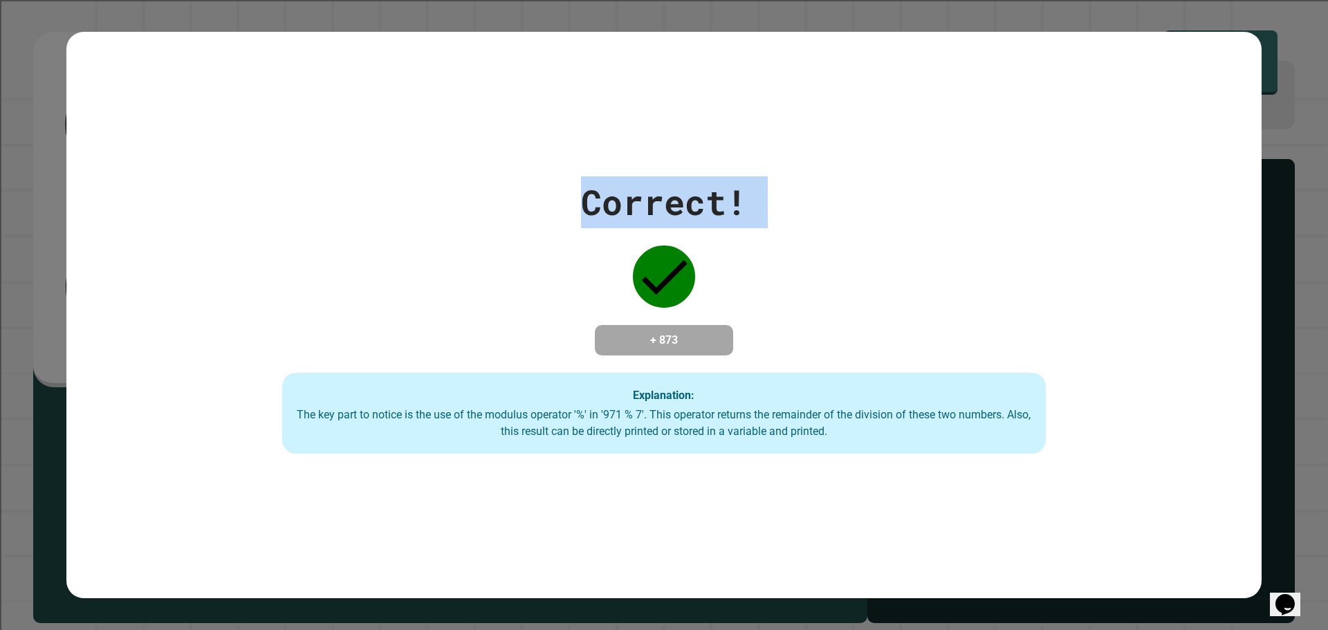
click at [724, 202] on div "Correct!" at bounding box center [664, 202] width 166 height 52
click at [721, 221] on div "Correct! + 873 Explanation: The key part to notice is the use of the modulus op…" at bounding box center [664, 315] width 1091 height 278
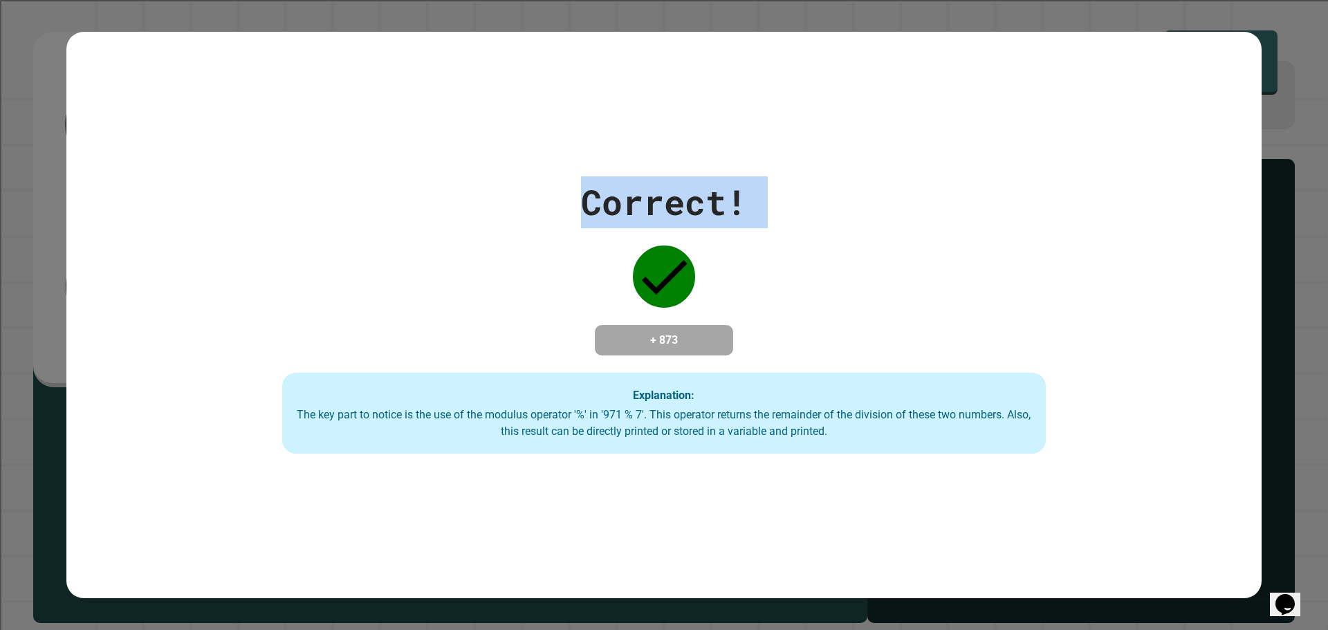
click at [721, 221] on div "Correct! + 873 Explanation: The key part to notice is the use of the modulus op…" at bounding box center [664, 315] width 1091 height 278
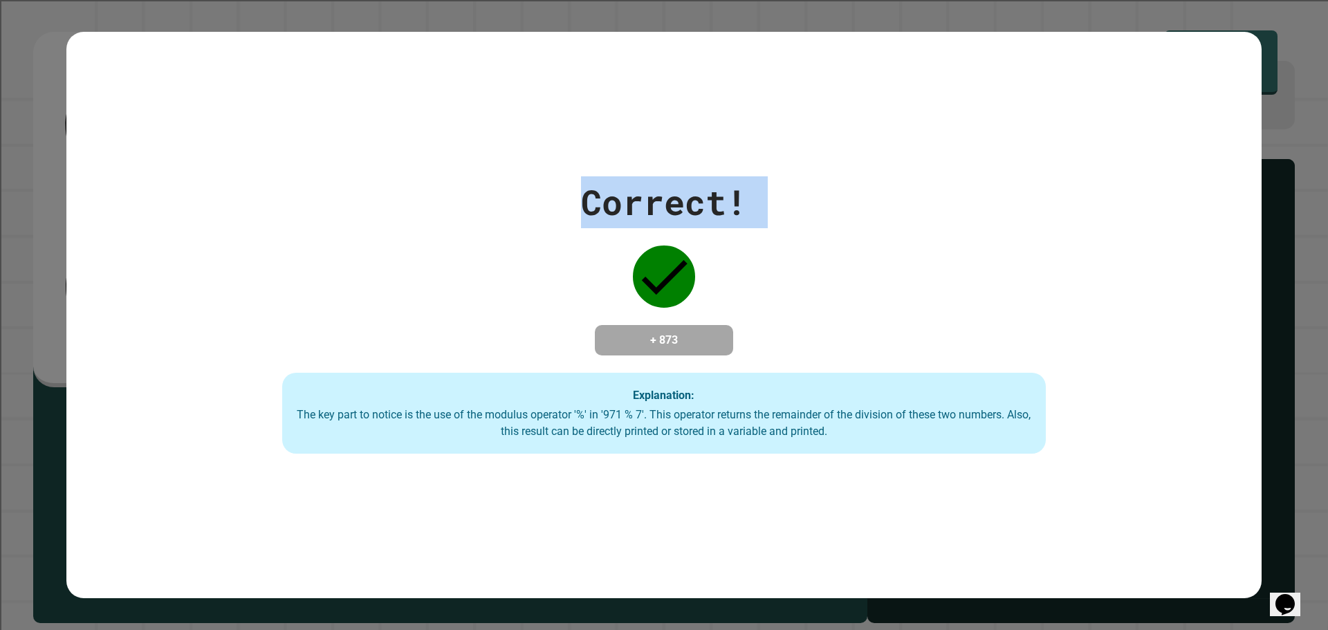
click at [721, 221] on div "Correct! + 873 Explanation: The key part to notice is the use of the modulus op…" at bounding box center [664, 315] width 1091 height 278
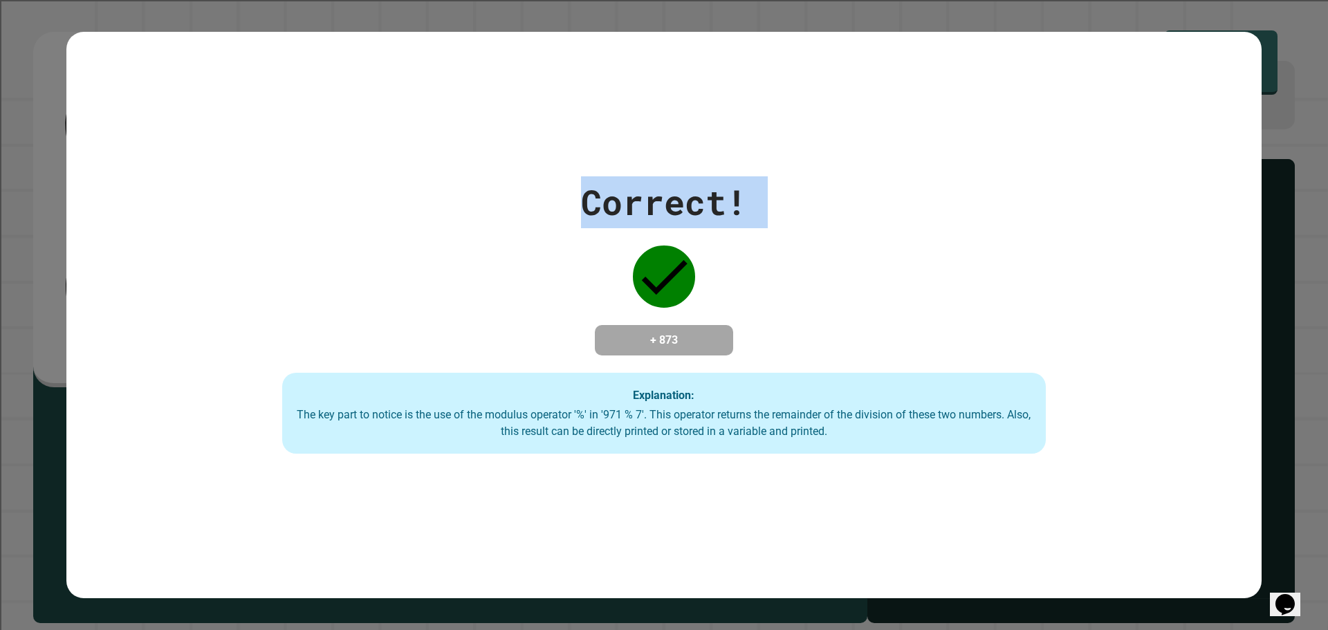
click at [721, 221] on div "Correct! + 873 Explanation: The key part to notice is the use of the modulus op…" at bounding box center [664, 315] width 1091 height 278
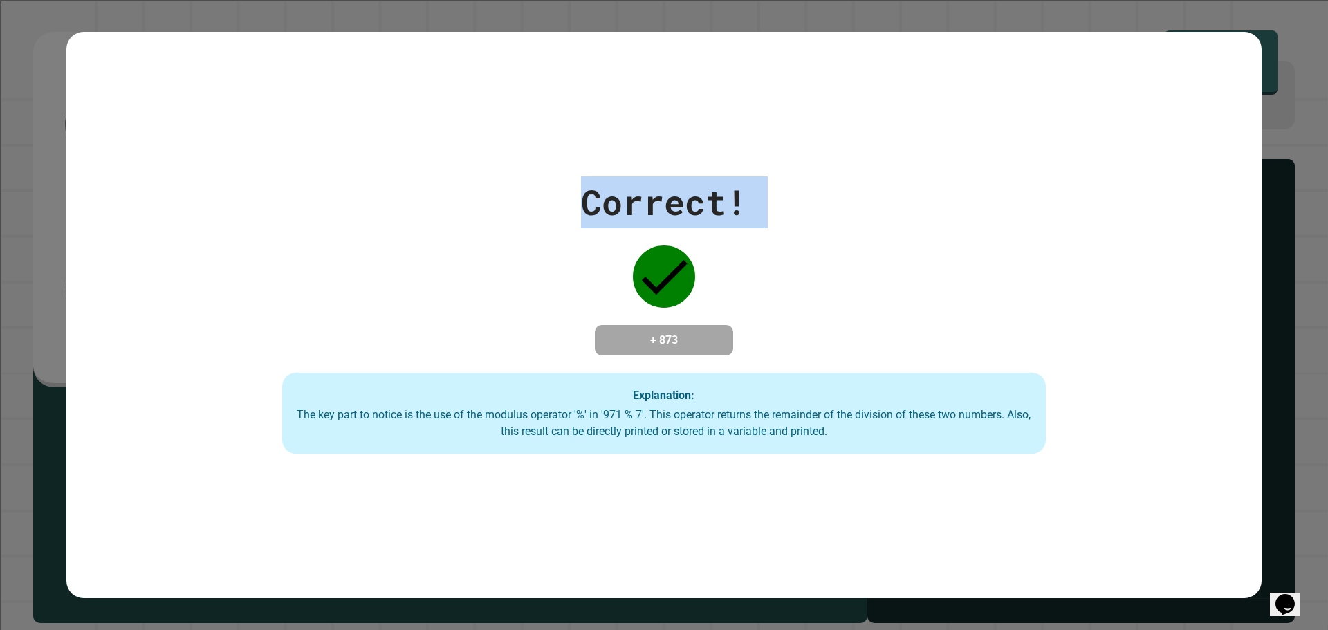
click at [721, 221] on div "Correct! + 873 Explanation: The key part to notice is the use of the modulus op…" at bounding box center [664, 315] width 1091 height 278
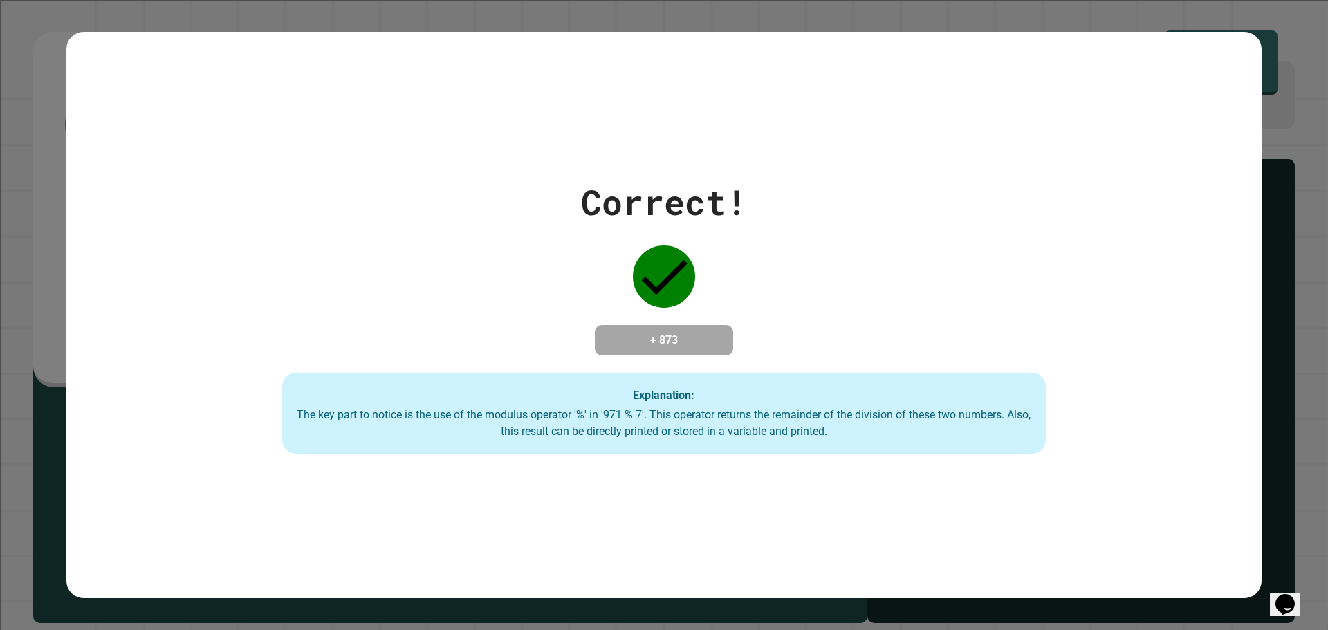
drag, startPoint x: 721, startPoint y: 221, endPoint x: 585, endPoint y: 394, distance: 220.7
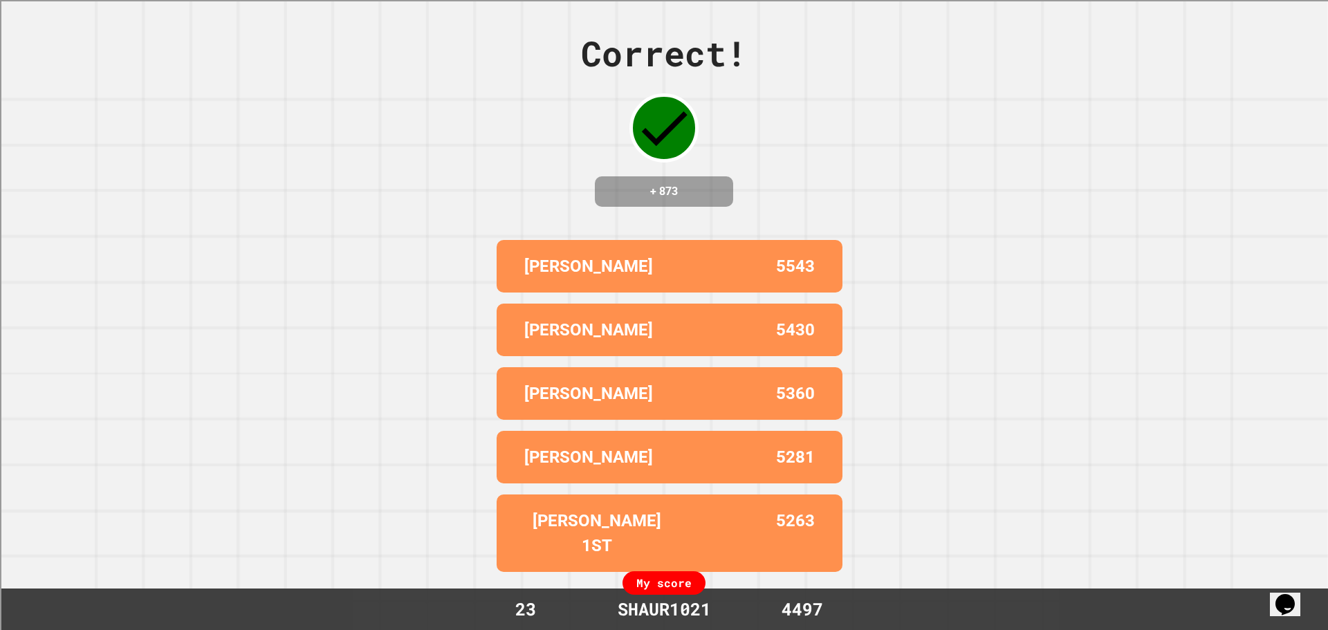
drag, startPoint x: 585, startPoint y: 394, endPoint x: 339, endPoint y: 502, distance: 268.8
click at [336, 506] on div "Correct! + 873 [PERSON_NAME] 5543 [PERSON_NAME] 5430 [PERSON_NAME] 5360 [PERSON…" at bounding box center [664, 315] width 1328 height 630
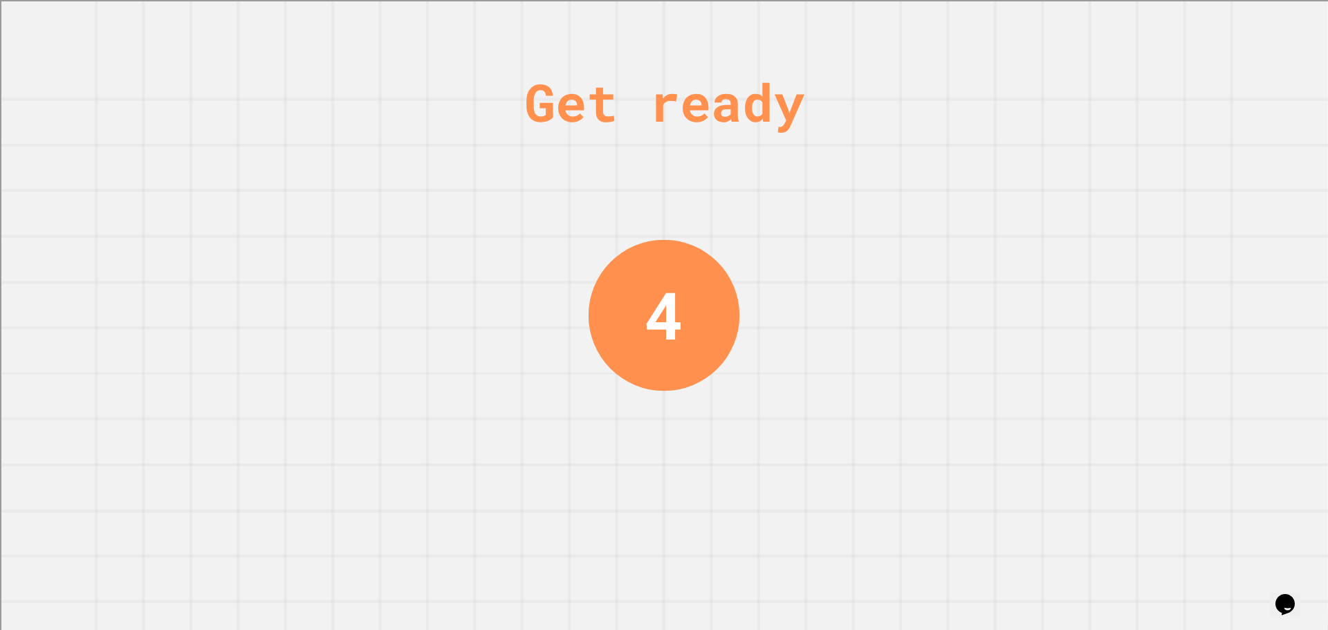
click at [288, 419] on div "Get ready 4" at bounding box center [664, 315] width 1328 height 630
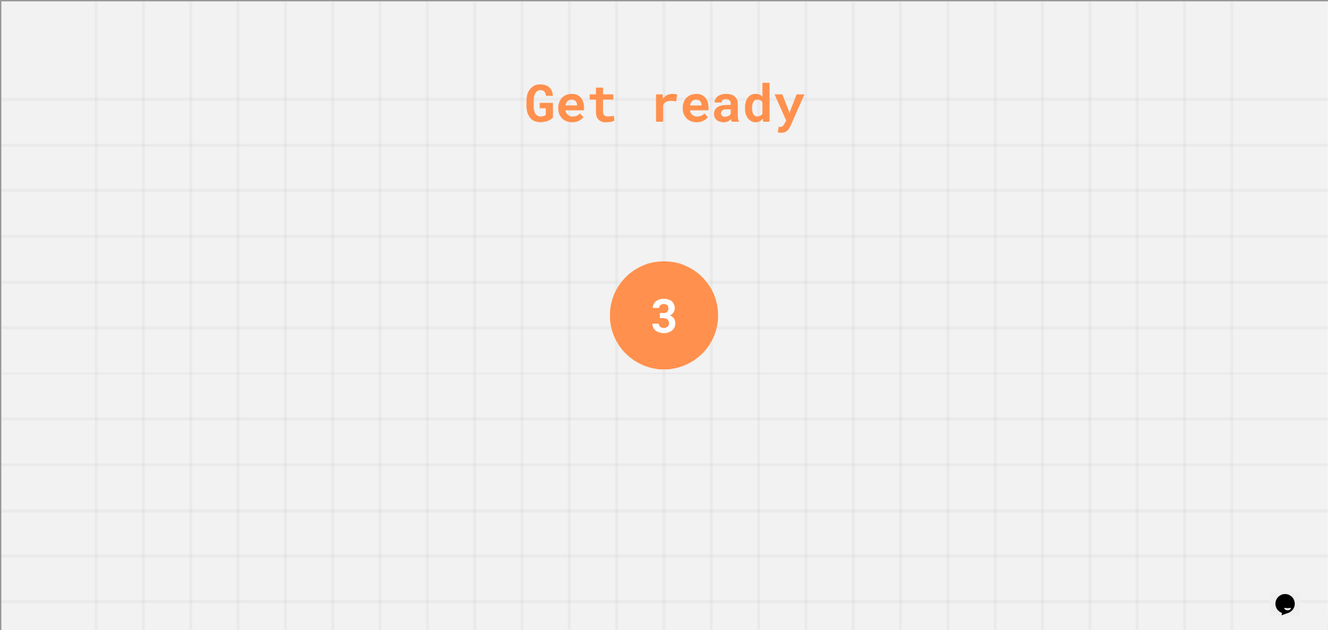
click at [288, 417] on div "Get ready 3" at bounding box center [664, 315] width 1328 height 630
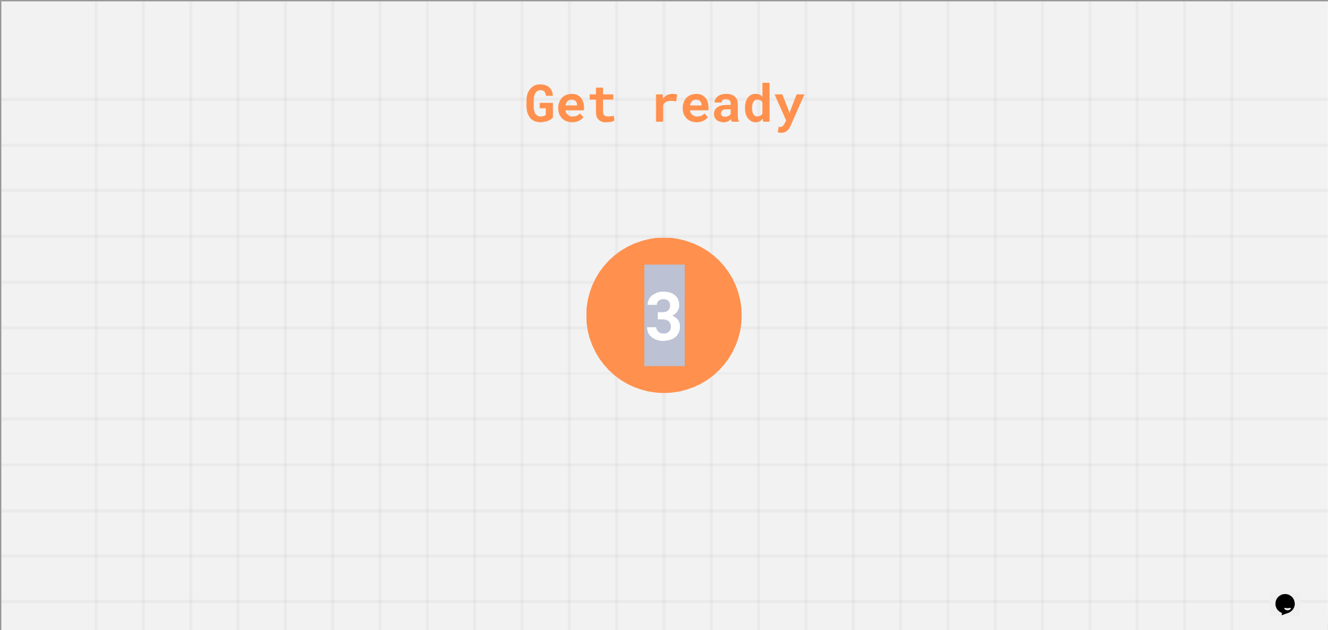
click at [288, 417] on div "Get ready 3" at bounding box center [664, 315] width 1328 height 630
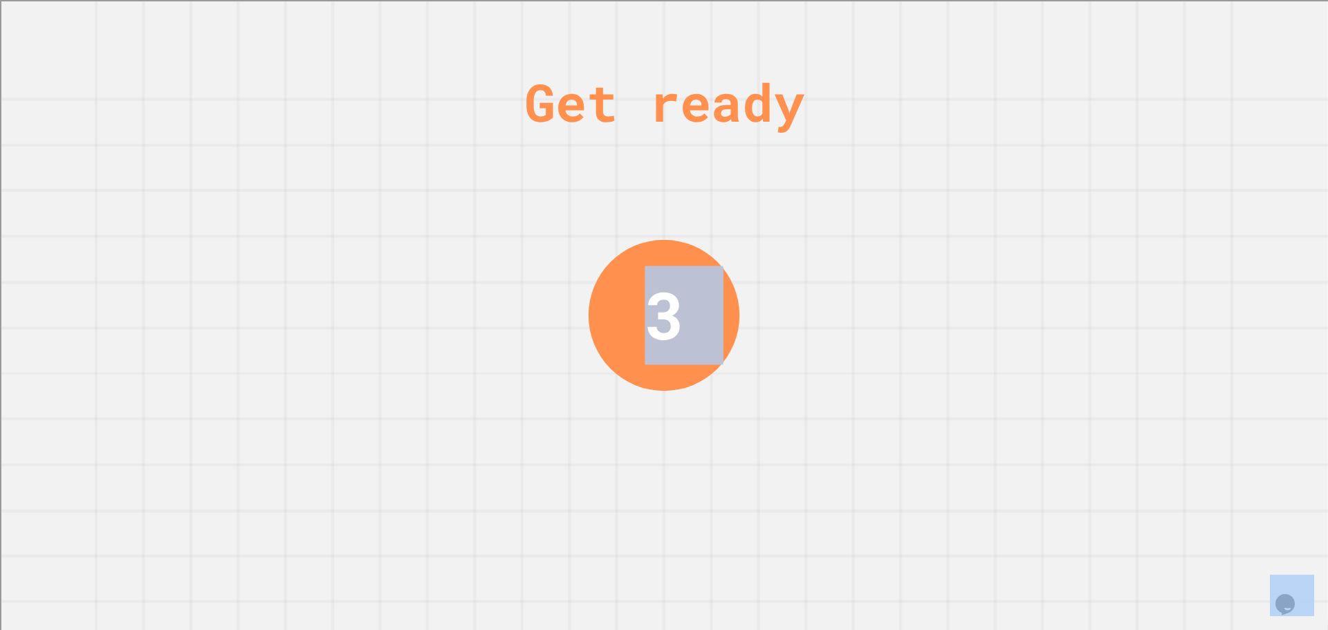
click at [288, 417] on div "Get ready 3" at bounding box center [664, 315] width 1328 height 630
click at [290, 414] on div "Get ready 3" at bounding box center [664, 315] width 1328 height 630
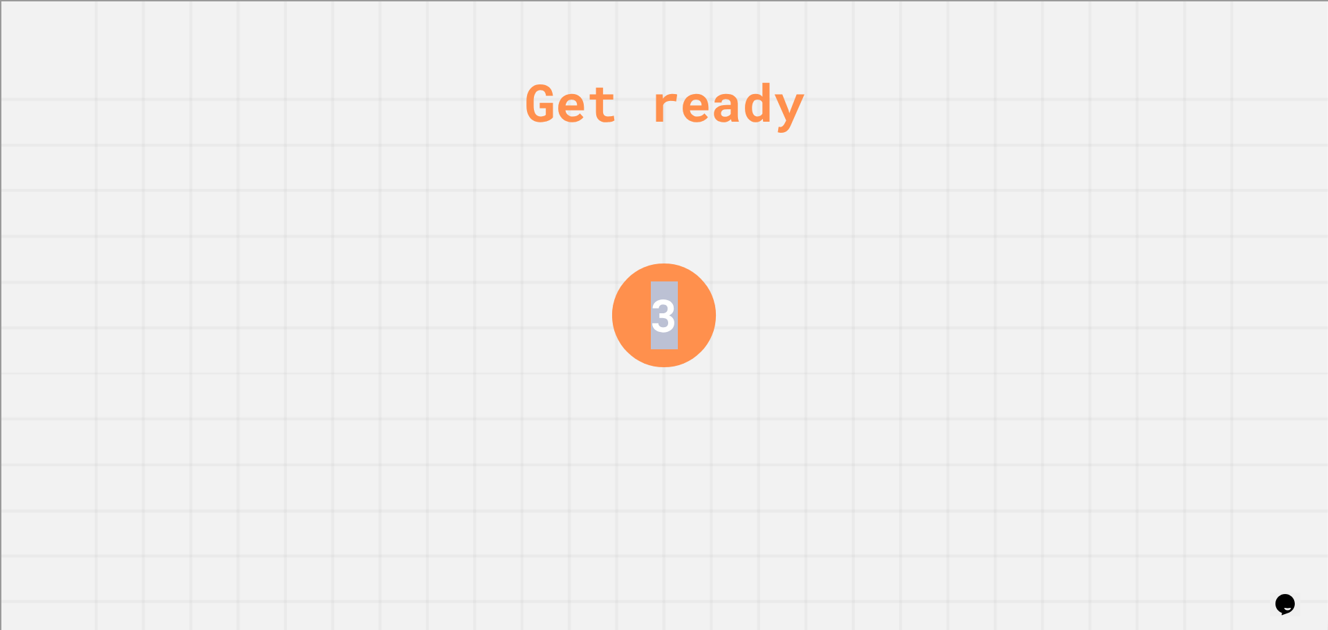
click at [290, 414] on div "Get ready 3" at bounding box center [664, 315] width 1328 height 630
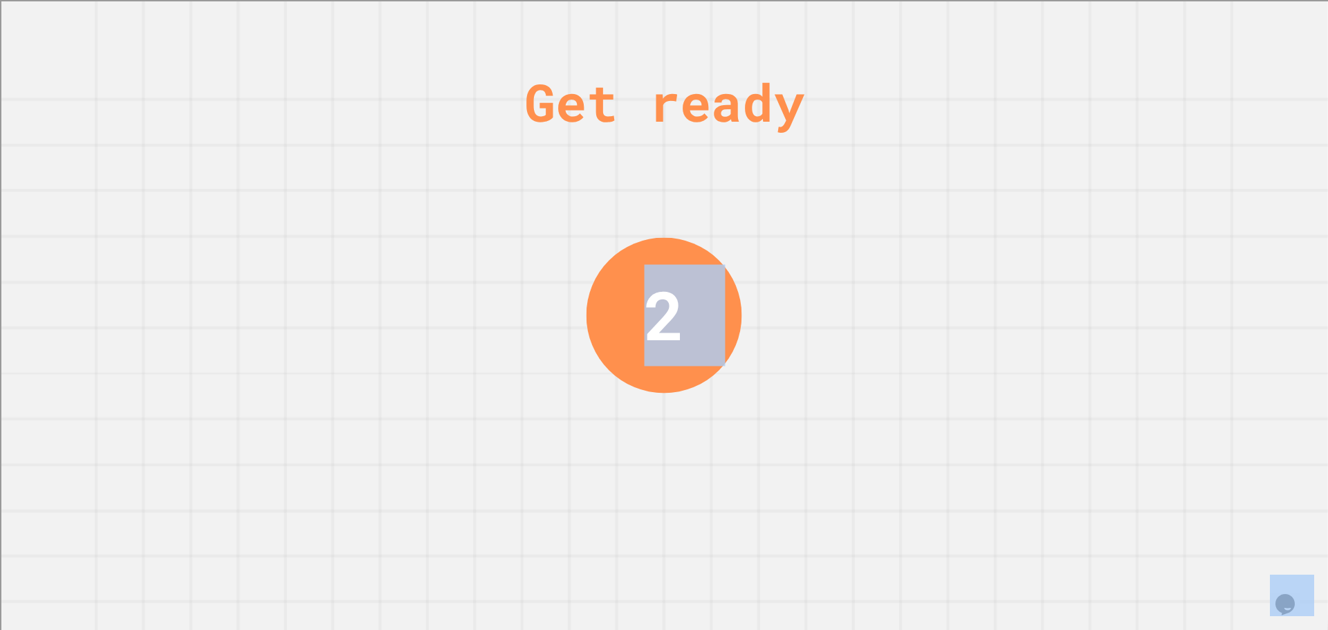
click at [290, 414] on div "Get ready 2" at bounding box center [664, 315] width 1328 height 630
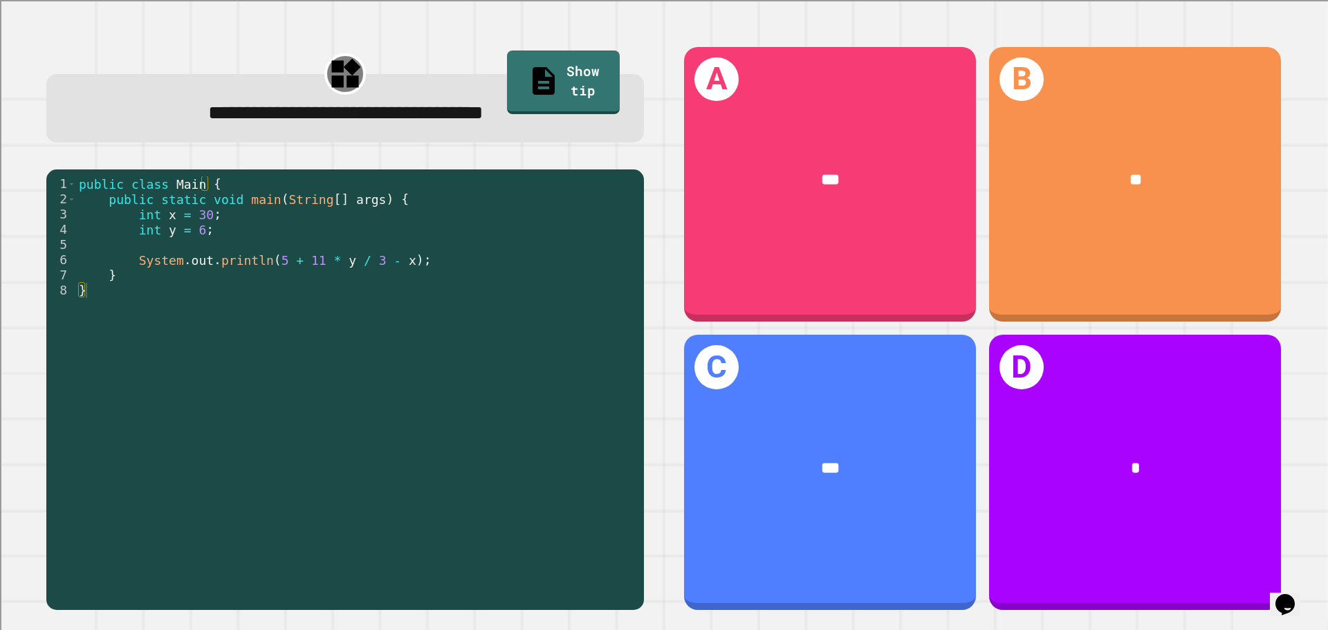
click at [552, 271] on div "public class Main { public static void main ( String [ ] args ) { int x = 30 ; …" at bounding box center [356, 389] width 561 height 426
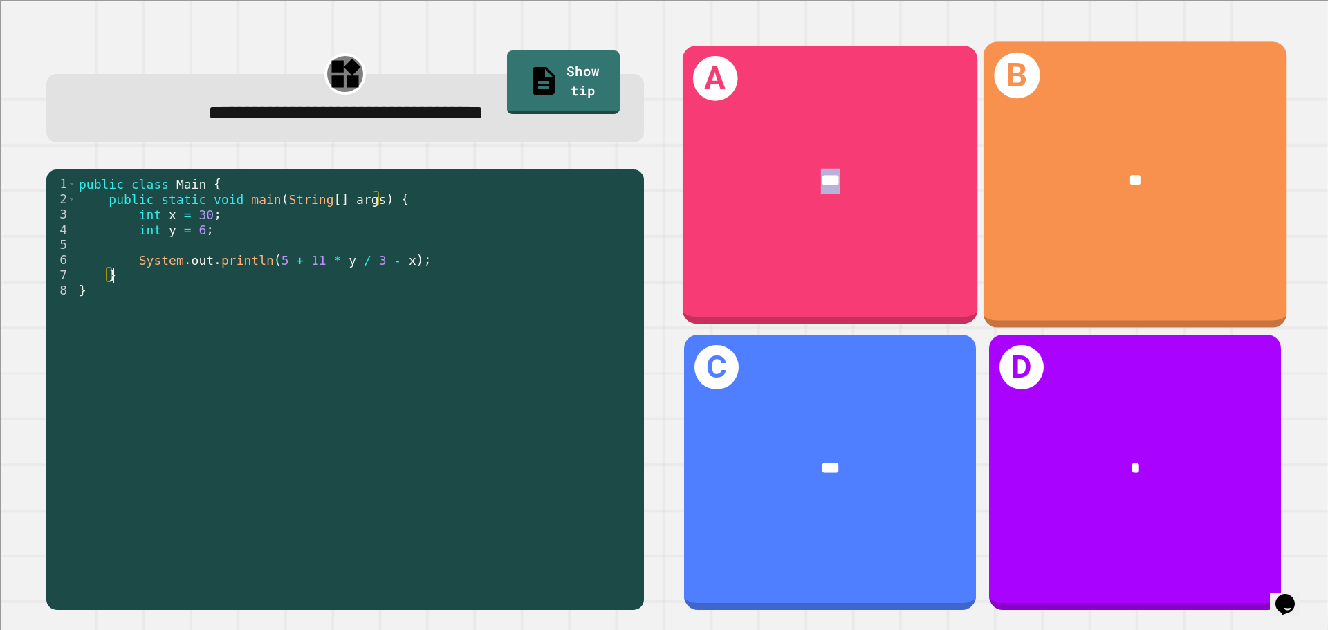
drag, startPoint x: 833, startPoint y: 219, endPoint x: 898, endPoint y: 216, distance: 65.1
click at [898, 216] on div "A ***" at bounding box center [830, 184] width 295 height 278
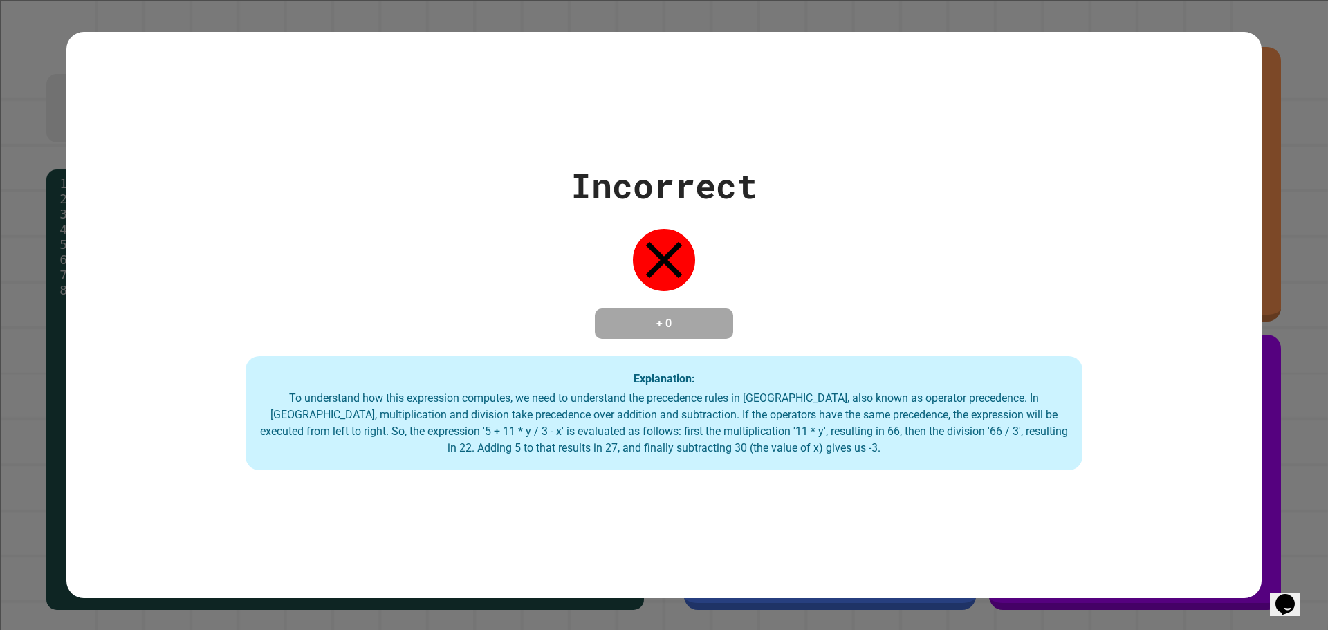
click at [1031, 255] on div "Incorrect + 0 Explanation: To understand how this expression computes, we need …" at bounding box center [663, 315] width 1195 height 311
drag, startPoint x: 898, startPoint y: 216, endPoint x: 1031, endPoint y: 255, distance: 138.1
click at [1031, 255] on div "Incorrect + 0 Explanation: To understand how this expression computes, we need …" at bounding box center [663, 315] width 1195 height 311
drag, startPoint x: 1031, startPoint y: 255, endPoint x: 571, endPoint y: 276, distance: 461.1
click at [581, 212] on div "Incorrect + 0 Explanation: To understand how this expression computes, we need …" at bounding box center [663, 315] width 1195 height 311
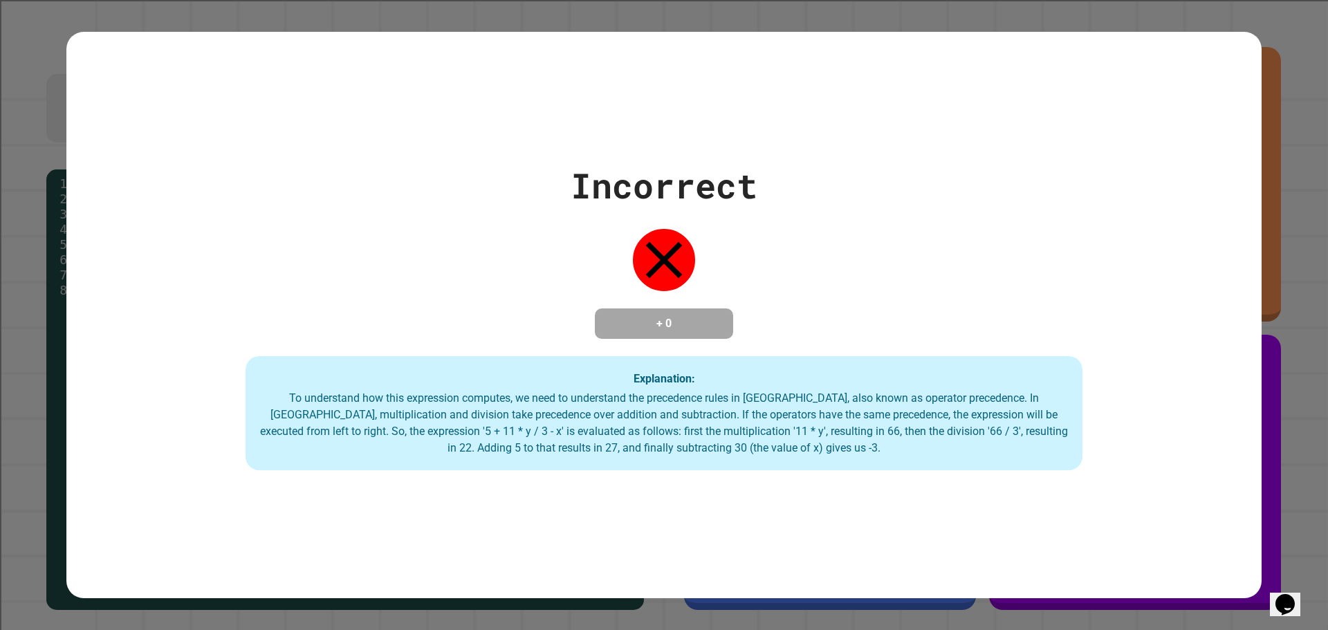
drag, startPoint x: 554, startPoint y: 292, endPoint x: 529, endPoint y: 285, distance: 25.8
click at [544, 293] on div "Incorrect + 0 Explanation: To understand how this expression computes, we need …" at bounding box center [663, 315] width 1195 height 311
drag, startPoint x: 528, startPoint y: 286, endPoint x: 526, endPoint y: 306, distance: 20.2
click at [526, 304] on div "Incorrect + 0 Explanation: To understand how this expression computes, we need …" at bounding box center [663, 315] width 1195 height 311
drag, startPoint x: 525, startPoint y: 306, endPoint x: 523, endPoint y: 49, distance: 256.6
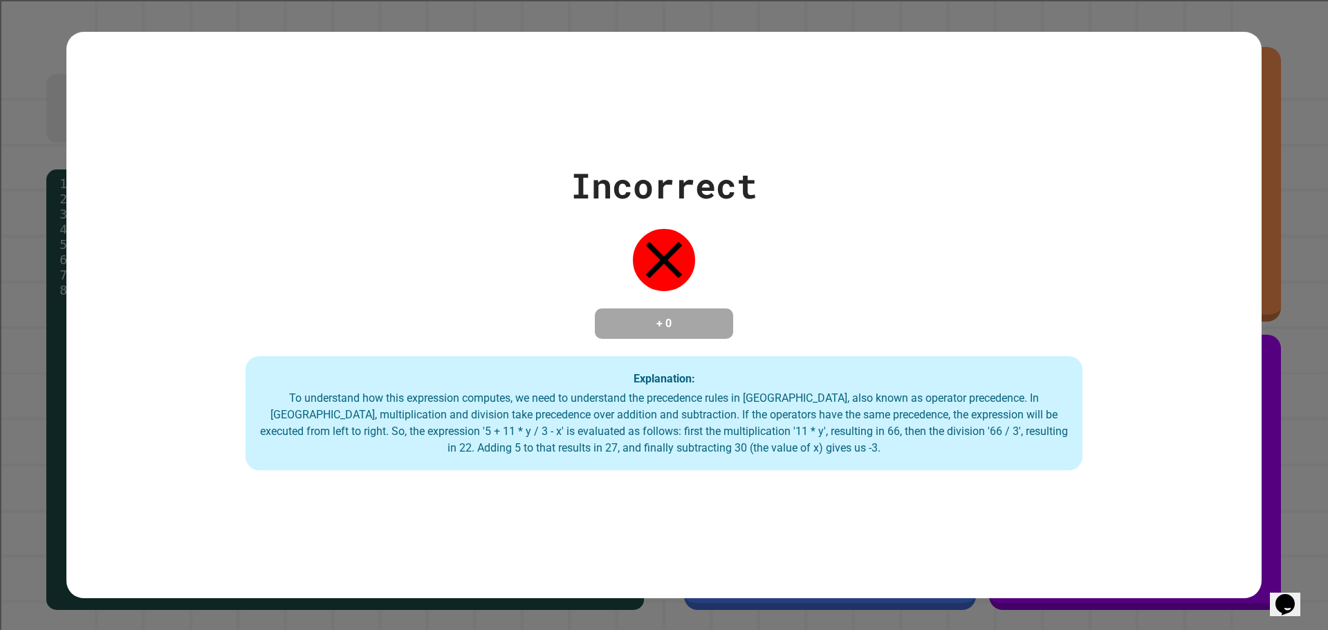
click at [523, 49] on div "Incorrect + 0 Explanation: To understand how this expression computes, we need …" at bounding box center [663, 315] width 1195 height 567
drag, startPoint x: 378, startPoint y: 375, endPoint x: 248, endPoint y: 409, distance: 135.2
click at [248, 409] on div "Explanation: To understand how this expression computes, we need to understand …" at bounding box center [664, 413] width 837 height 115
drag, startPoint x: 248, startPoint y: 409, endPoint x: 648, endPoint y: 251, distance: 430.6
click at [648, 248] on icon at bounding box center [664, 260] width 62 height 62
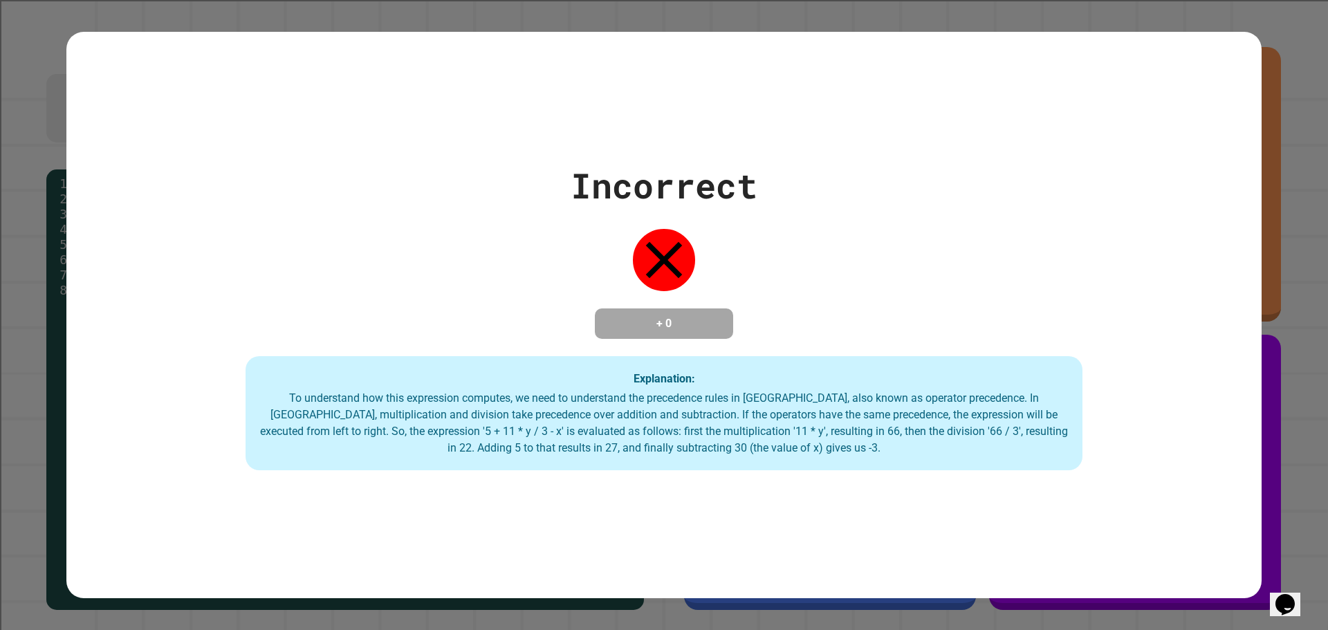
drag, startPoint x: 705, startPoint y: 290, endPoint x: 514, endPoint y: 195, distance: 213.1
drag, startPoint x: 514, startPoint y: 195, endPoint x: 546, endPoint y: 127, distance: 74.9
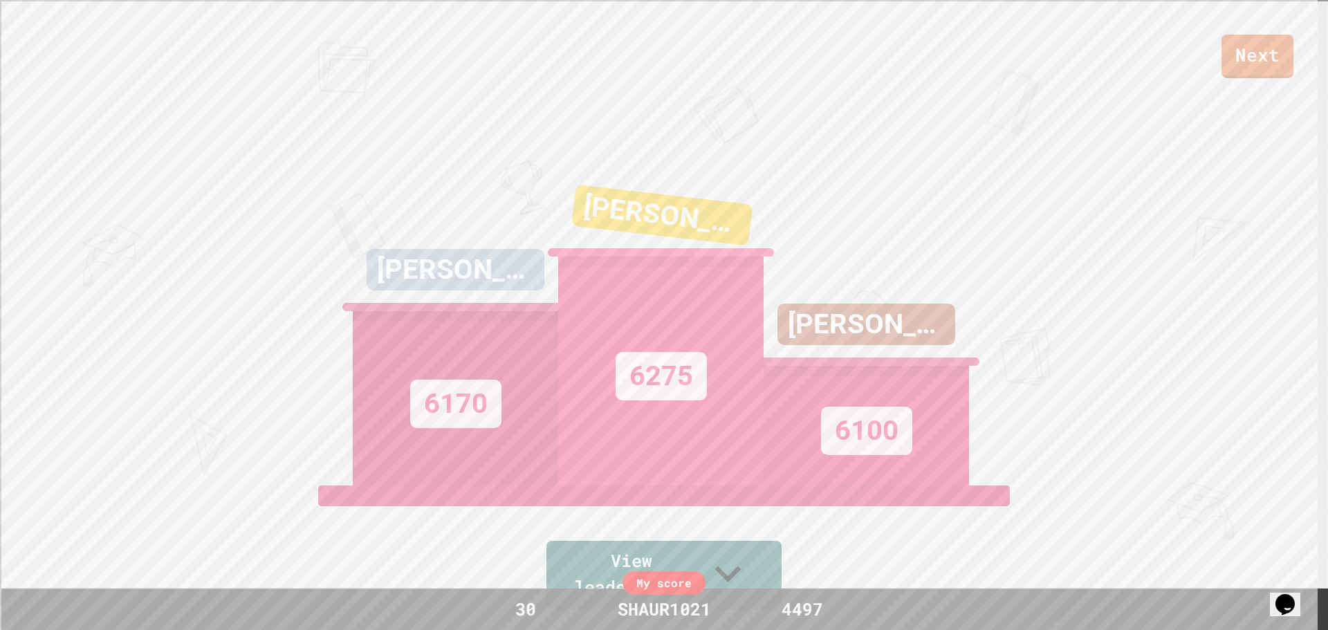
drag, startPoint x: 546, startPoint y: 127, endPoint x: 45, endPoint y: 1, distance: 516.3
click at [136, 65] on div "Next [PERSON_NAME] 1ST 6170 [PERSON_NAME] 6275 [PERSON_NAME] 6100 View leaderbo…" at bounding box center [664, 315] width 1328 height 630
